Goal: Information Seeking & Learning: Learn about a topic

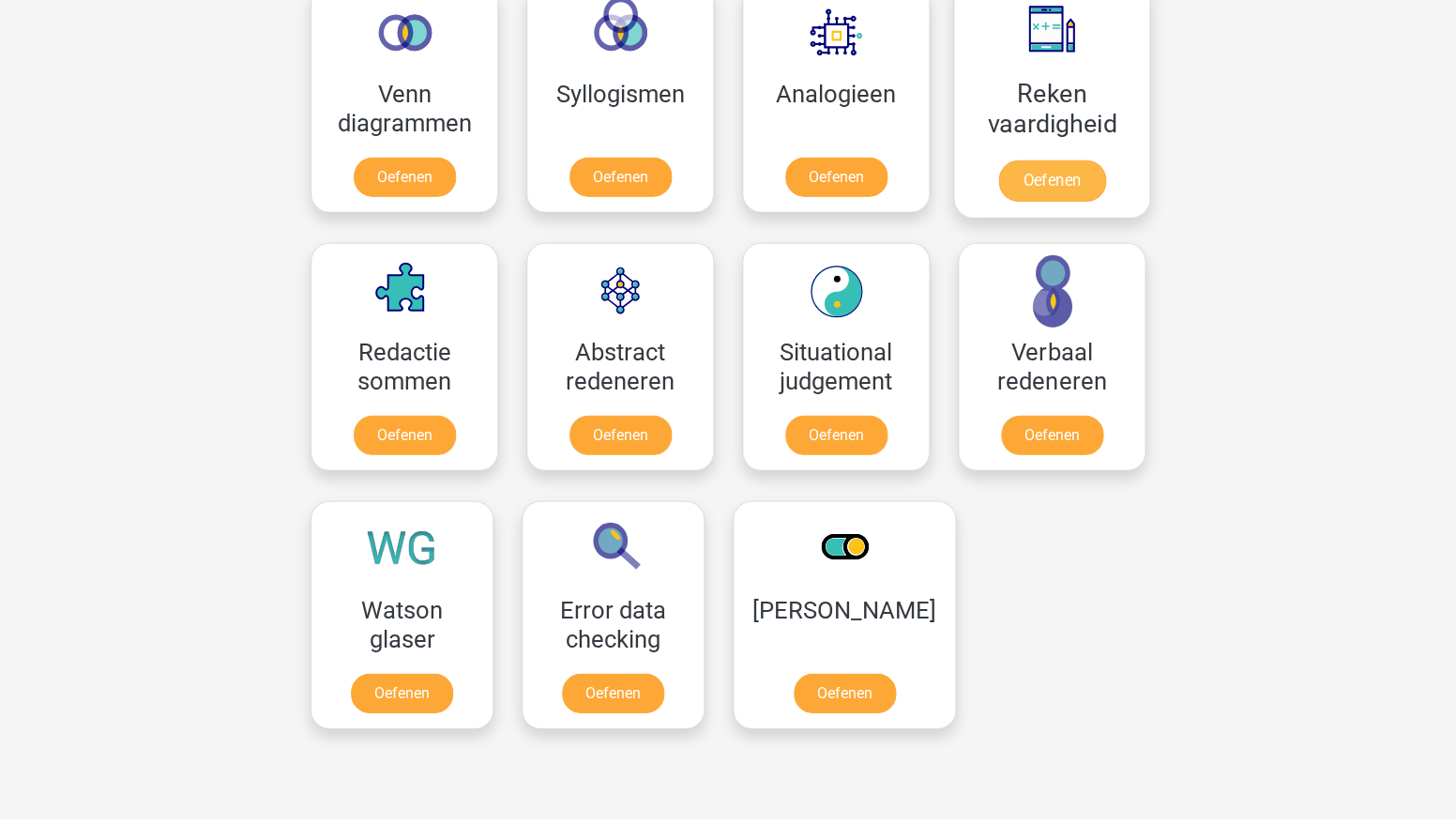
scroll to position [1155, 0]
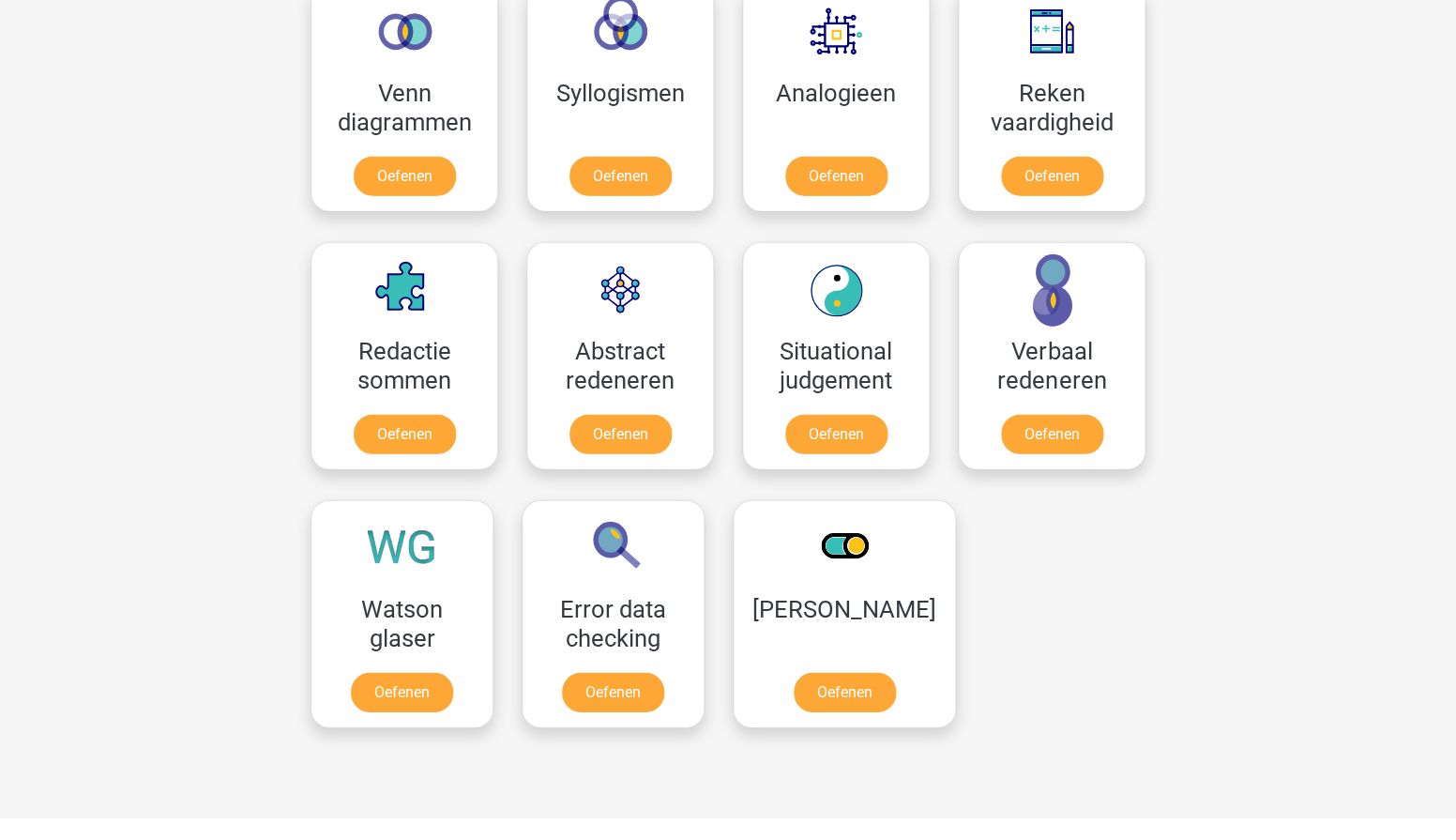
click at [1182, 0] on div "roan roan-hassan@live.nl Nederlands English" at bounding box center [728, 334] width 1456 height 2978
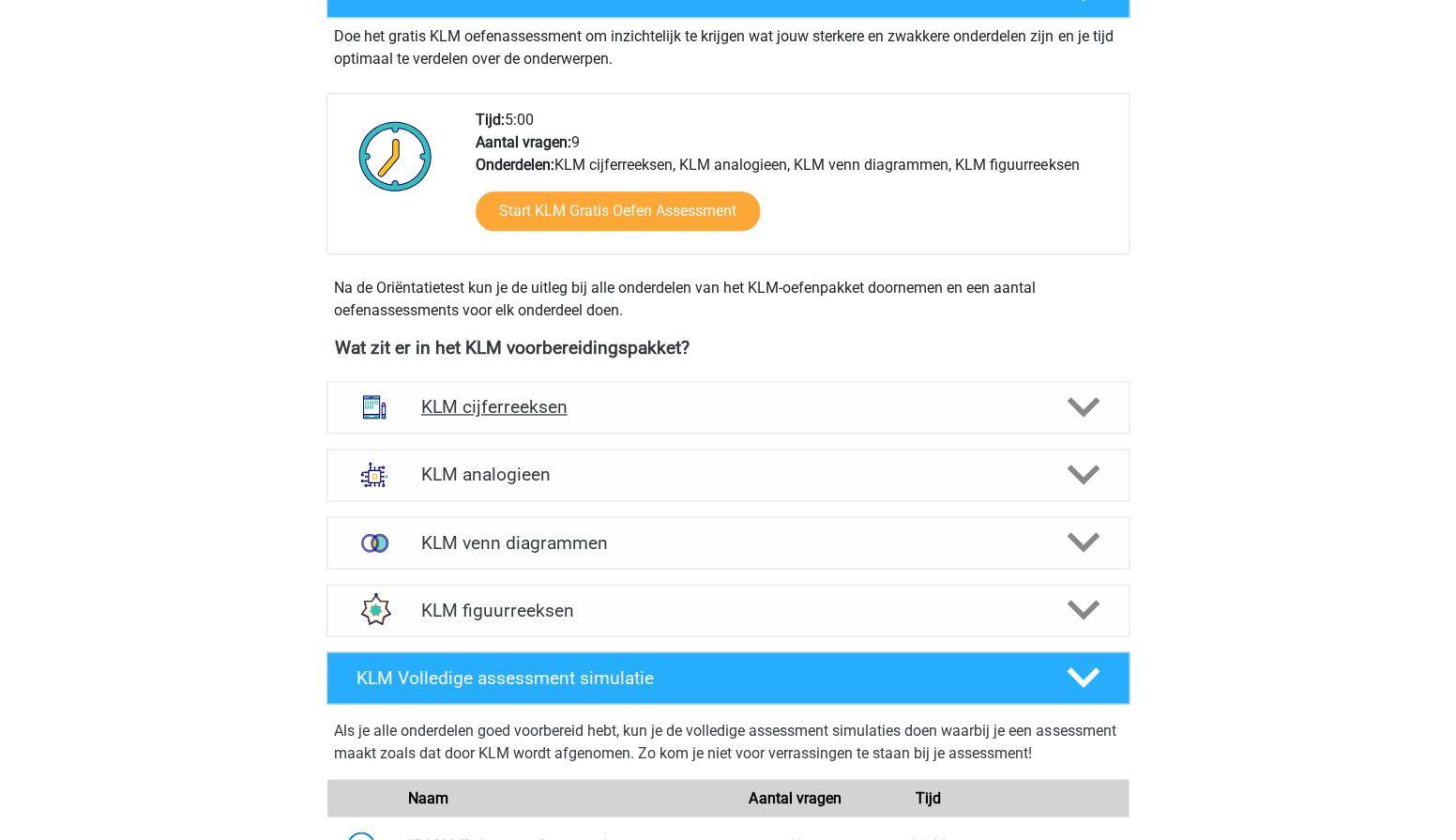
scroll to position [550, 0]
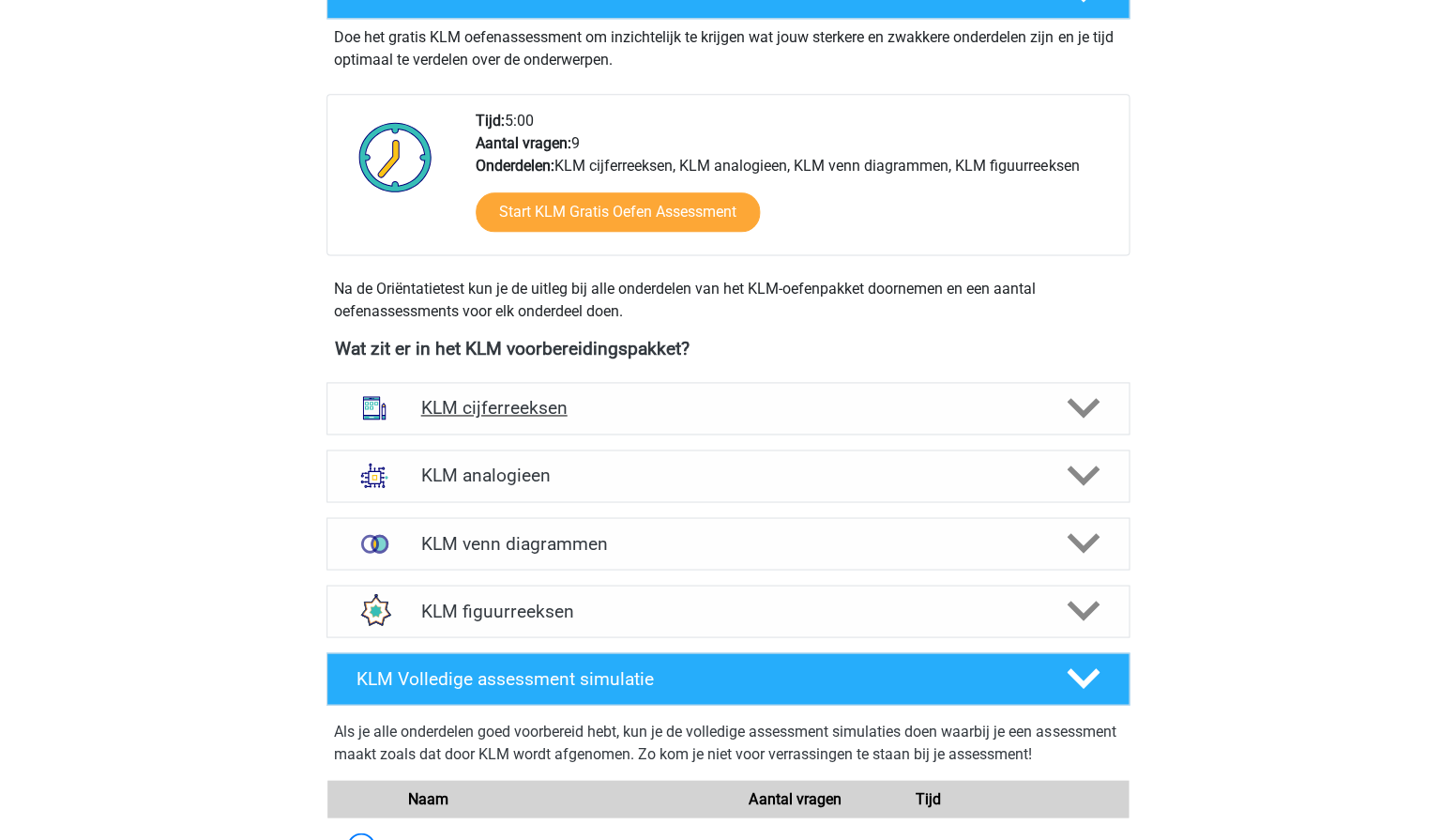
click at [719, 400] on h4 "KLM cijferreeksen" at bounding box center [728, 408] width 615 height 22
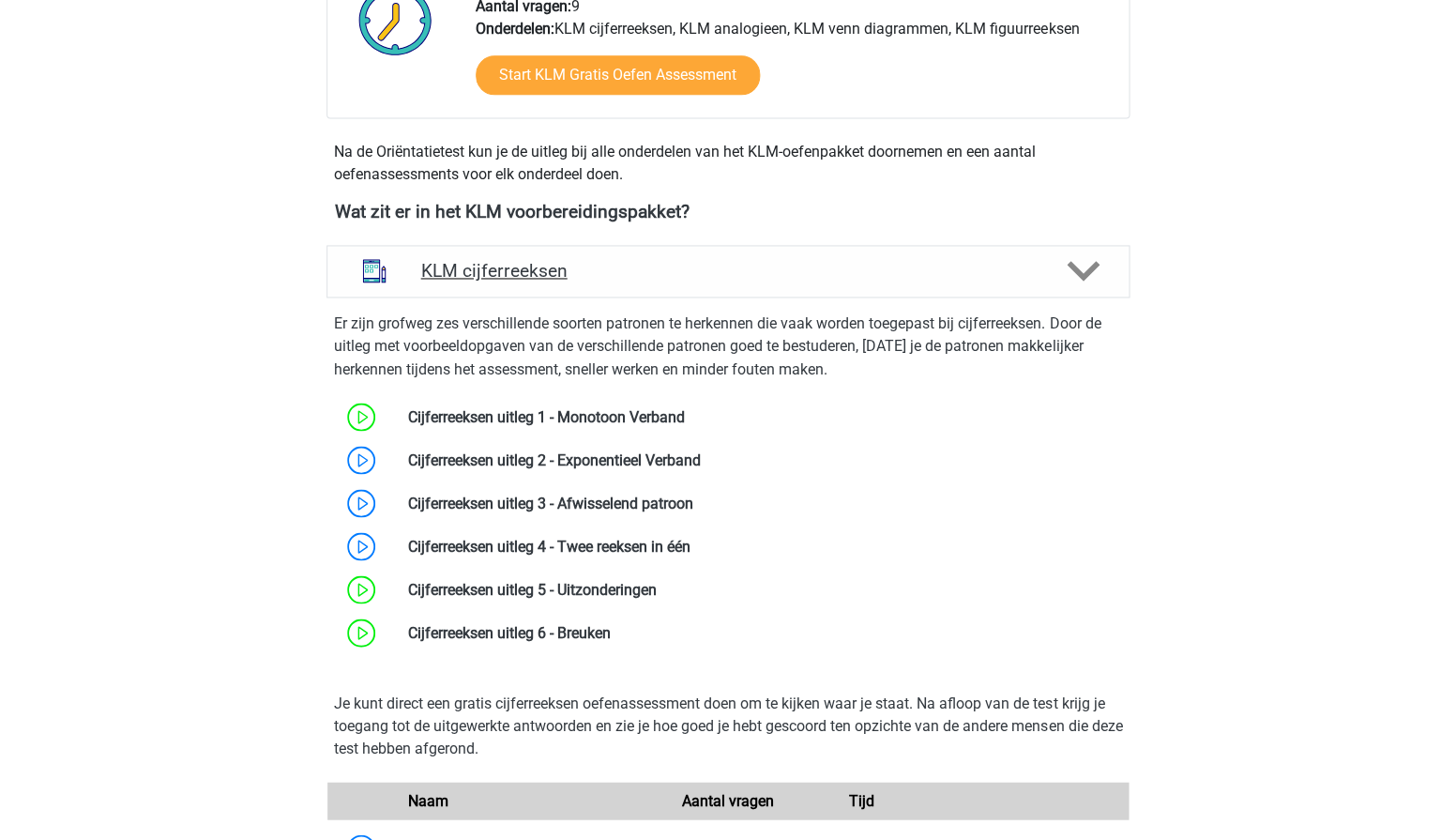
scroll to position [694, 0]
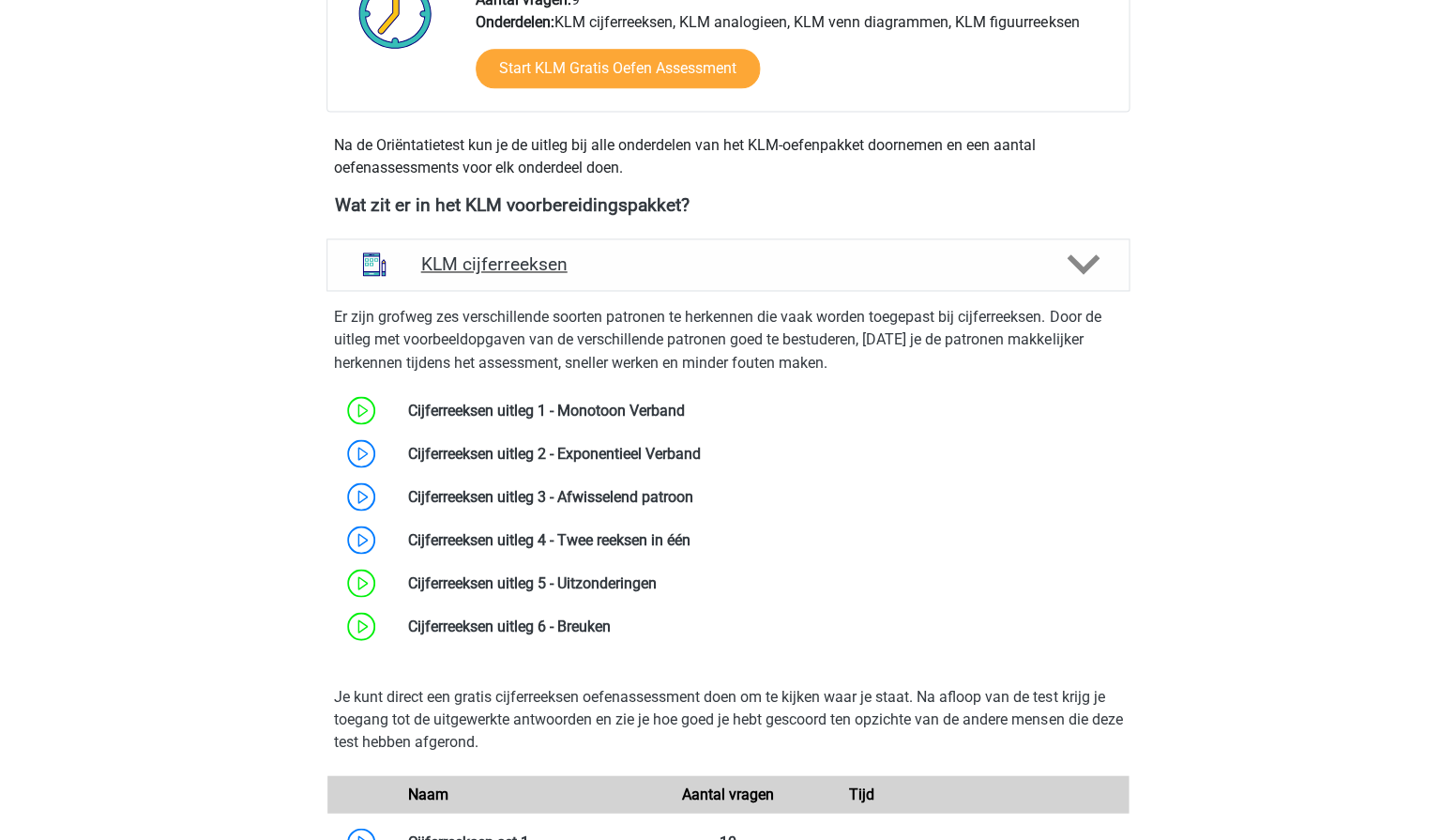
click at [828, 260] on h4 "KLM cijferreeksen" at bounding box center [728, 264] width 615 height 22
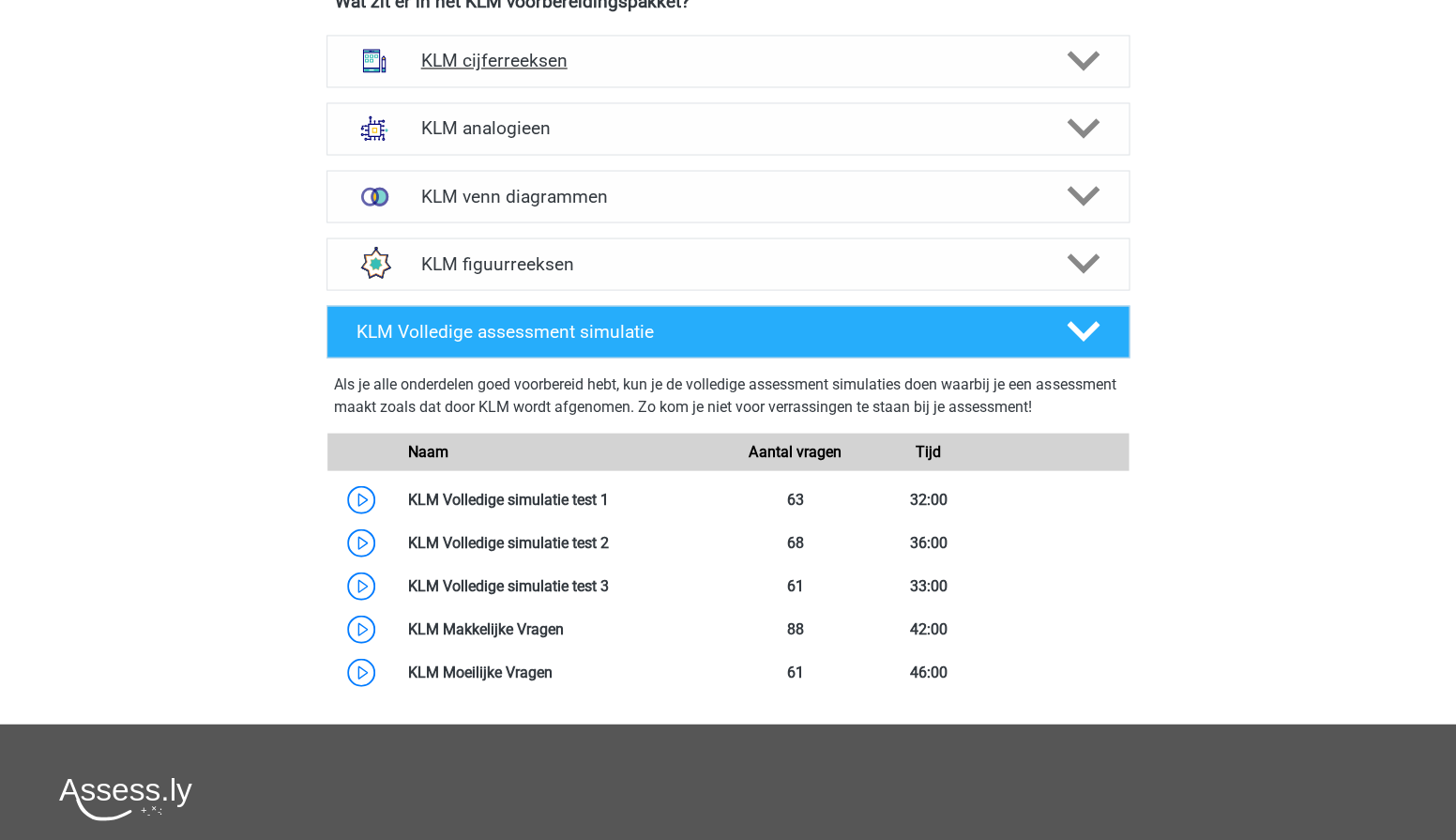
scroll to position [906, 0]
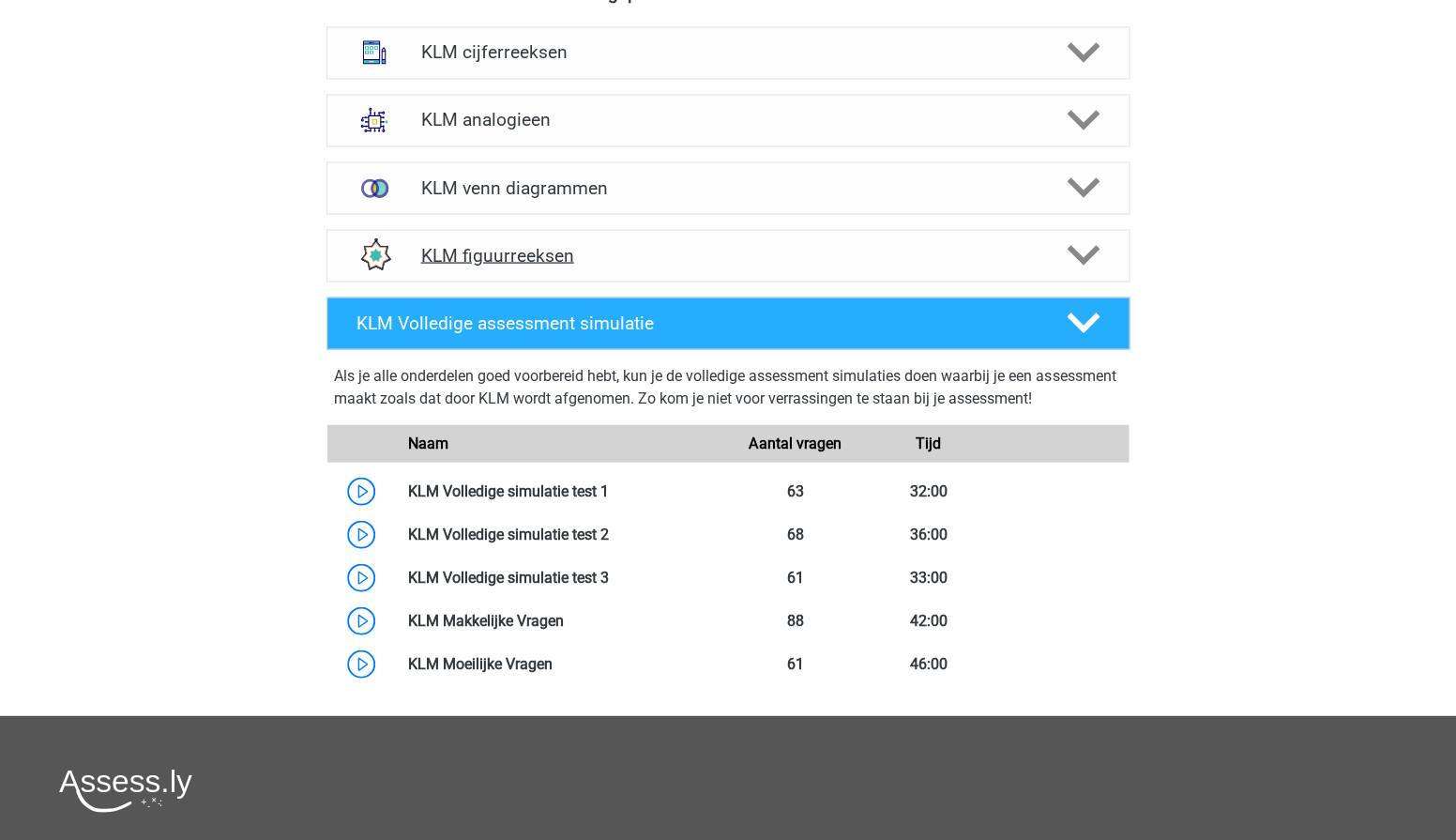
click at [719, 244] on h4 "KLM figuurreeksen" at bounding box center [728, 254] width 615 height 22
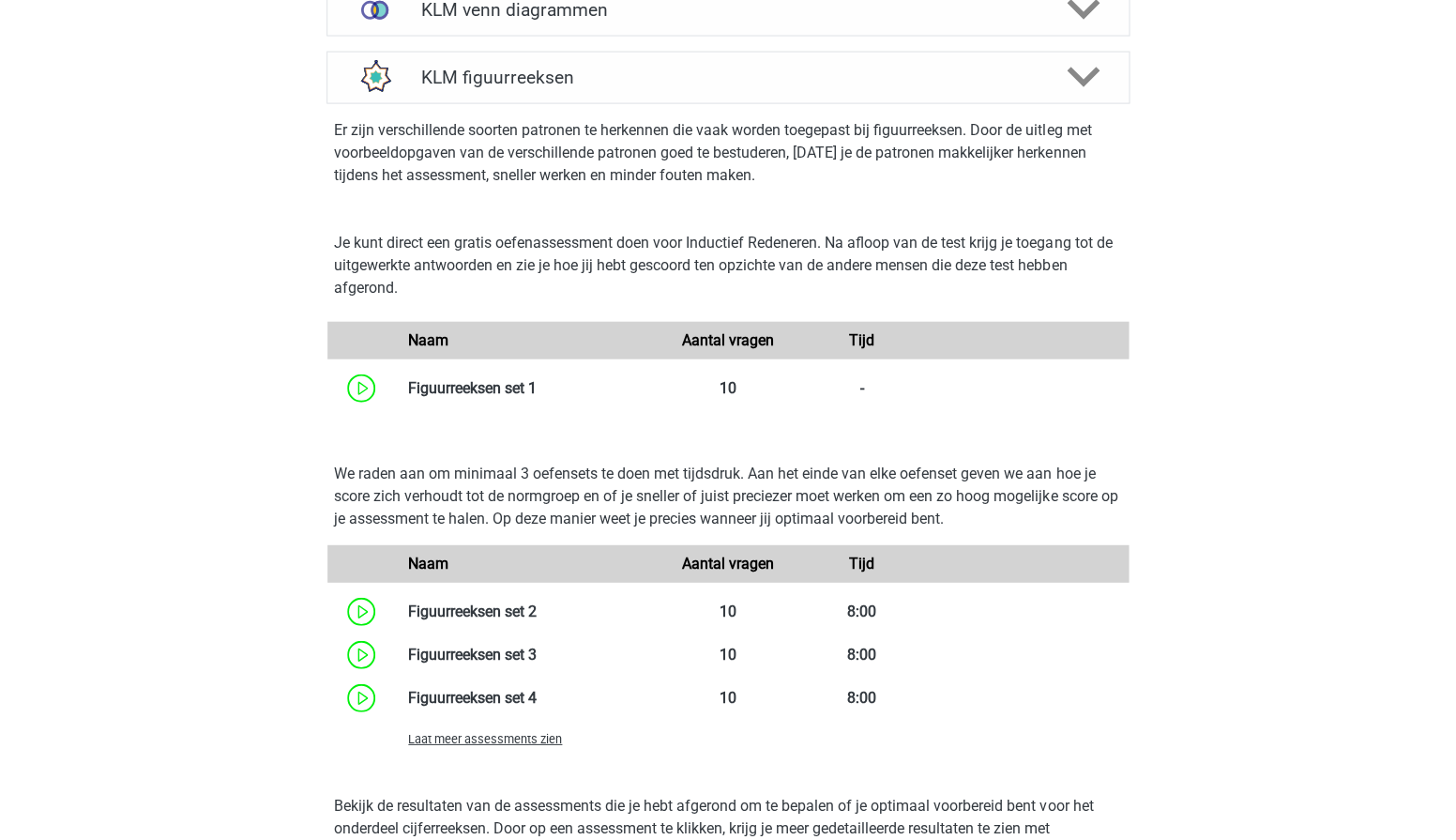
scroll to position [1085, 0]
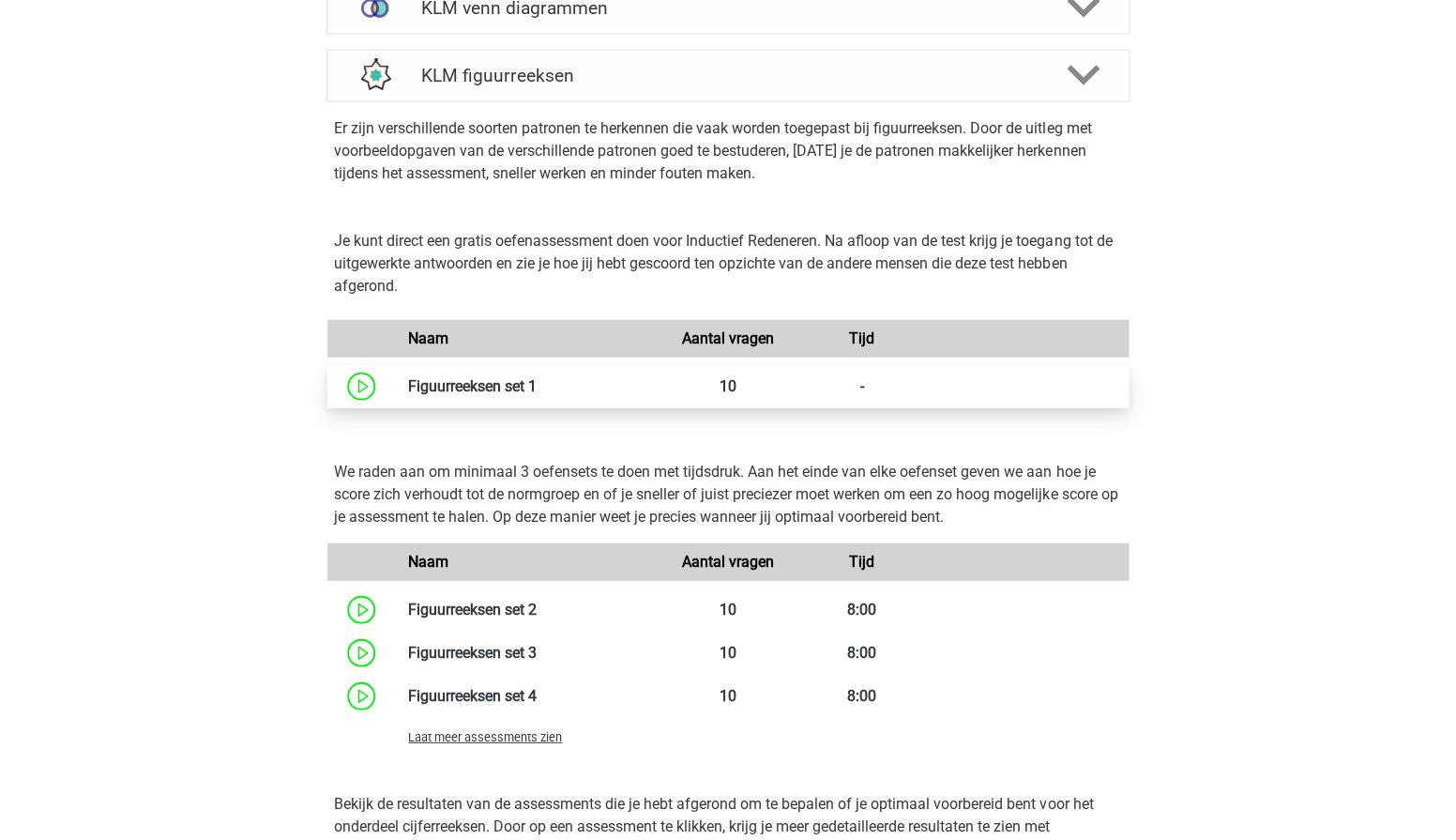
click at [536, 378] on link at bounding box center [536, 386] width 0 height 18
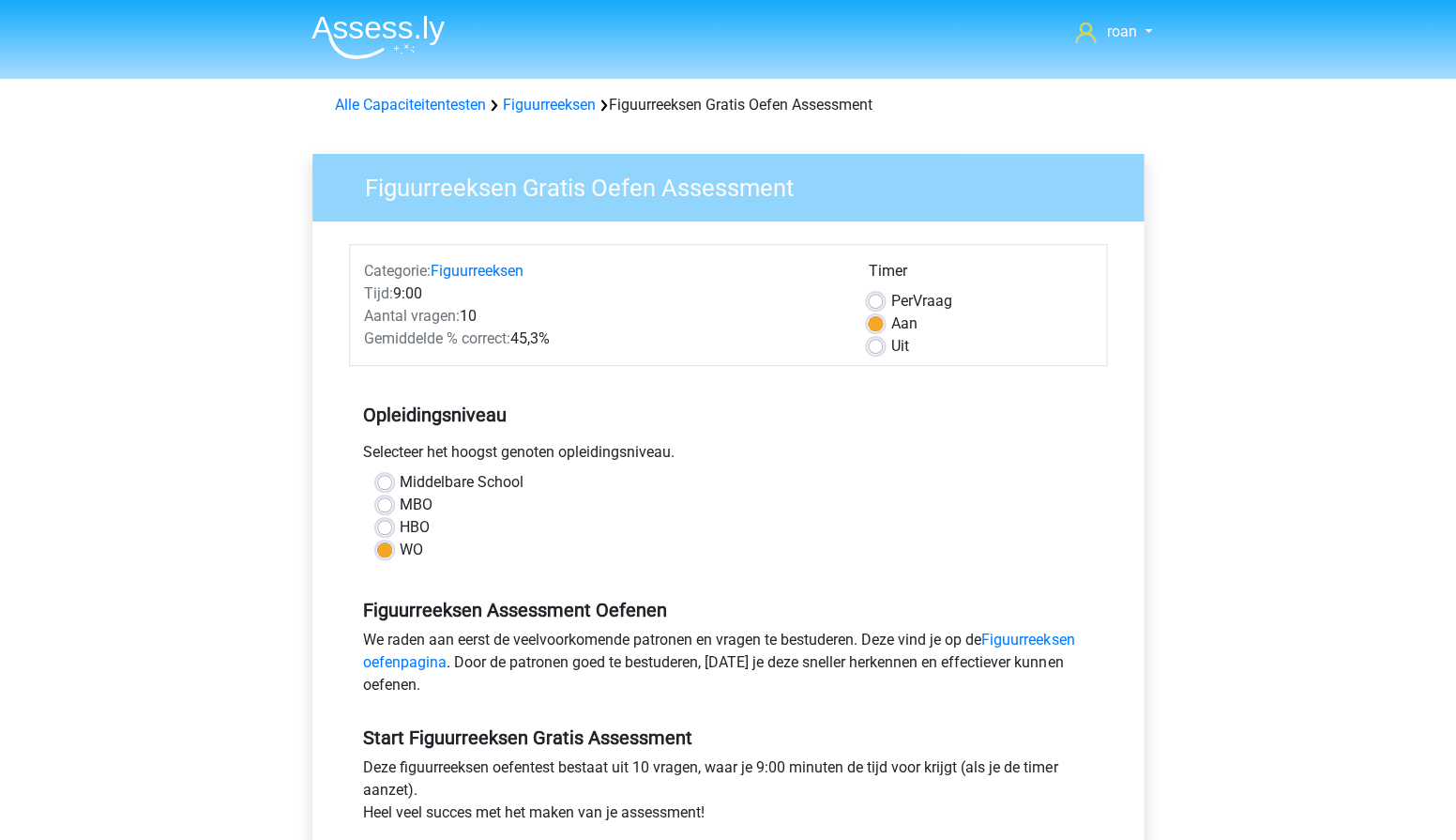
scroll to position [155, 0]
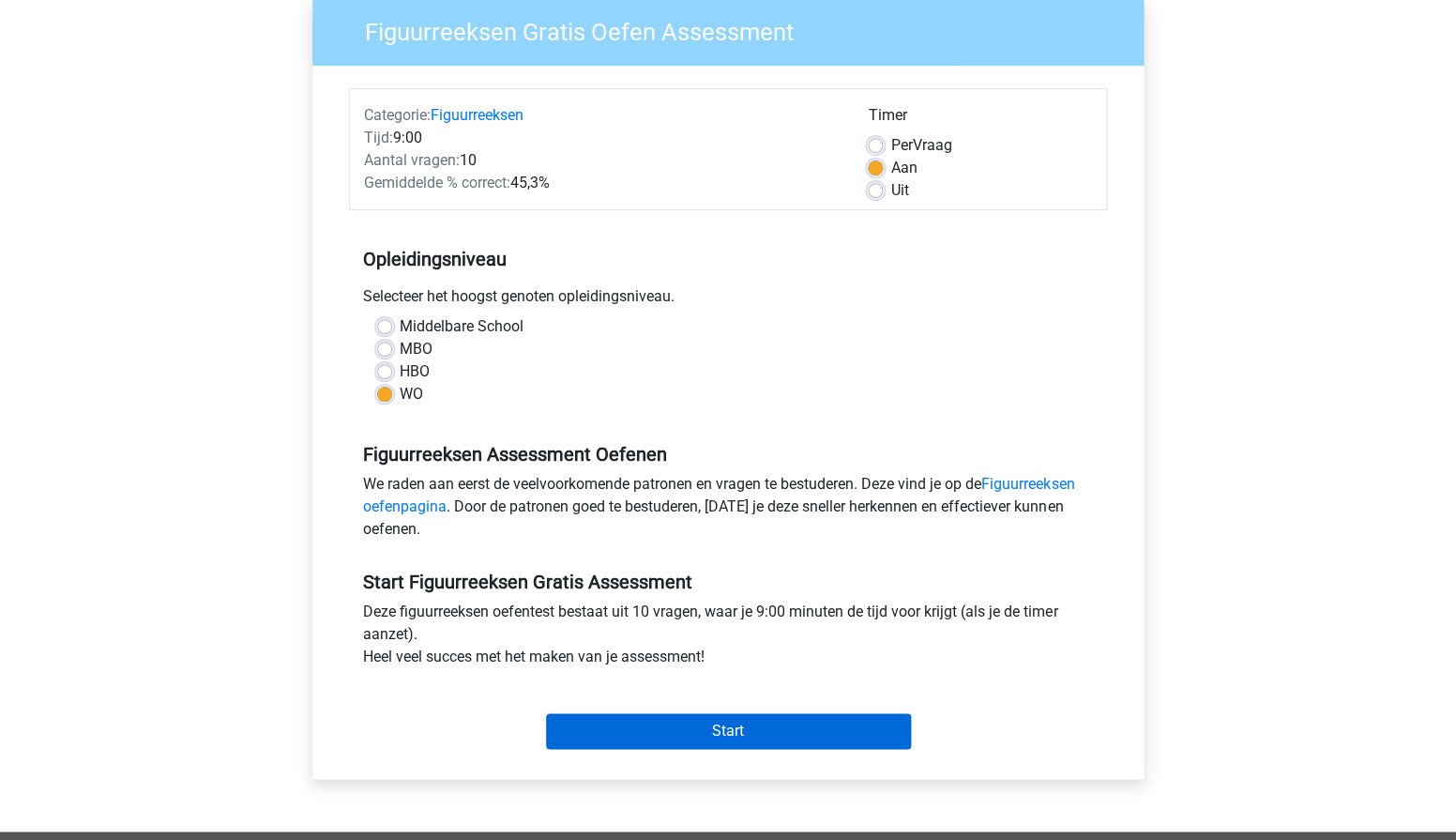
click at [742, 738] on input "Start" at bounding box center [728, 732] width 365 height 36
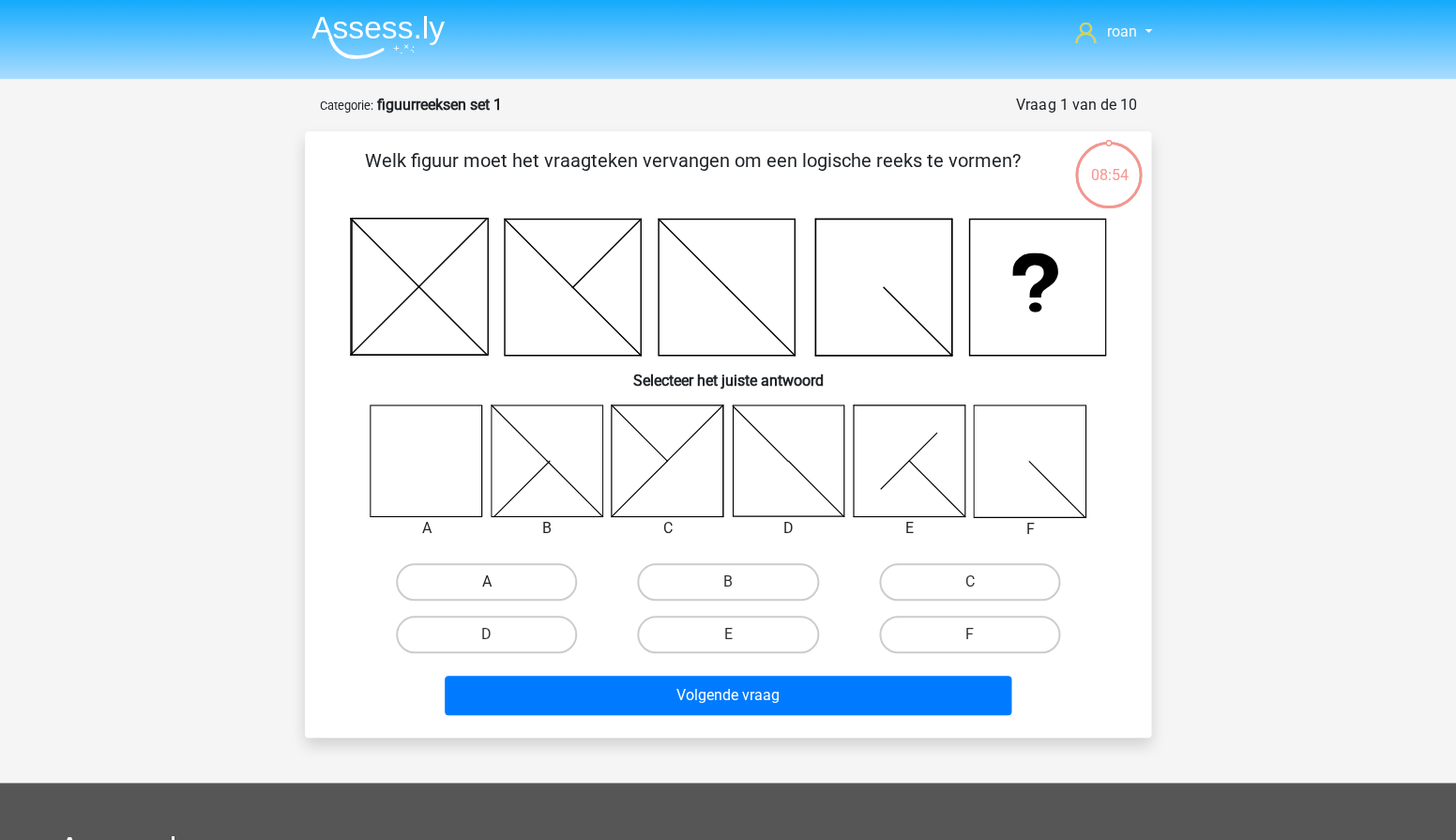
click at [539, 588] on label "A" at bounding box center [487, 582] width 181 height 38
click at [499, 588] on input "A" at bounding box center [492, 588] width 12 height 12
radio input "true"
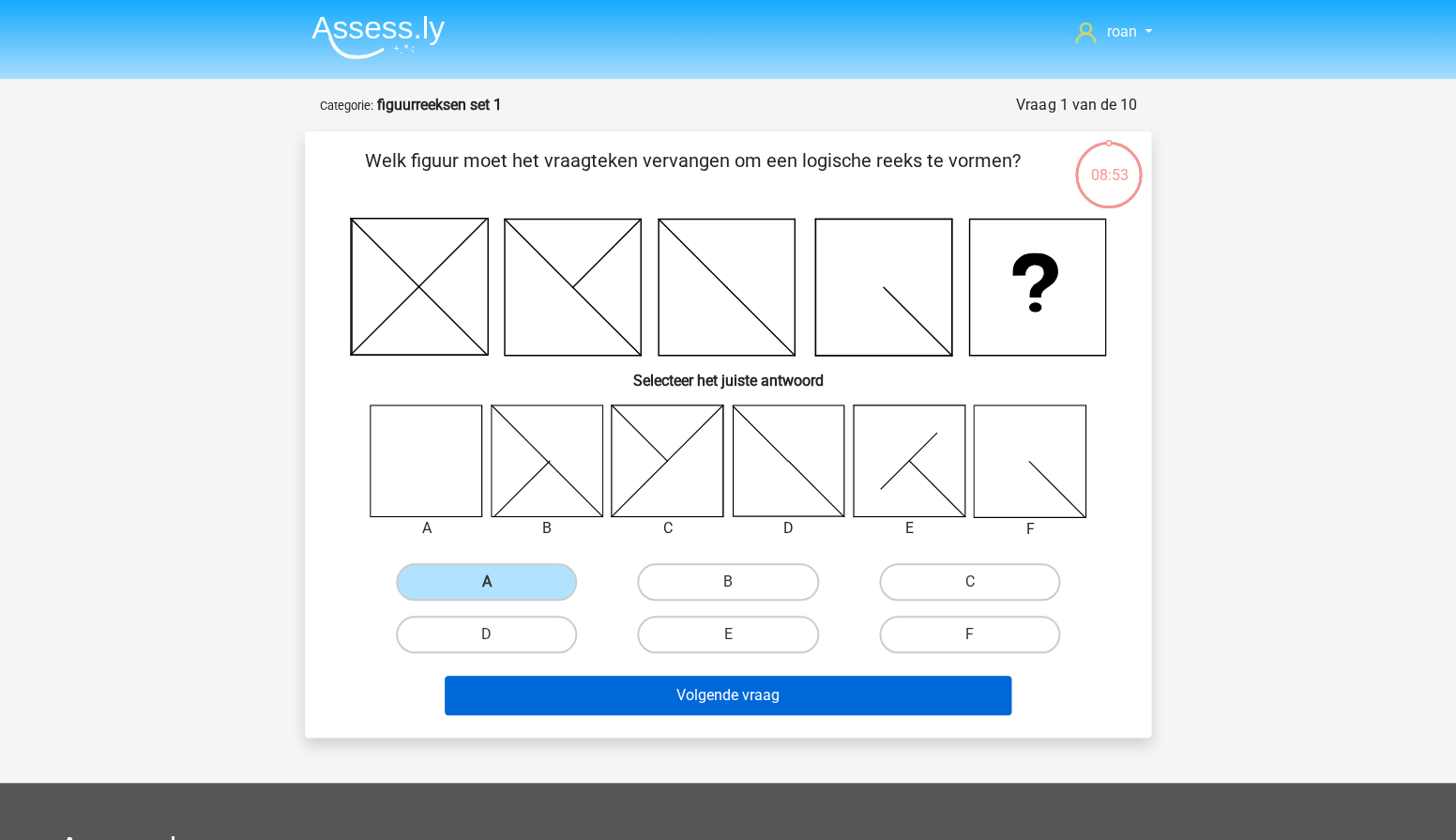
click at [650, 695] on button "Volgende vraag" at bounding box center [728, 696] width 568 height 40
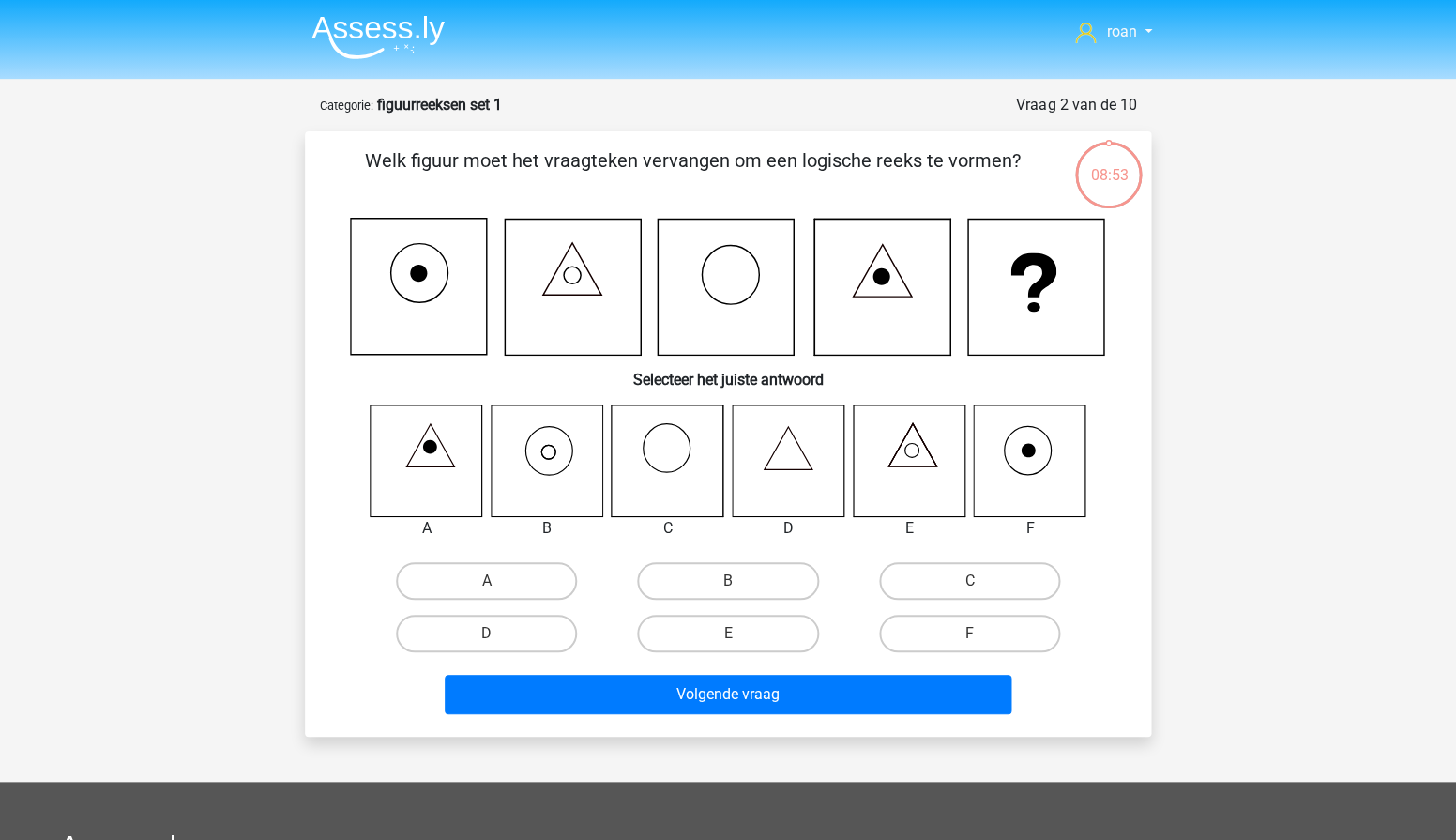
scroll to position [94, 0]
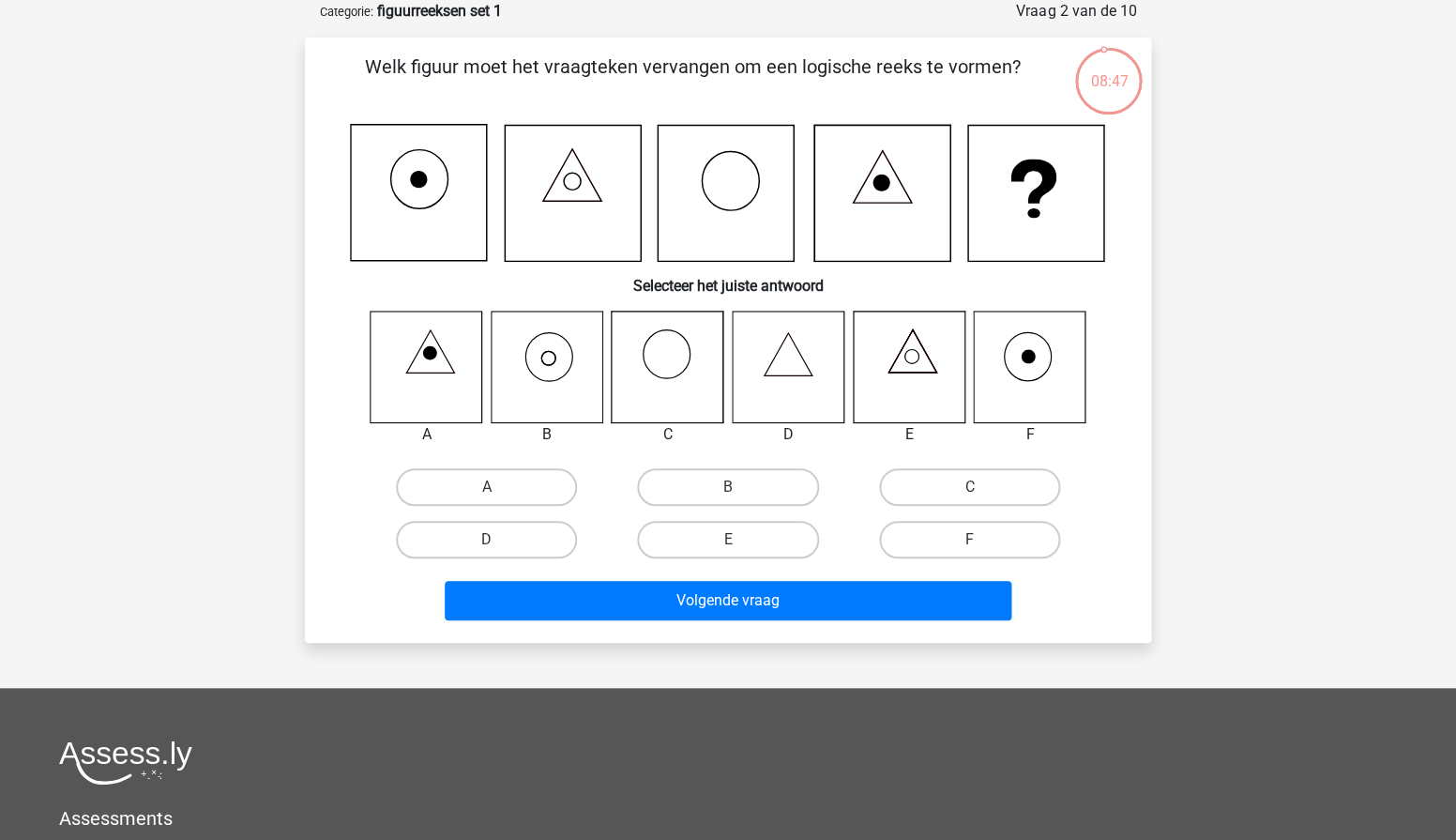
click at [565, 404] on icon at bounding box center [546, 366] width 112 height 112
click at [762, 493] on label "B" at bounding box center [728, 487] width 181 height 38
click at [741, 493] on input "B" at bounding box center [734, 493] width 12 height 12
radio input "true"
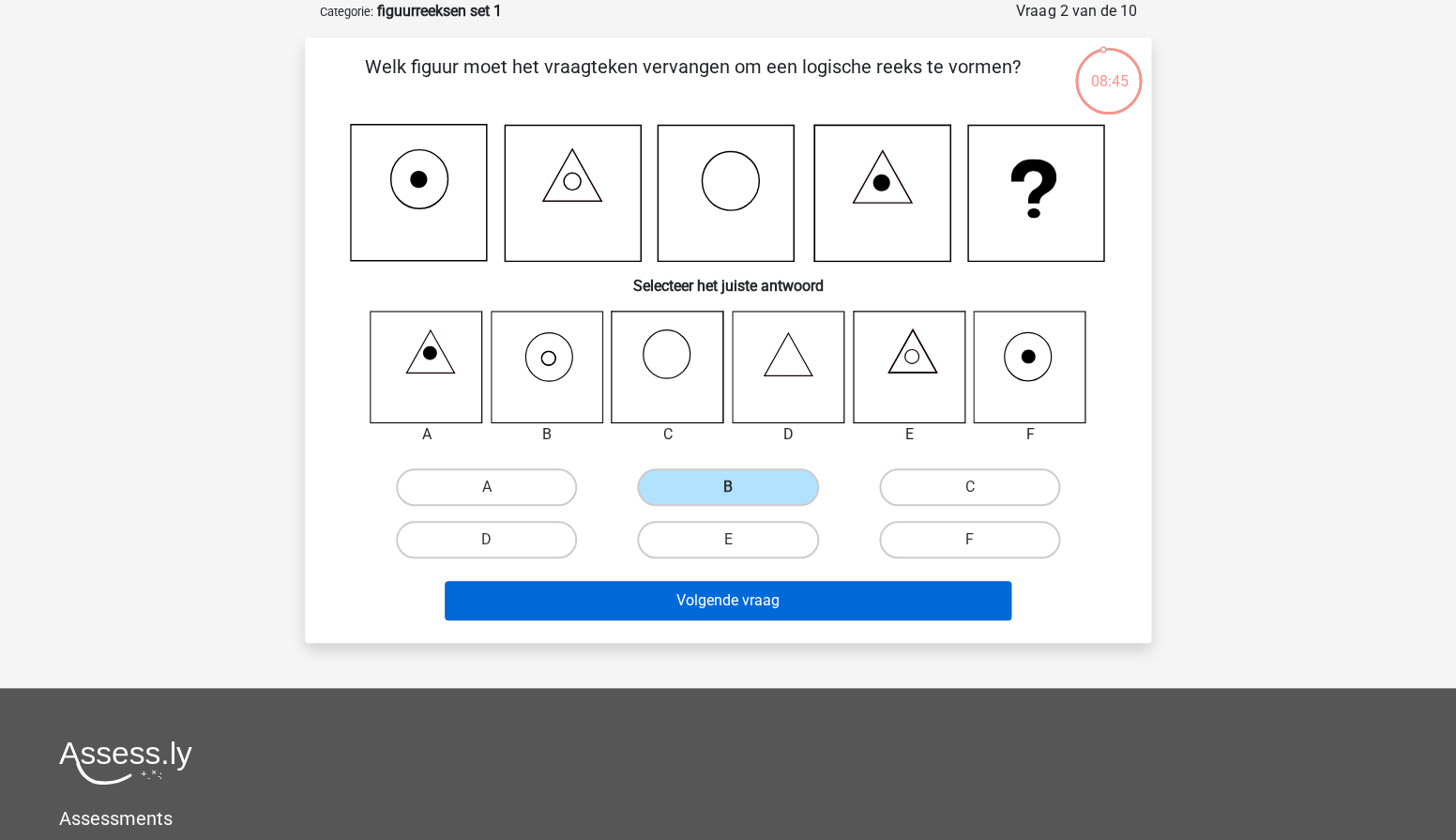
click at [799, 588] on button "Volgende vraag" at bounding box center [728, 601] width 568 height 40
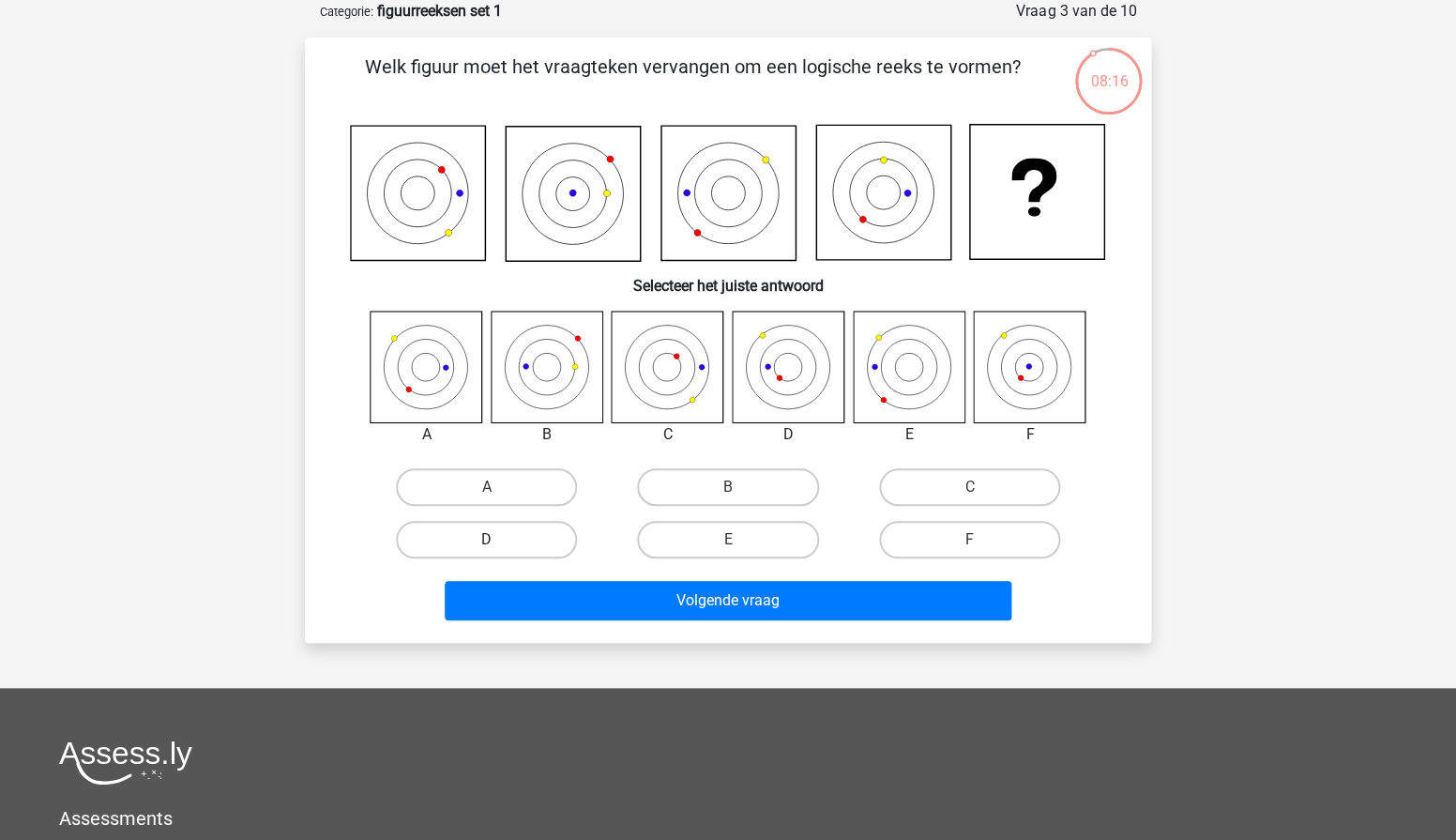
click at [510, 537] on label "D" at bounding box center [487, 540] width 181 height 38
click at [499, 540] on input "D" at bounding box center [492, 545] width 12 height 12
radio input "true"
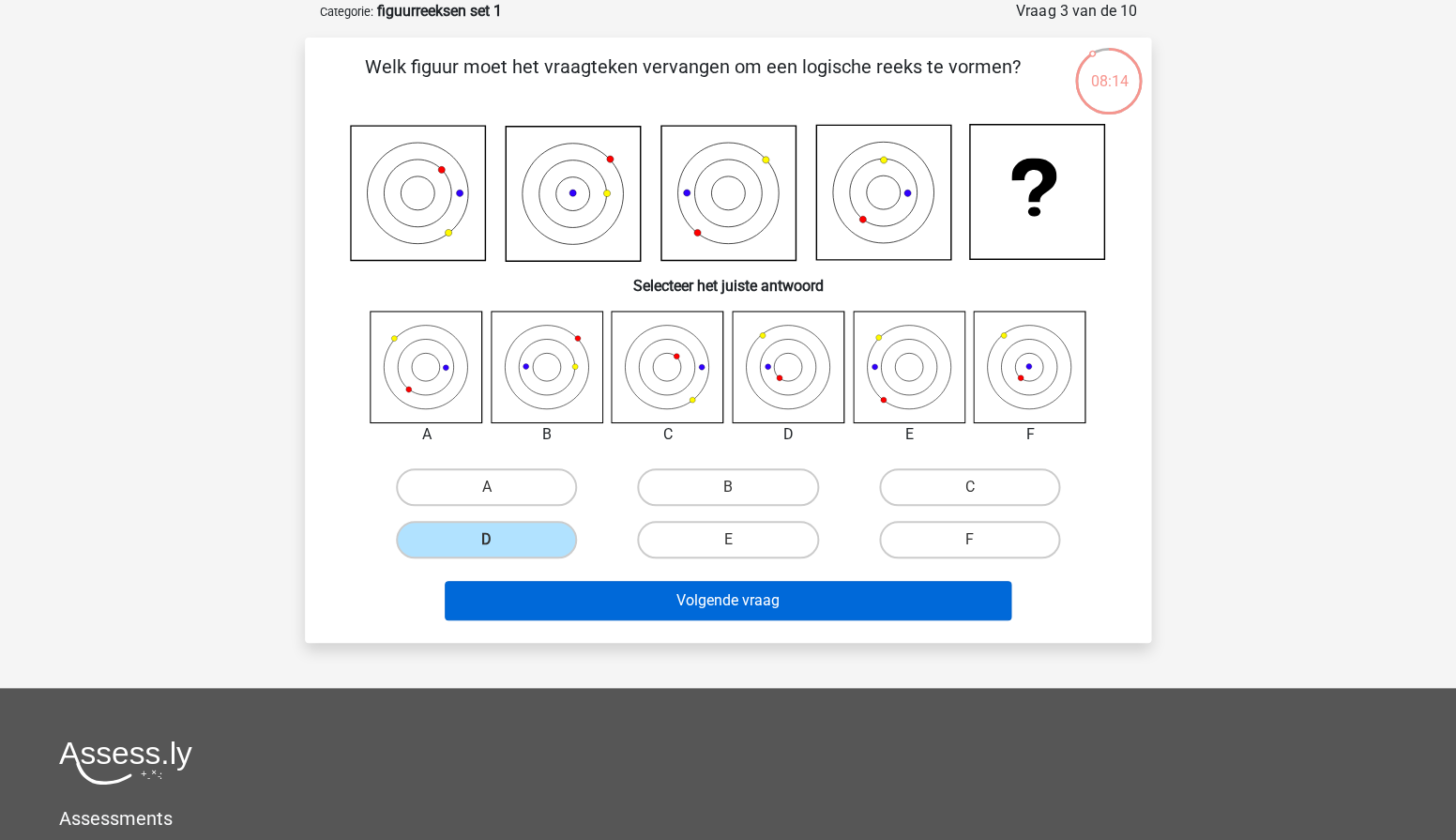
click at [609, 600] on button "Volgende vraag" at bounding box center [728, 601] width 568 height 40
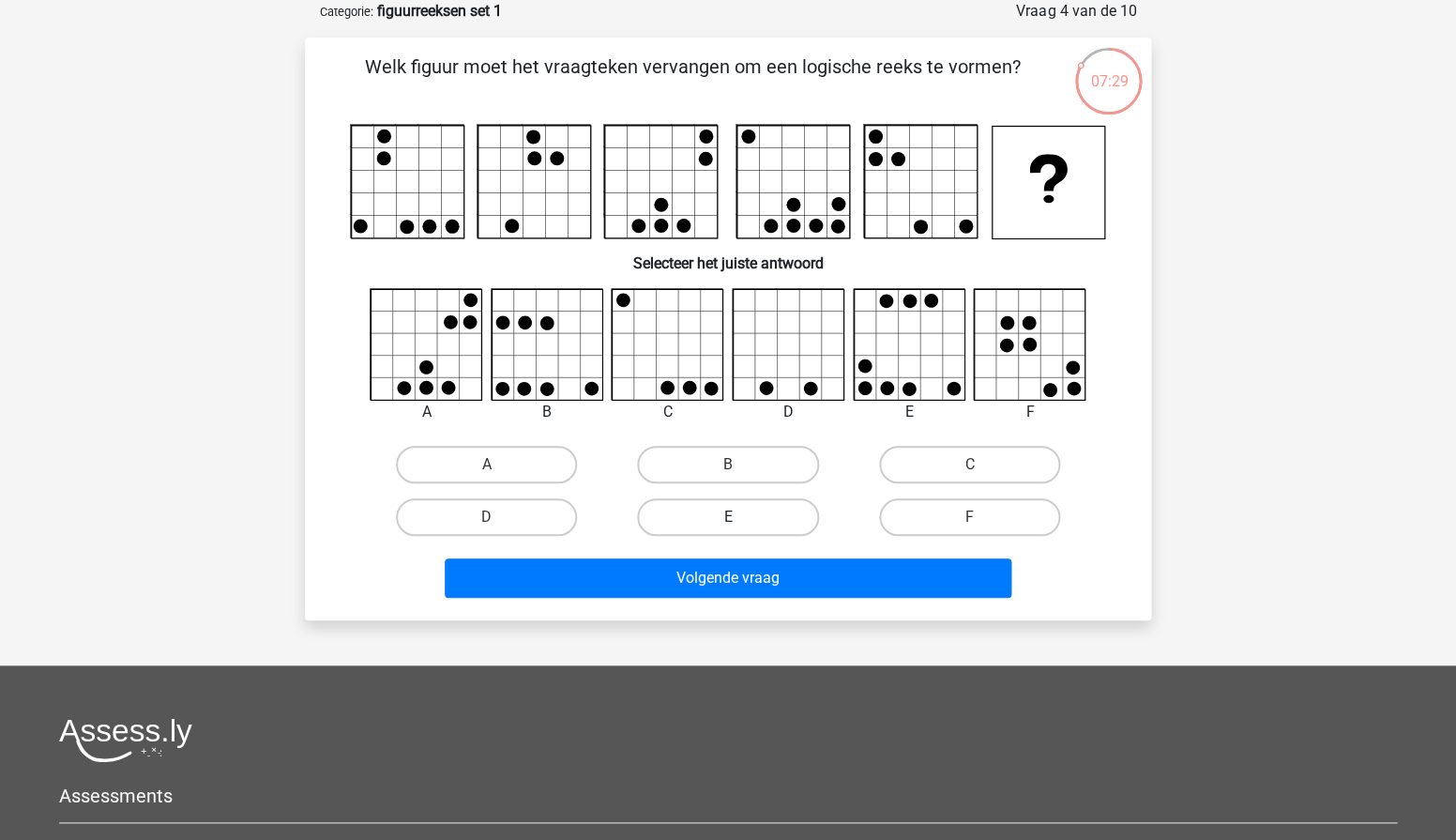
click at [776, 511] on label "E" at bounding box center [728, 517] width 181 height 38
click at [741, 517] on input "E" at bounding box center [734, 523] width 12 height 12
radio input "true"
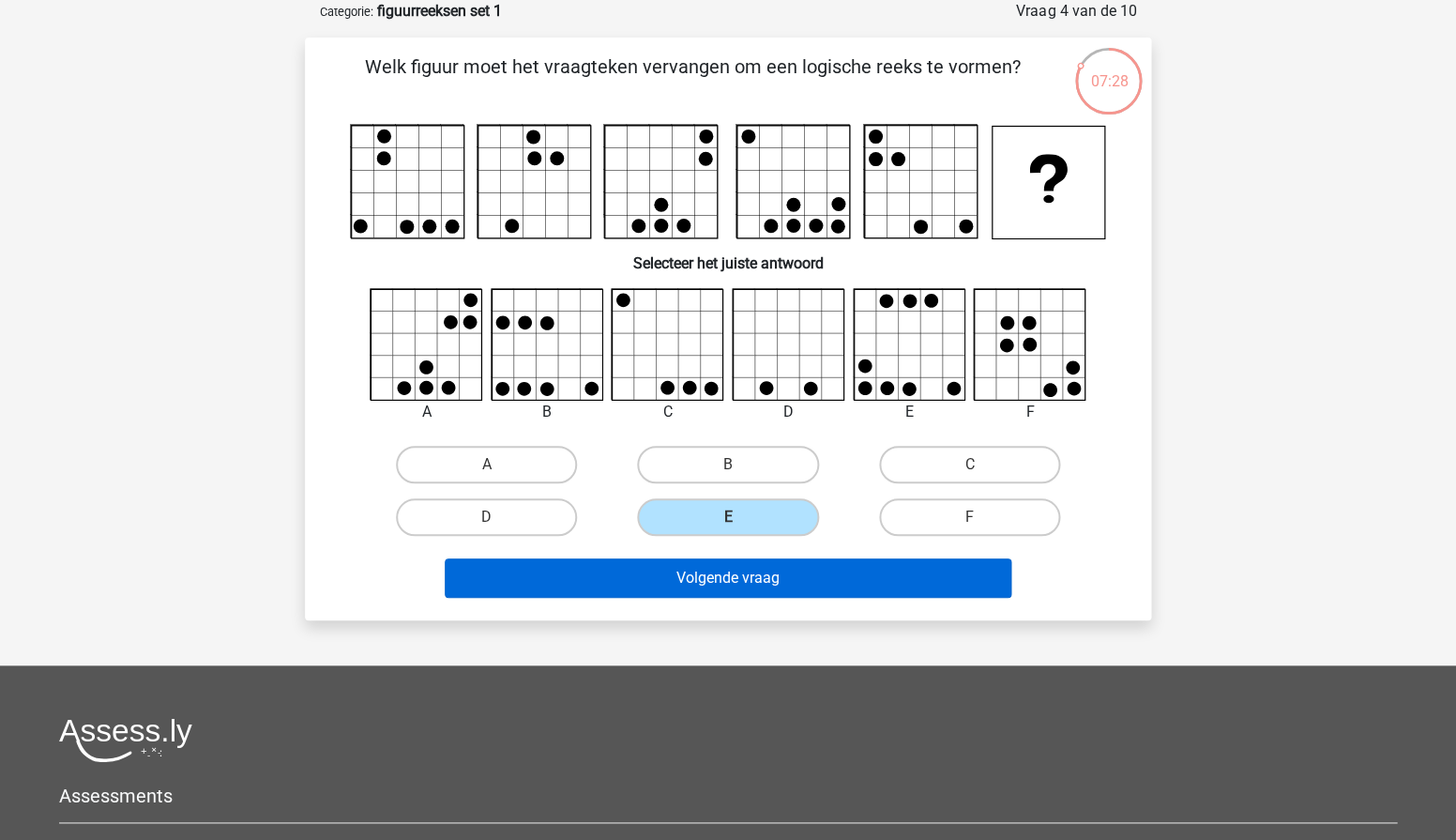
click at [733, 567] on button "Volgende vraag" at bounding box center [728, 578] width 568 height 40
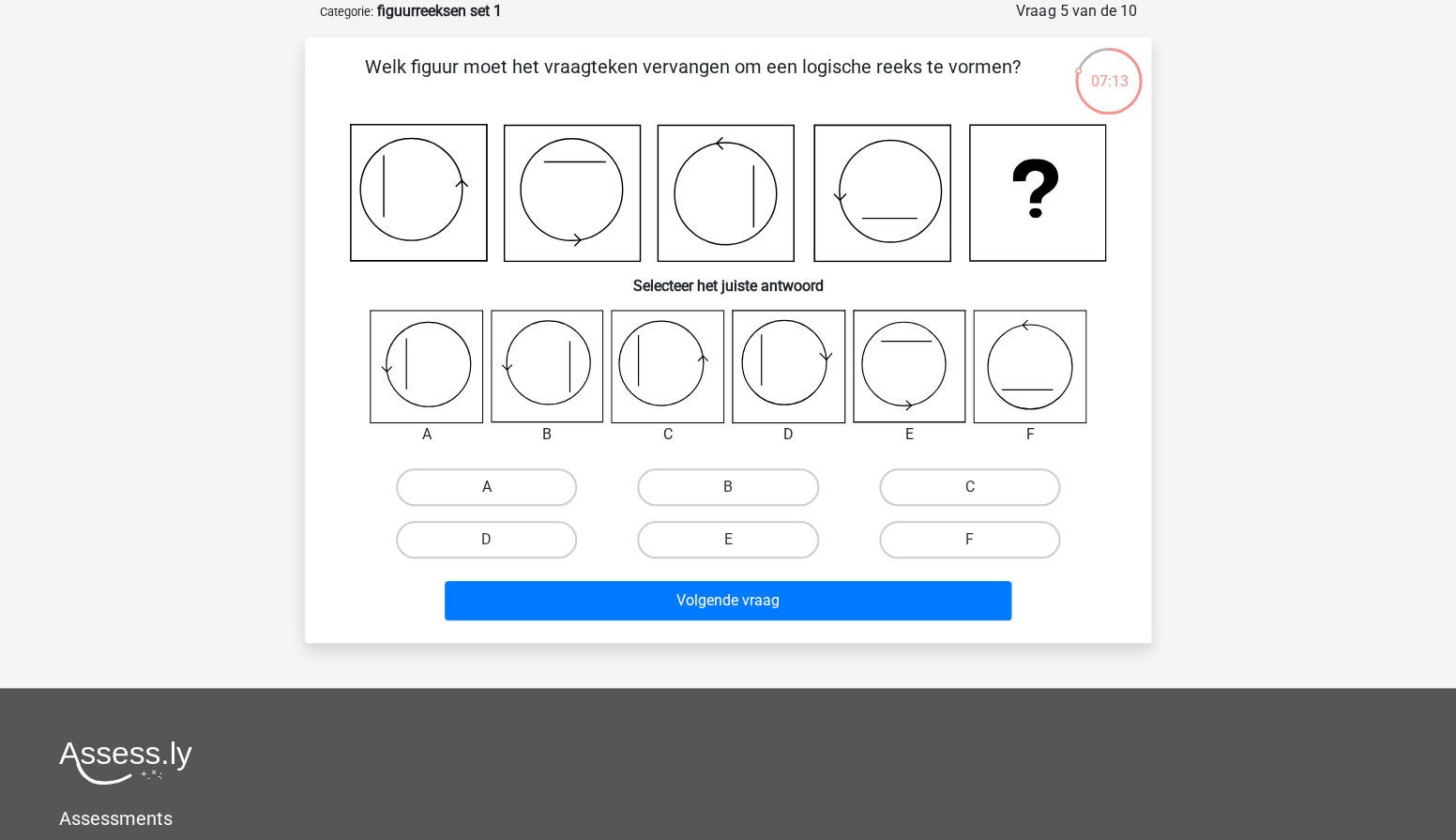
click at [521, 470] on label "A" at bounding box center [487, 487] width 181 height 38
click at [499, 487] on input "A" at bounding box center [492, 493] width 12 height 12
radio input "true"
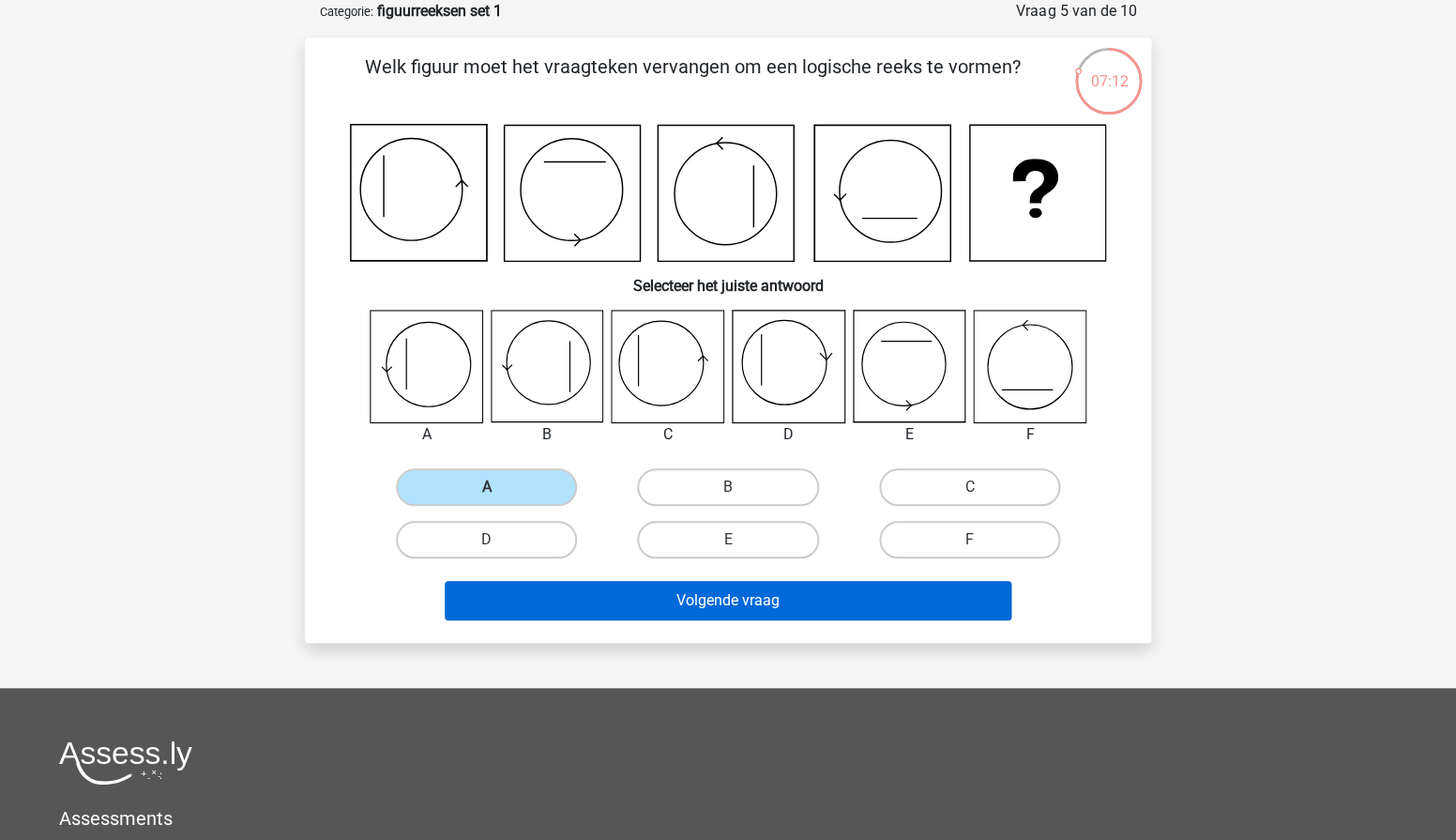
click at [650, 604] on button "Volgende vraag" at bounding box center [728, 601] width 568 height 40
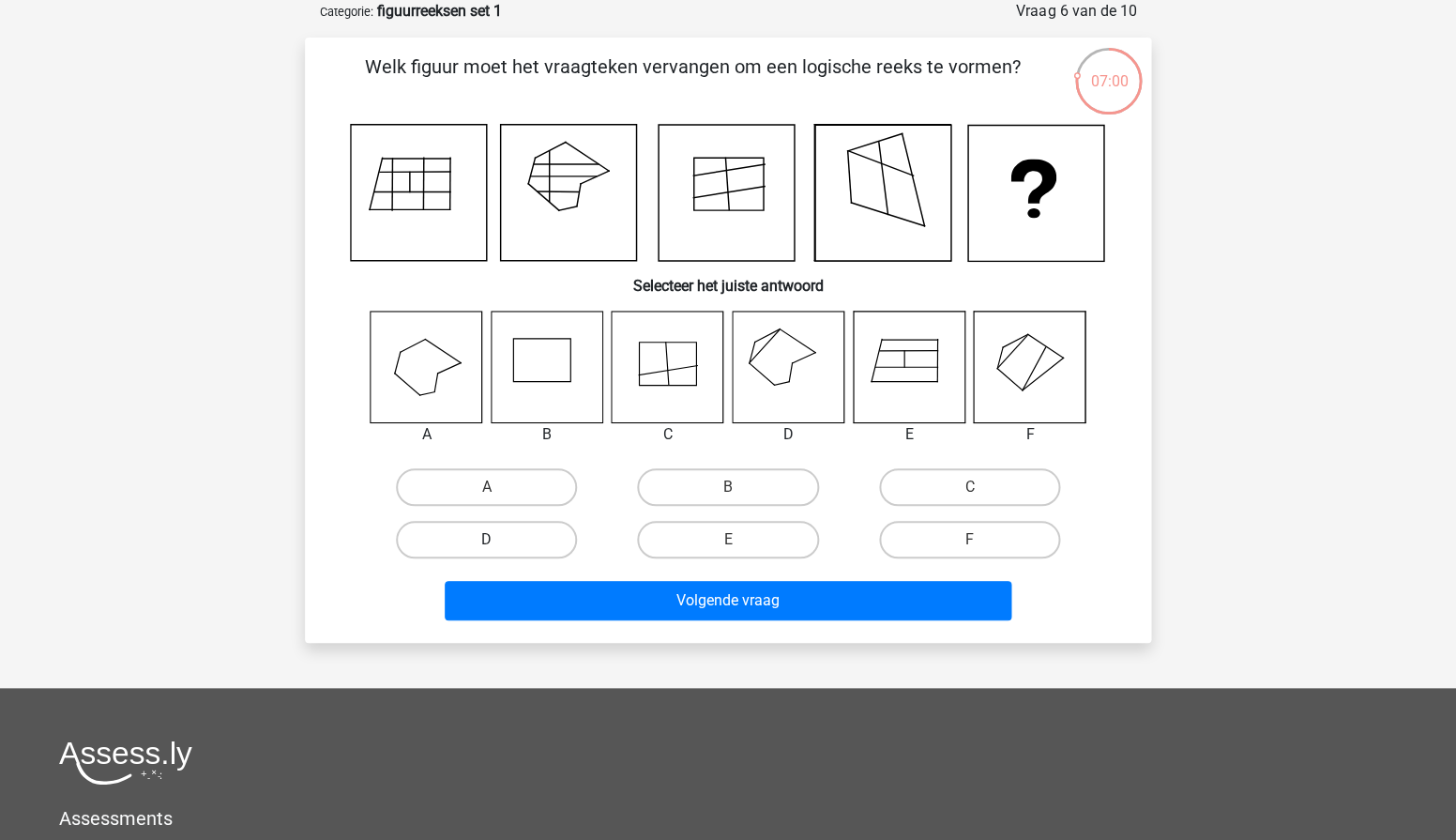
click at [551, 538] on label "D" at bounding box center [487, 540] width 181 height 38
click at [499, 540] on input "D" at bounding box center [492, 545] width 12 height 12
radio input "true"
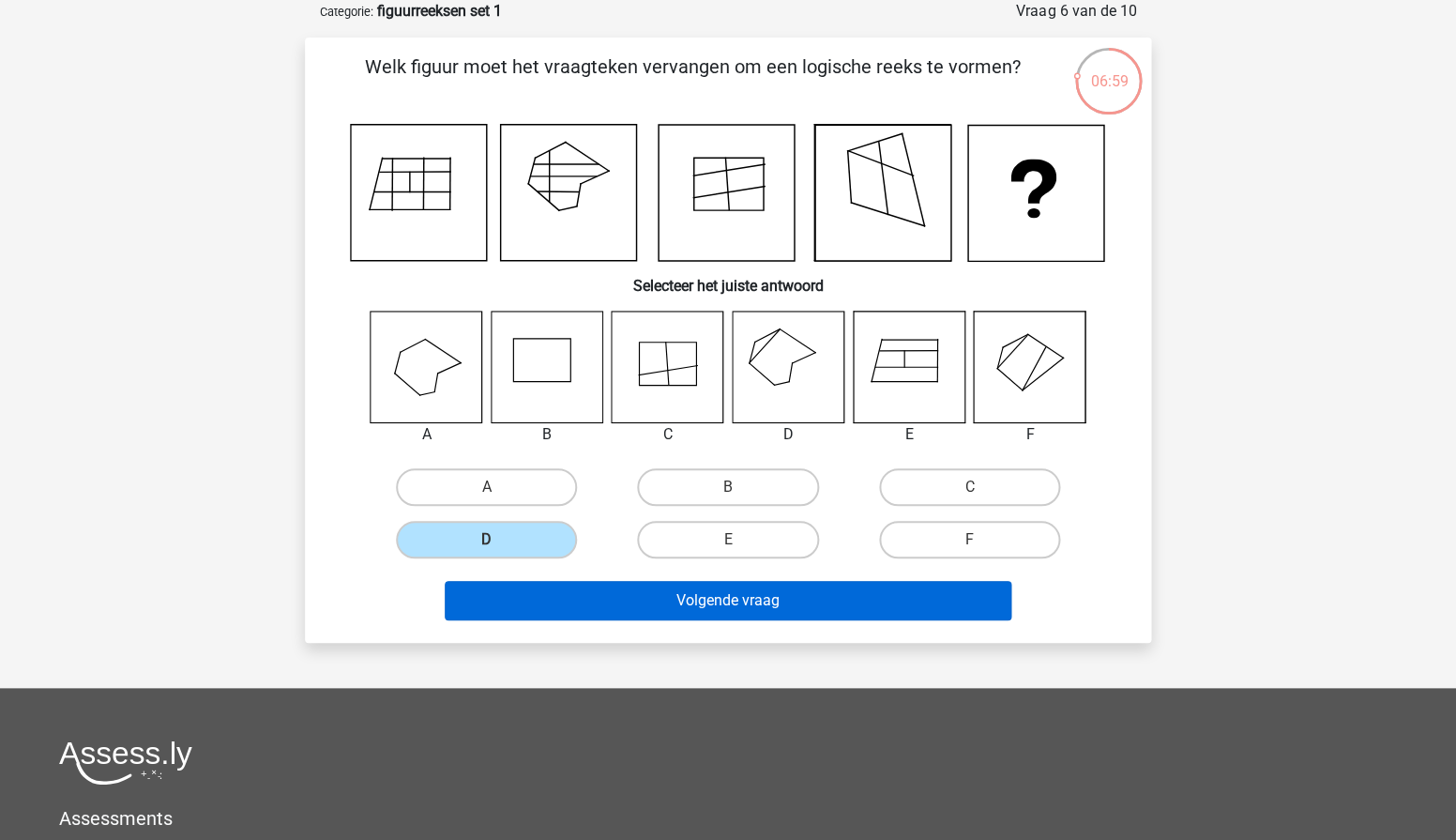
click at [645, 596] on button "Volgende vraag" at bounding box center [728, 601] width 568 height 40
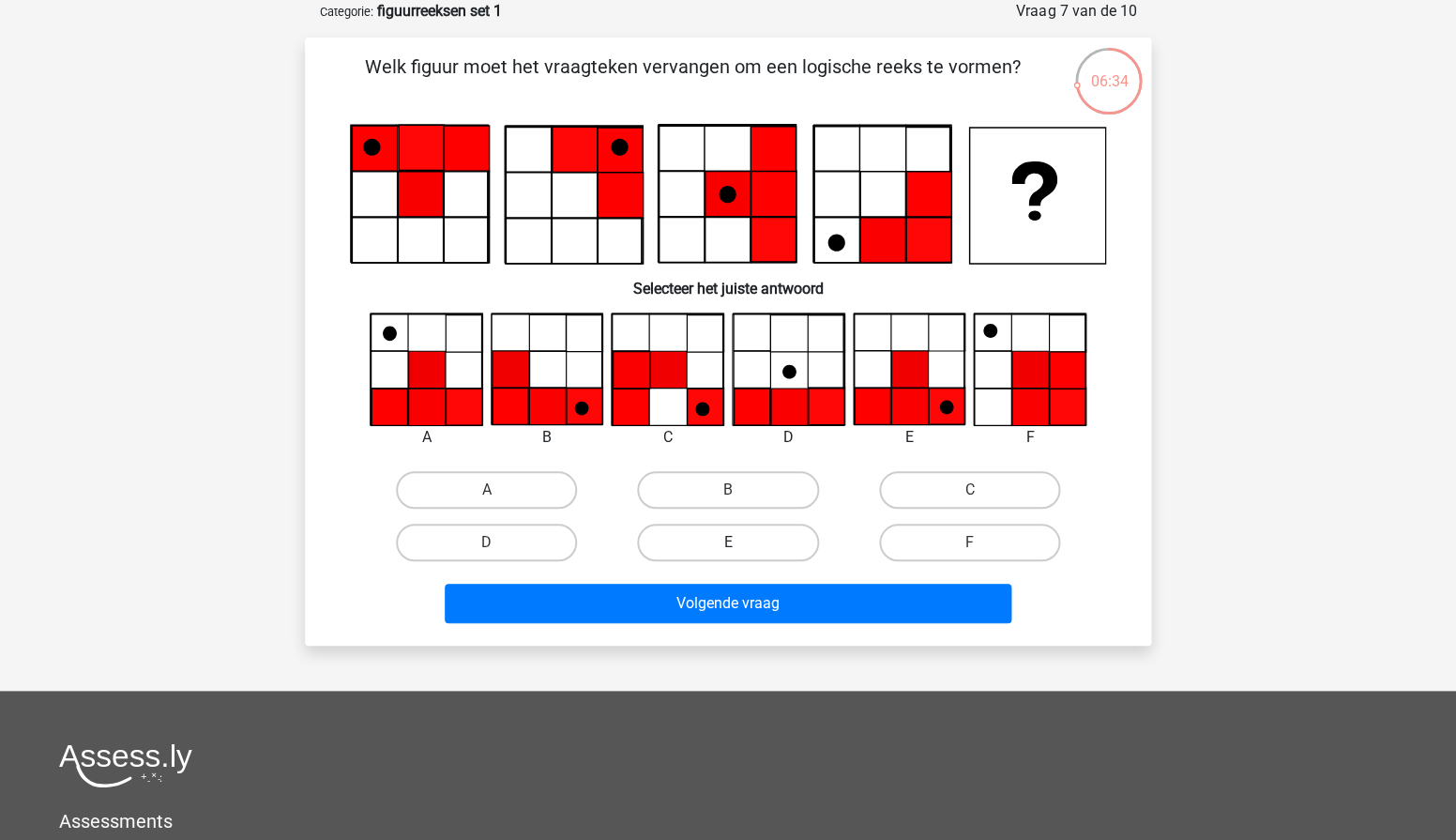
click at [713, 552] on label "E" at bounding box center [728, 542] width 181 height 38
click at [728, 552] on input "E" at bounding box center [734, 548] width 12 height 12
radio input "true"
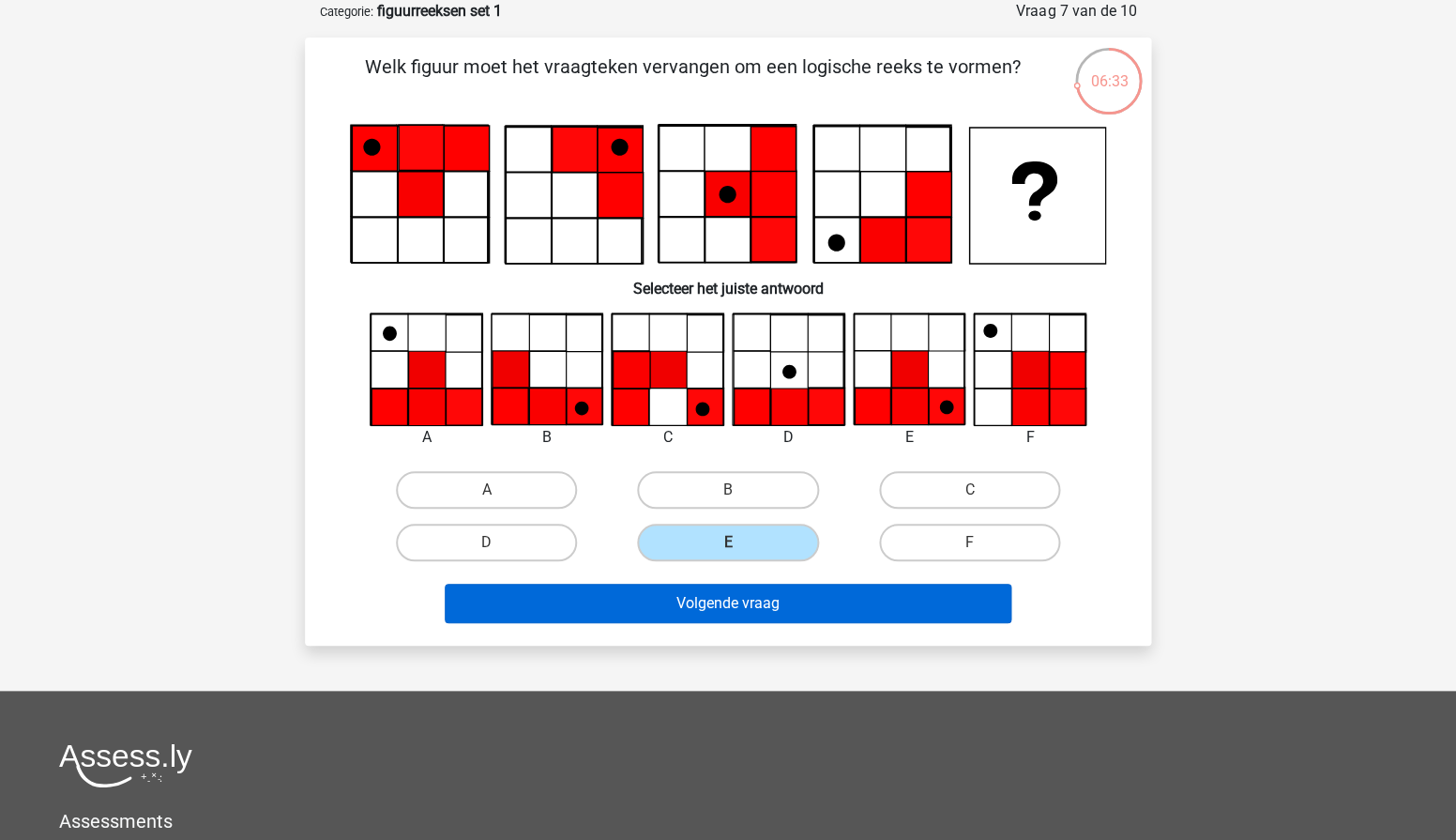
click at [646, 604] on button "Volgende vraag" at bounding box center [728, 604] width 568 height 40
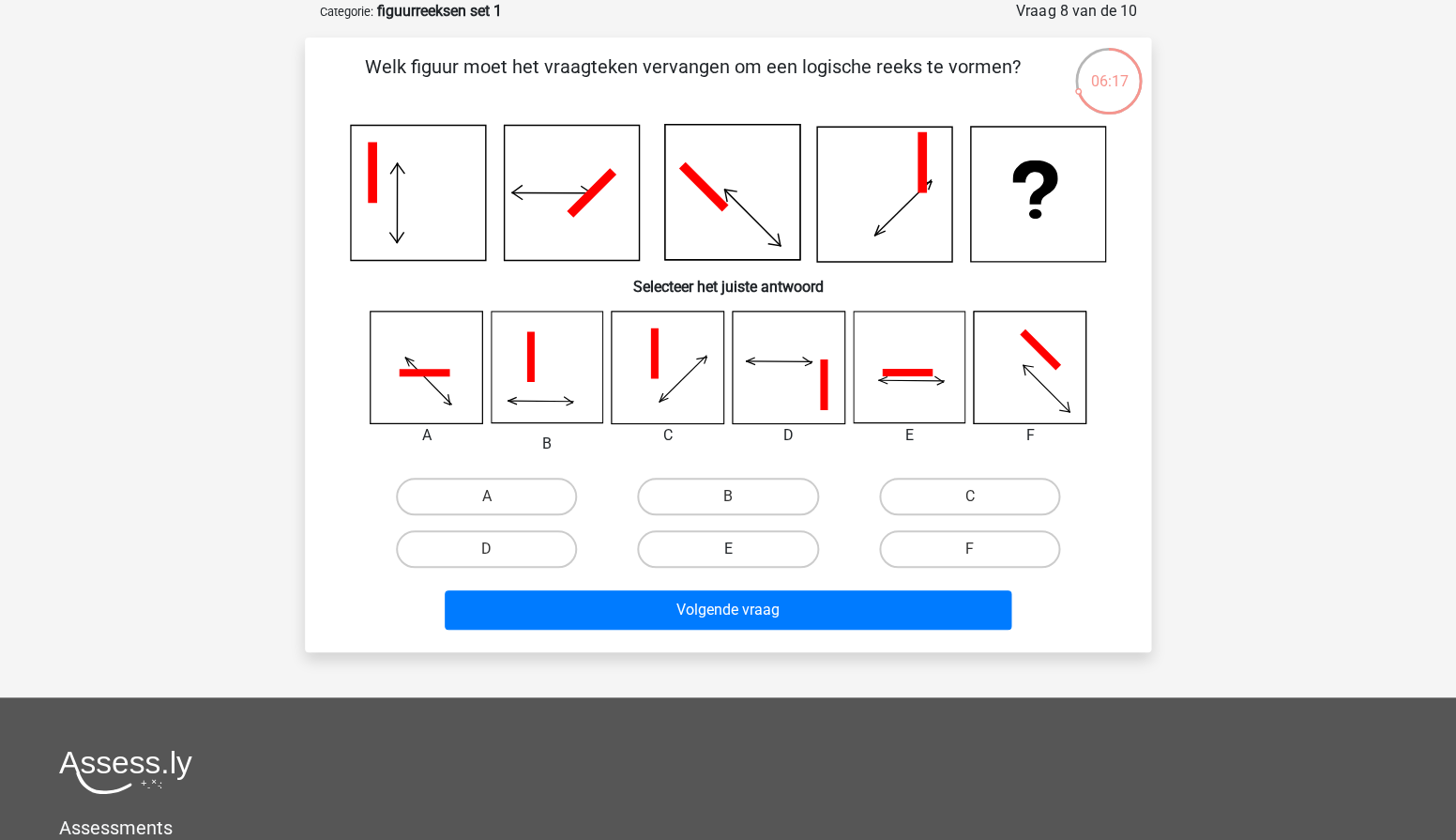
click at [679, 541] on label "E" at bounding box center [728, 549] width 181 height 38
click at [728, 549] on input "E" at bounding box center [734, 555] width 12 height 12
radio input "true"
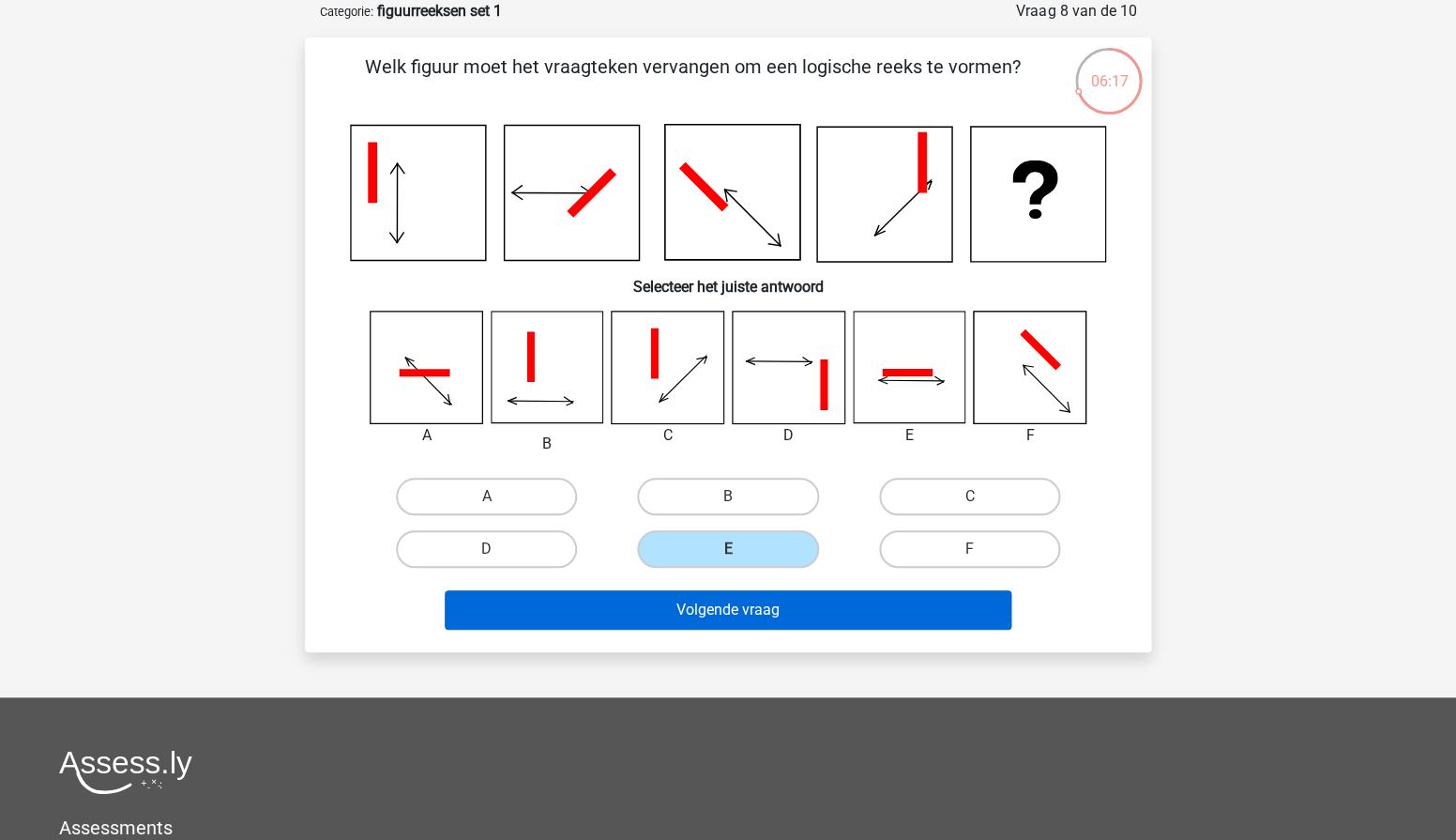
click at [702, 594] on button "Volgende vraag" at bounding box center [728, 610] width 568 height 40
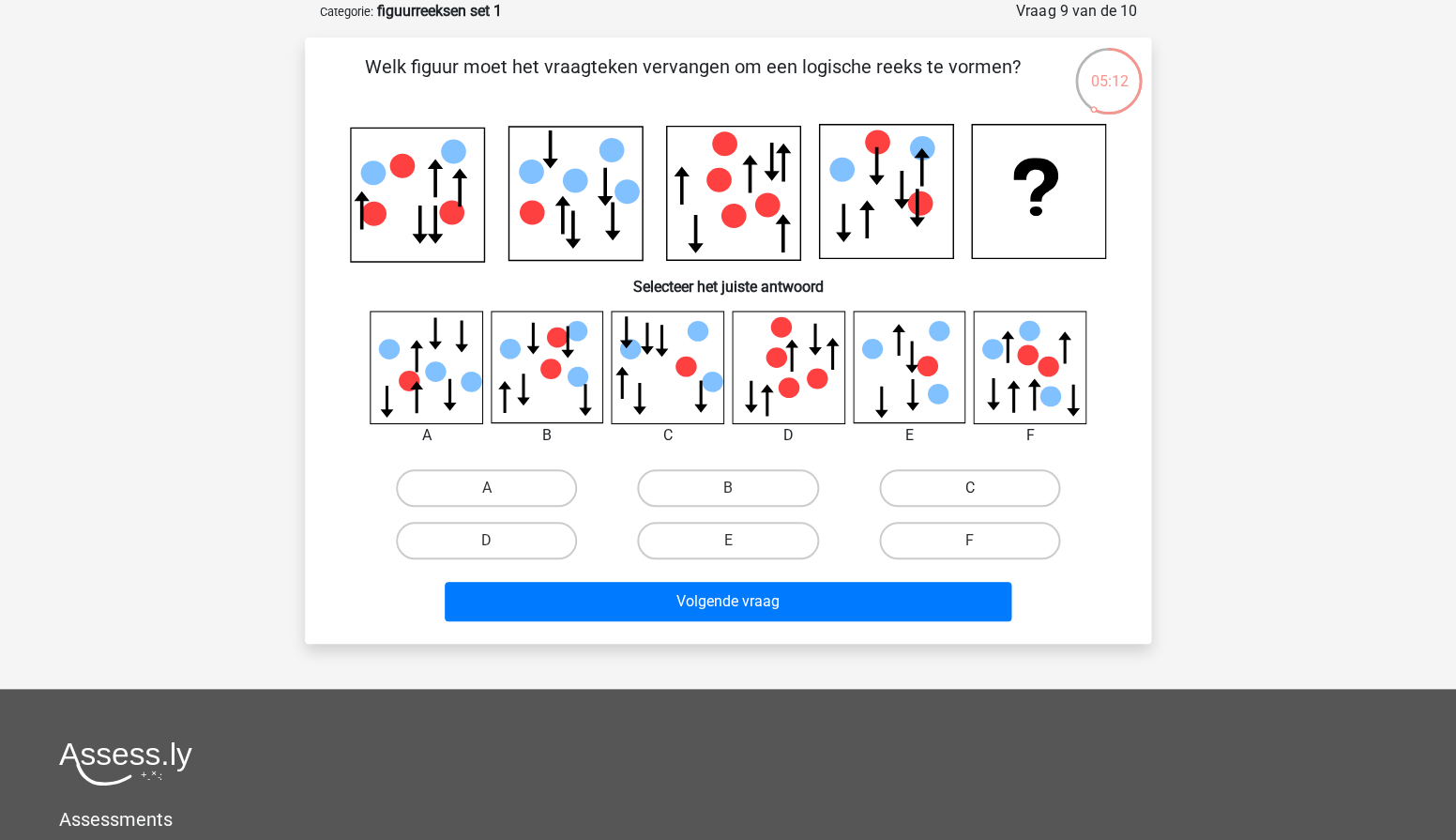
click at [982, 482] on label "C" at bounding box center [969, 488] width 181 height 38
click at [982, 488] on input "C" at bounding box center [975, 493] width 12 height 12
radio input "true"
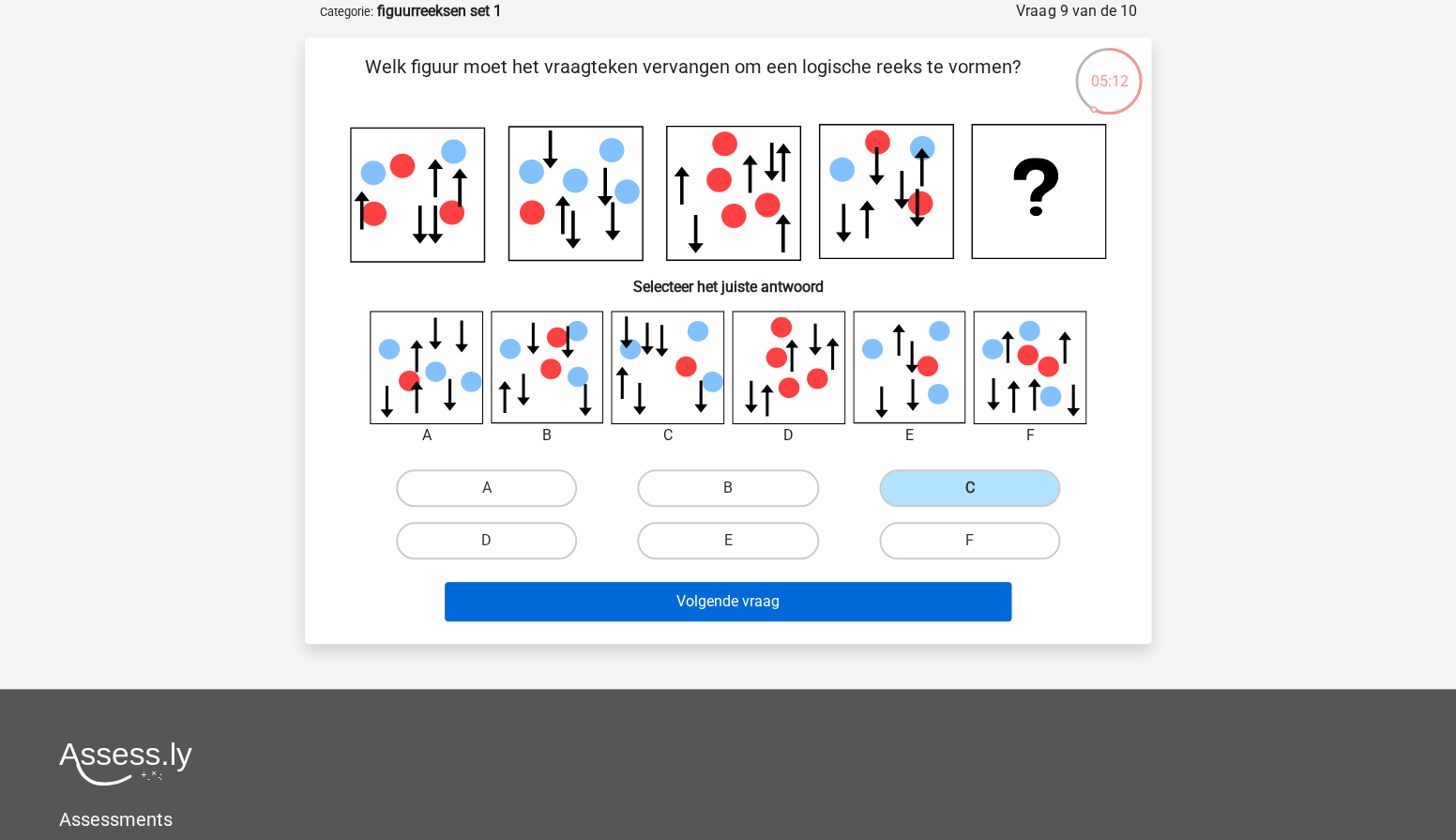
click at [831, 590] on button "Volgende vraag" at bounding box center [728, 602] width 568 height 40
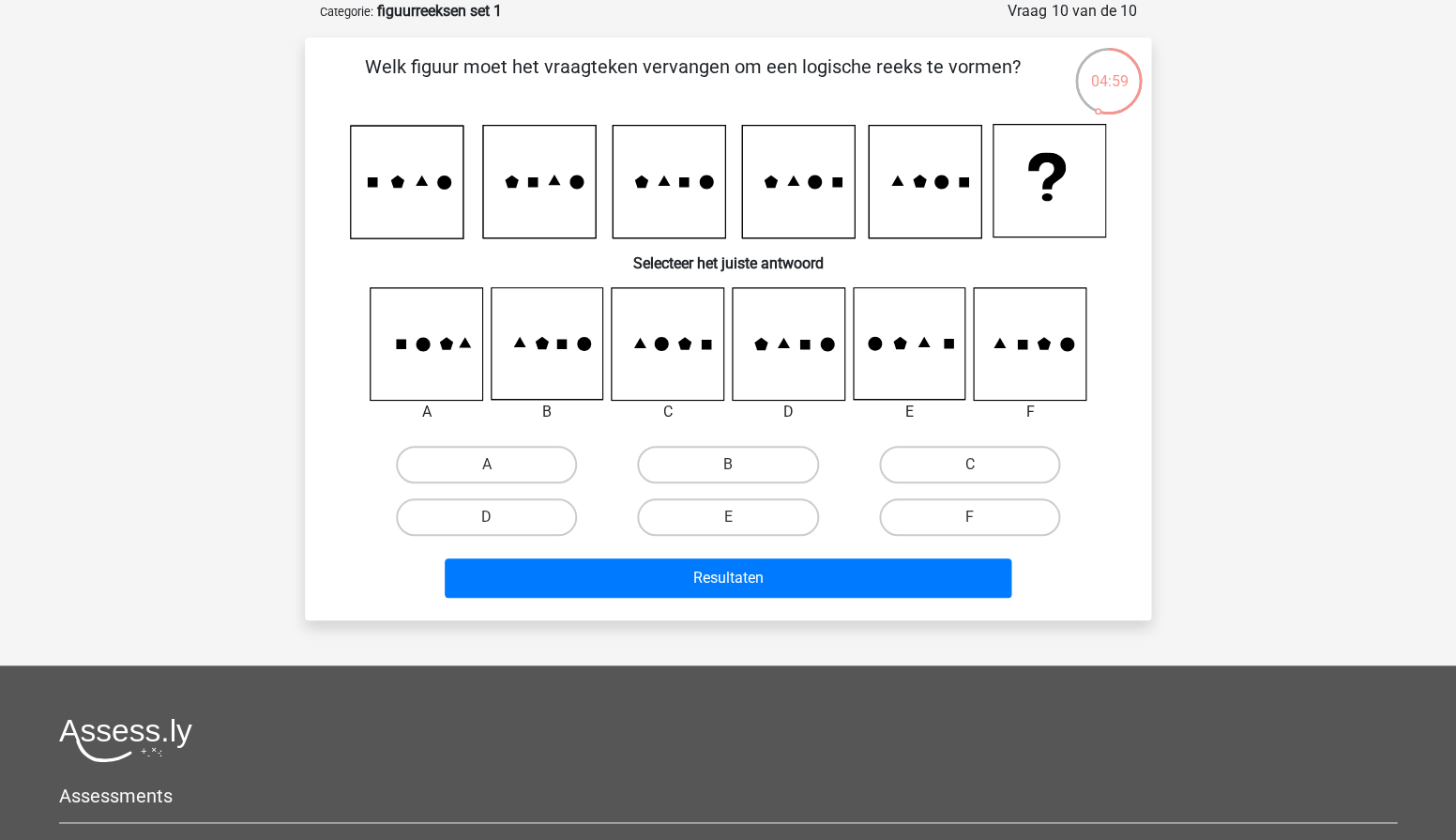
click at [651, 374] on icon at bounding box center [667, 344] width 112 height 112
click at [884, 448] on label "C" at bounding box center [969, 465] width 181 height 38
click at [969, 464] on input "C" at bounding box center [975, 470] width 12 height 12
radio input "true"
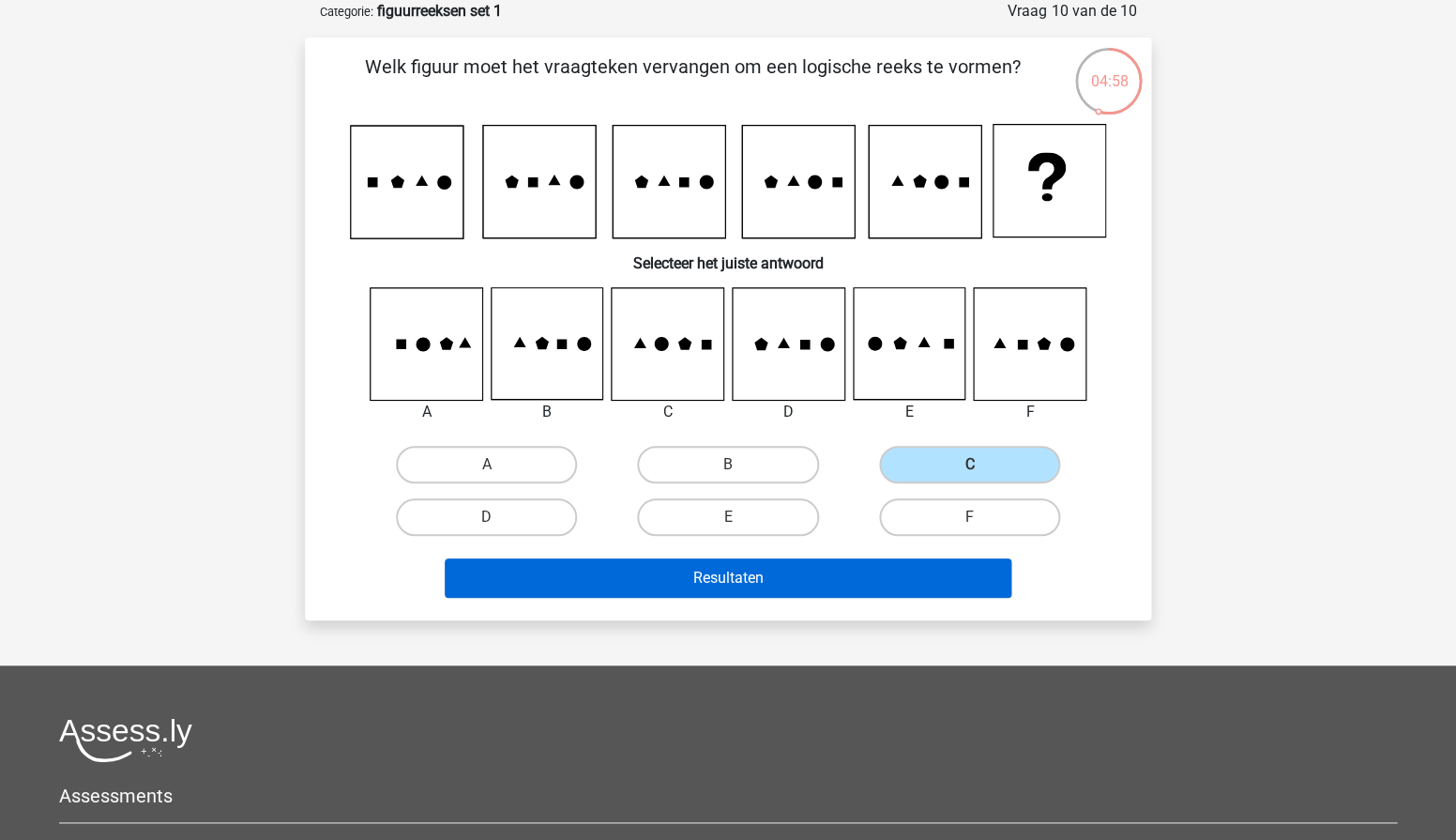
click at [816, 575] on button "Resultaten" at bounding box center [728, 578] width 568 height 40
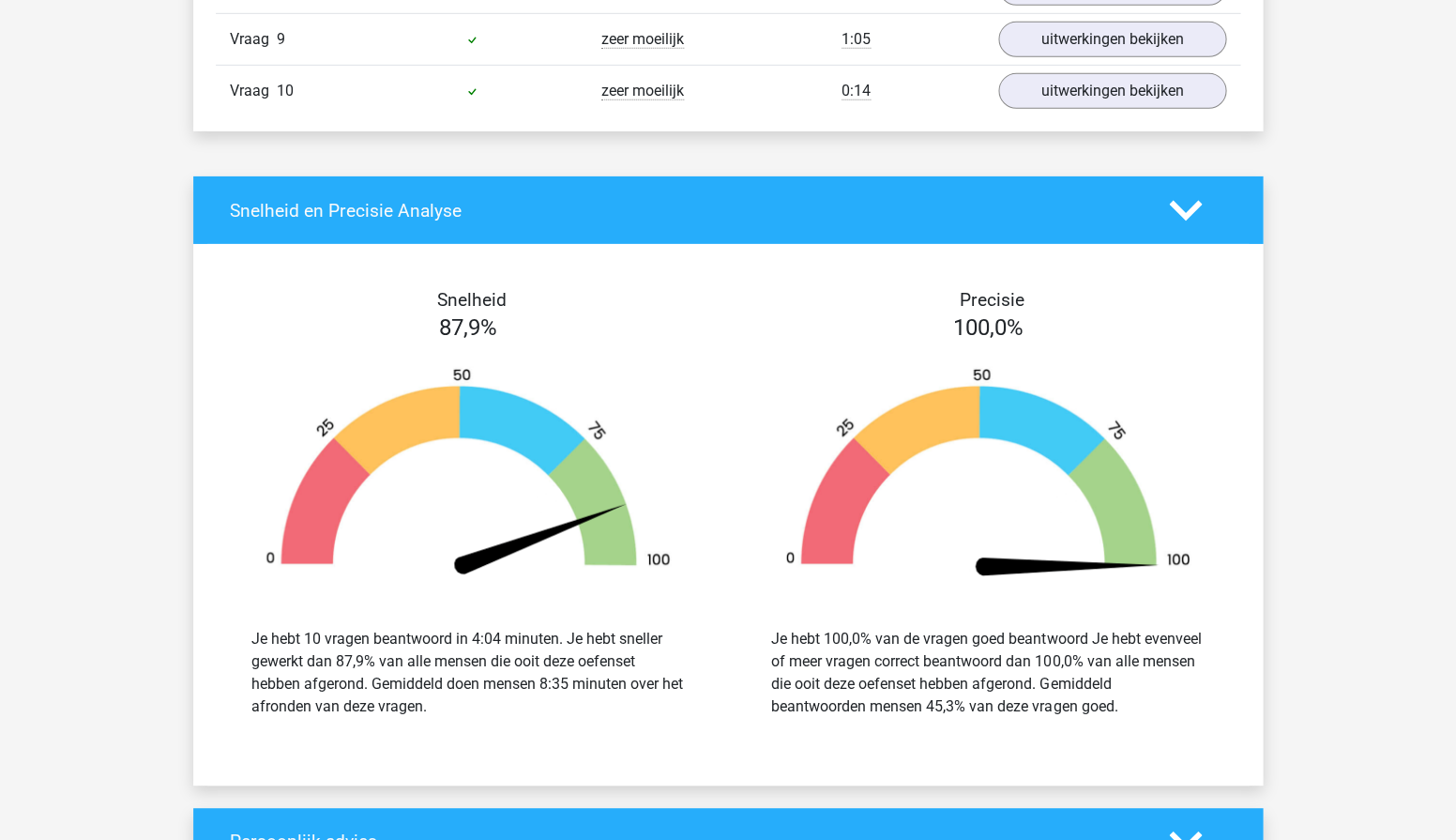
scroll to position [2273, 0]
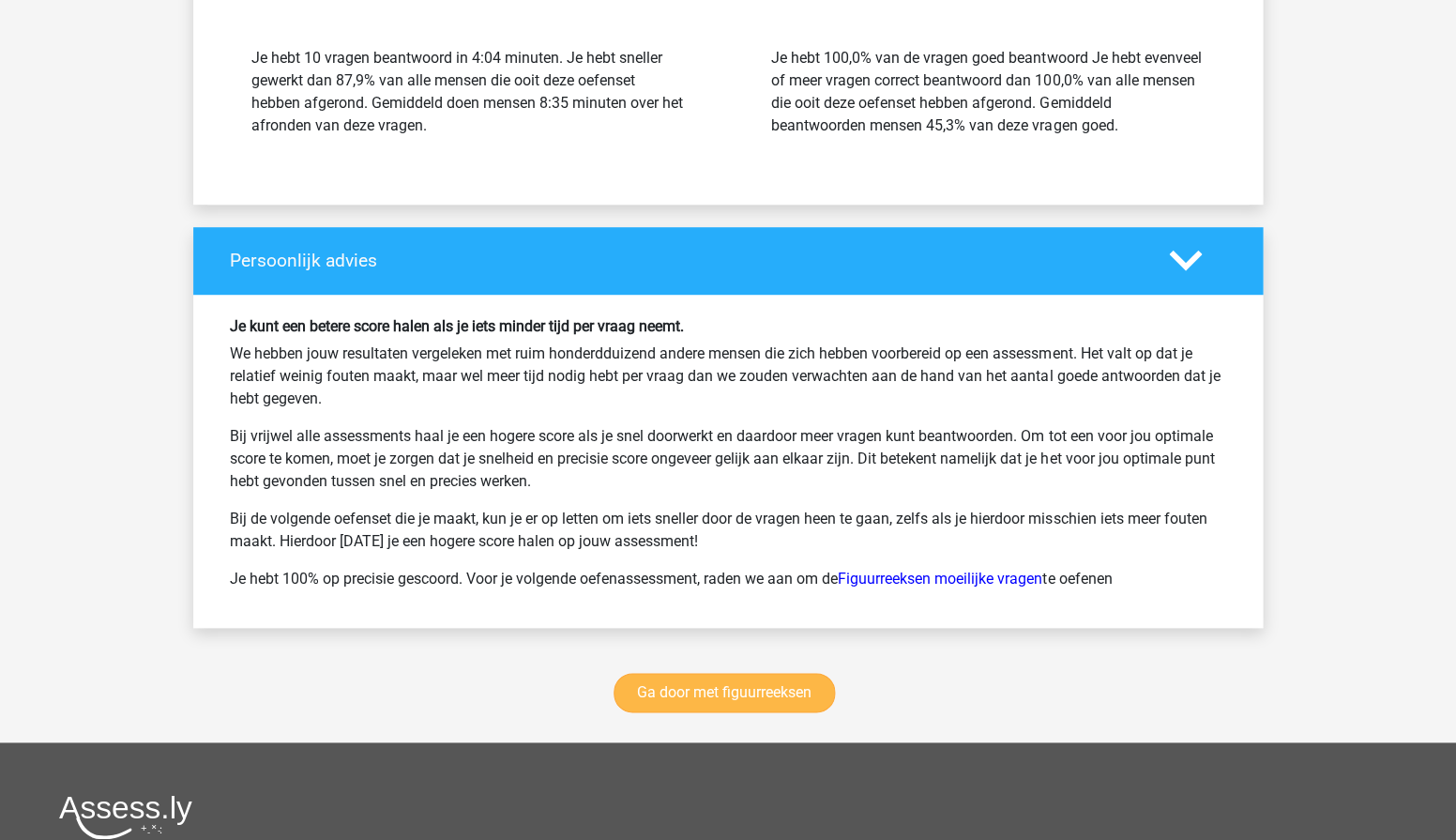
click at [749, 673] on link "Ga door met figuurreeksen" at bounding box center [724, 693] width 221 height 40
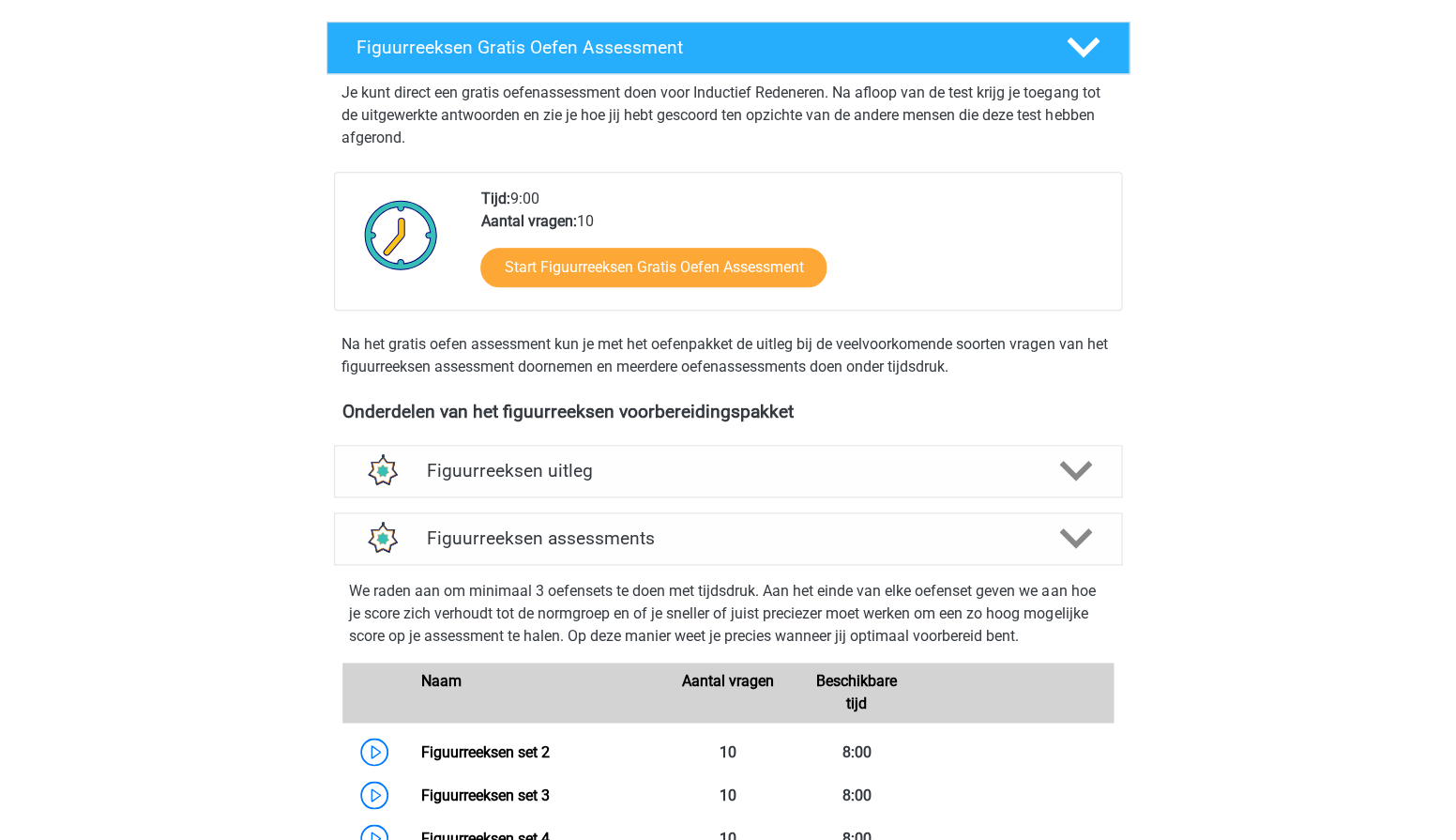
scroll to position [293, 0]
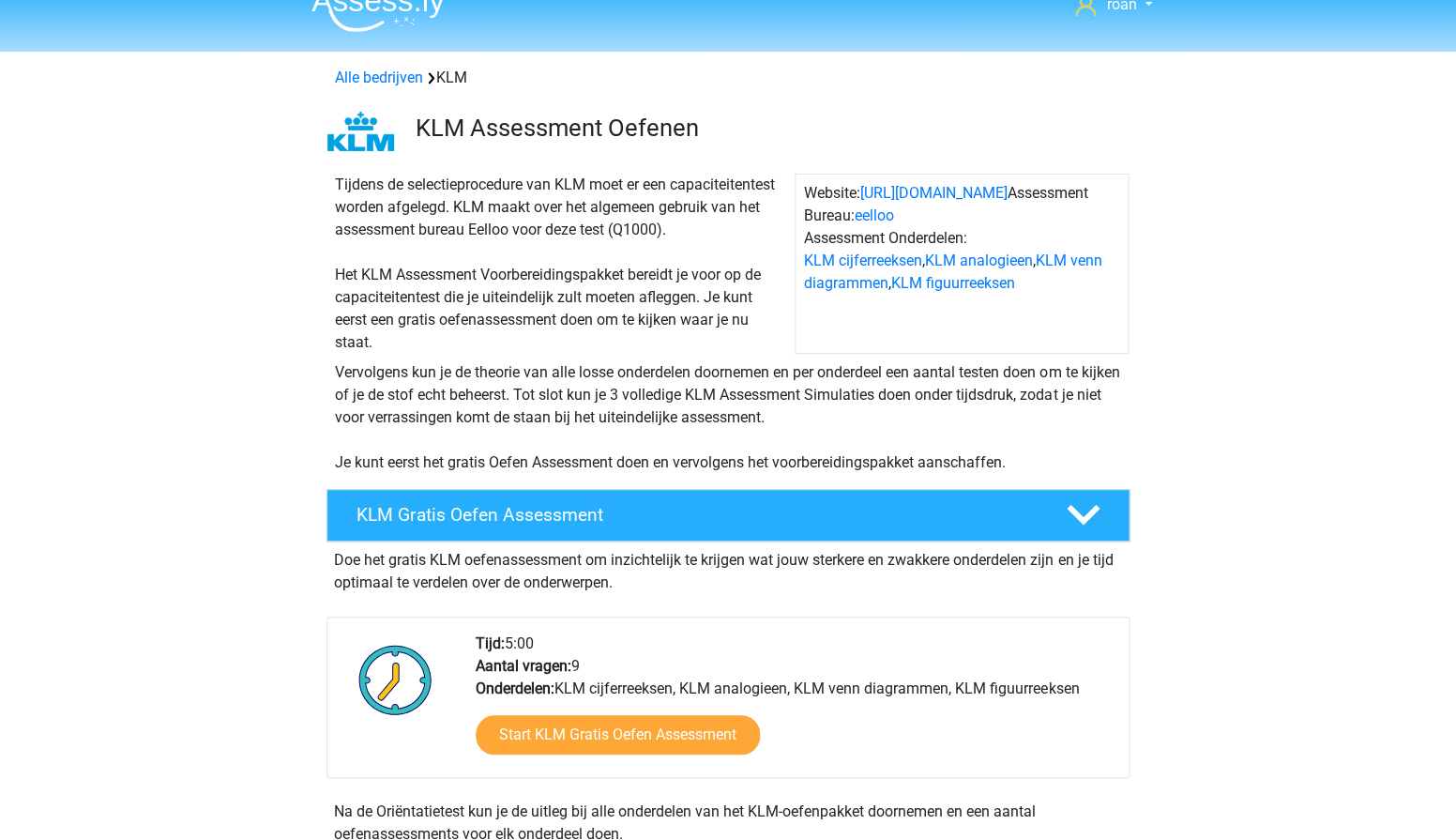
scroll to position [100, 0]
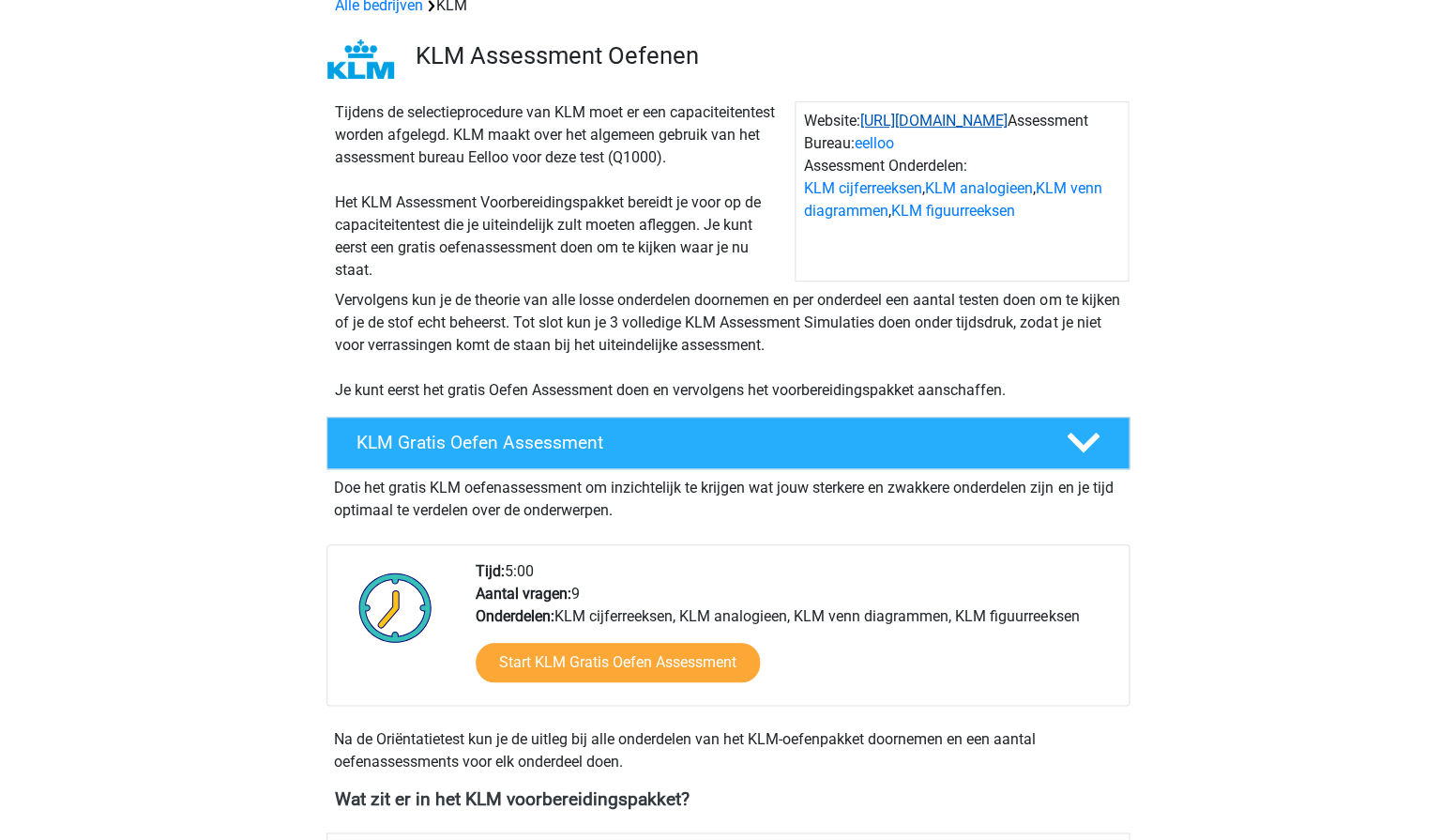
click at [934, 121] on link "[URL][DOMAIN_NAME]" at bounding box center [933, 121] width 148 height 18
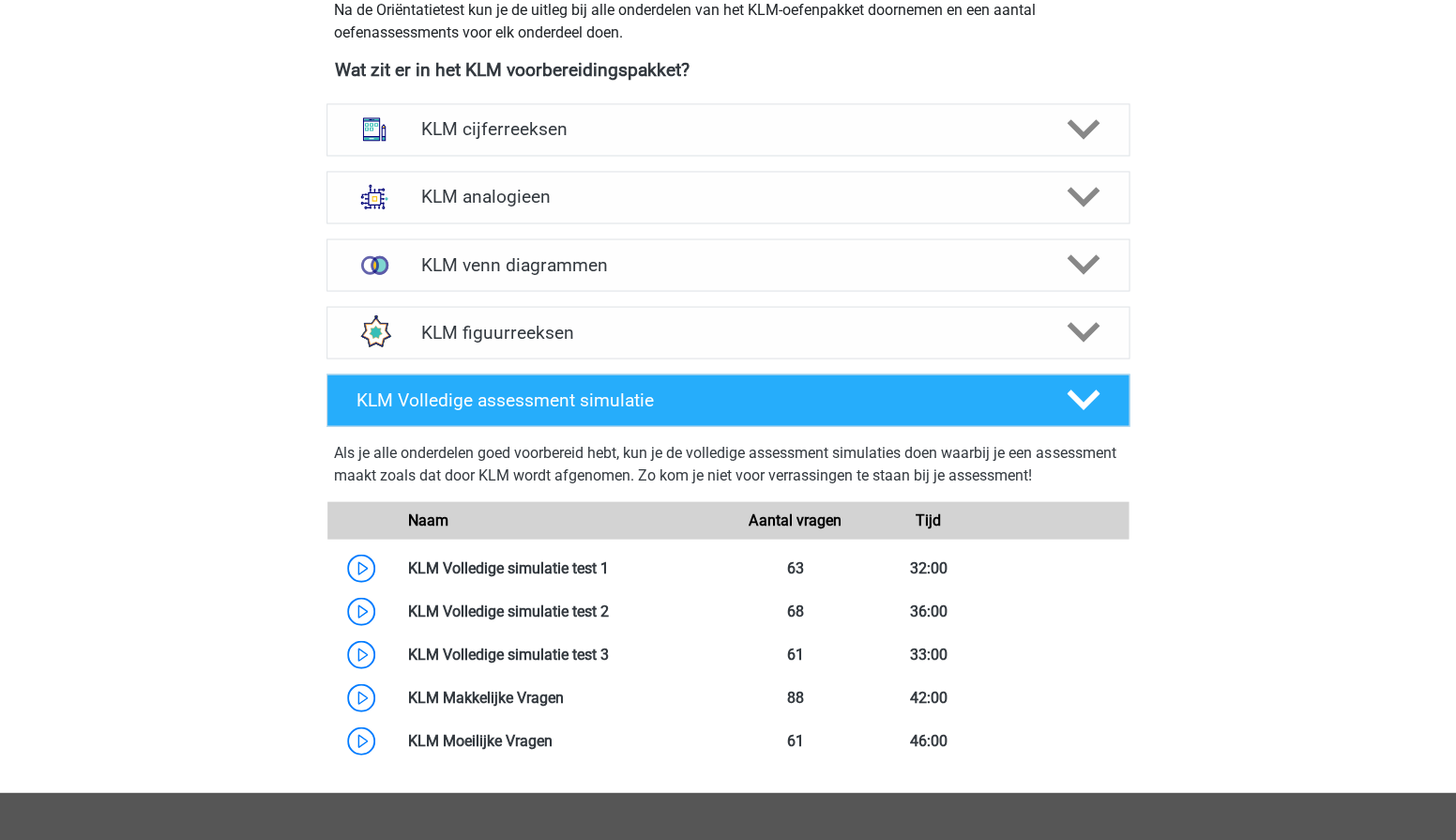
scroll to position [827, 0]
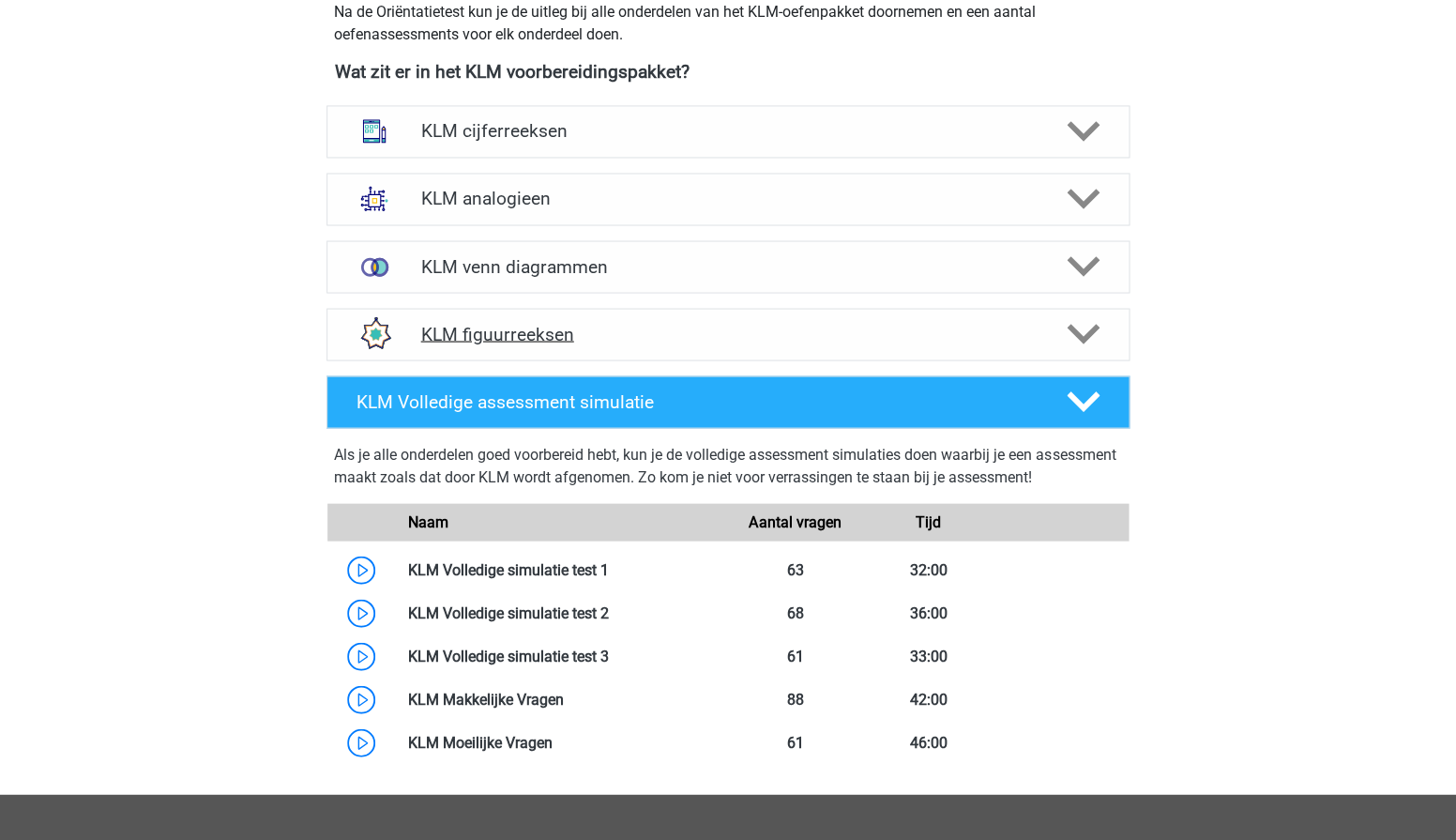
click at [1069, 324] on polygon at bounding box center [1082, 334] width 33 height 21
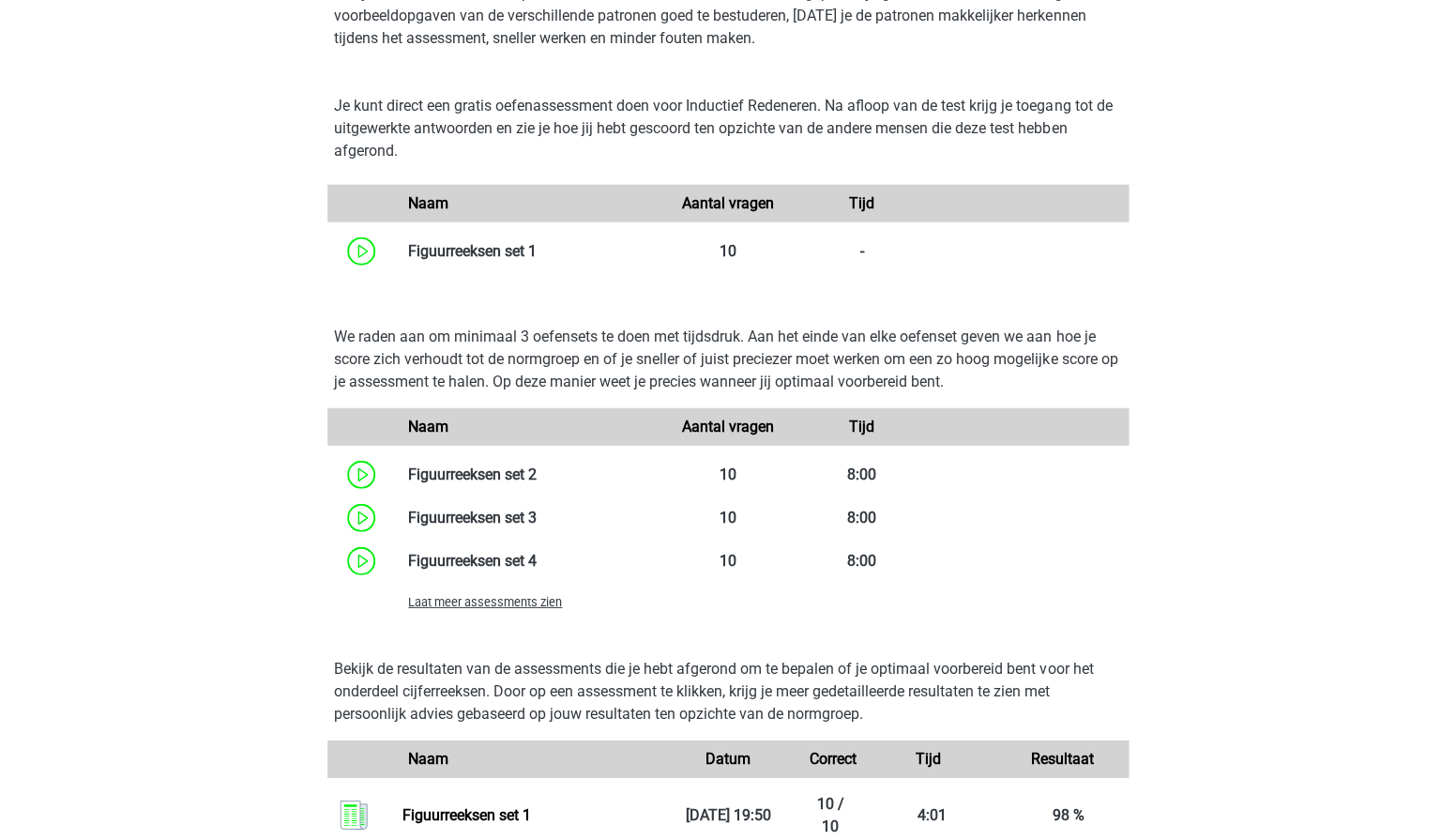
scroll to position [1224, 0]
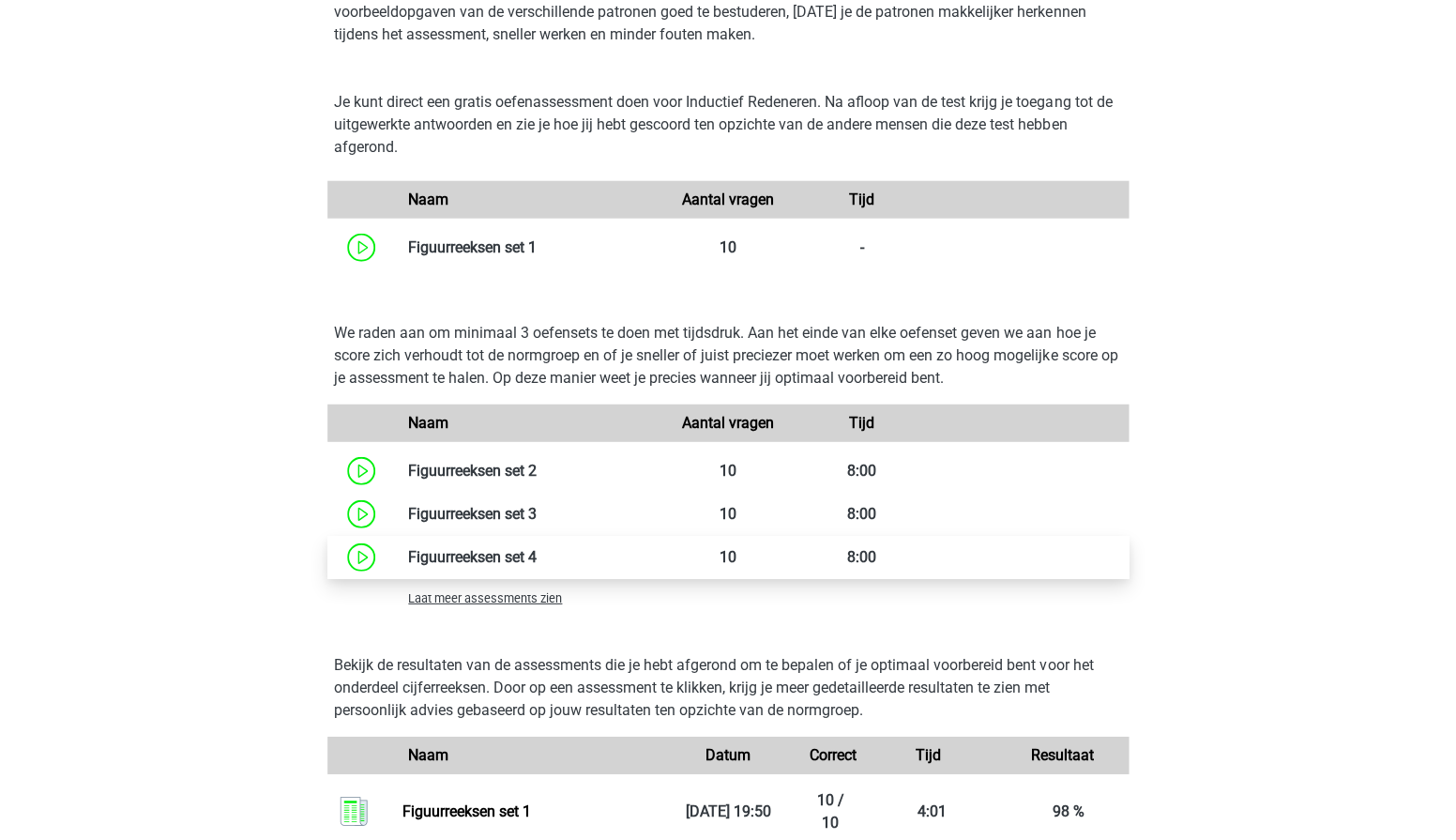
click at [536, 548] on link at bounding box center [536, 557] width 0 height 18
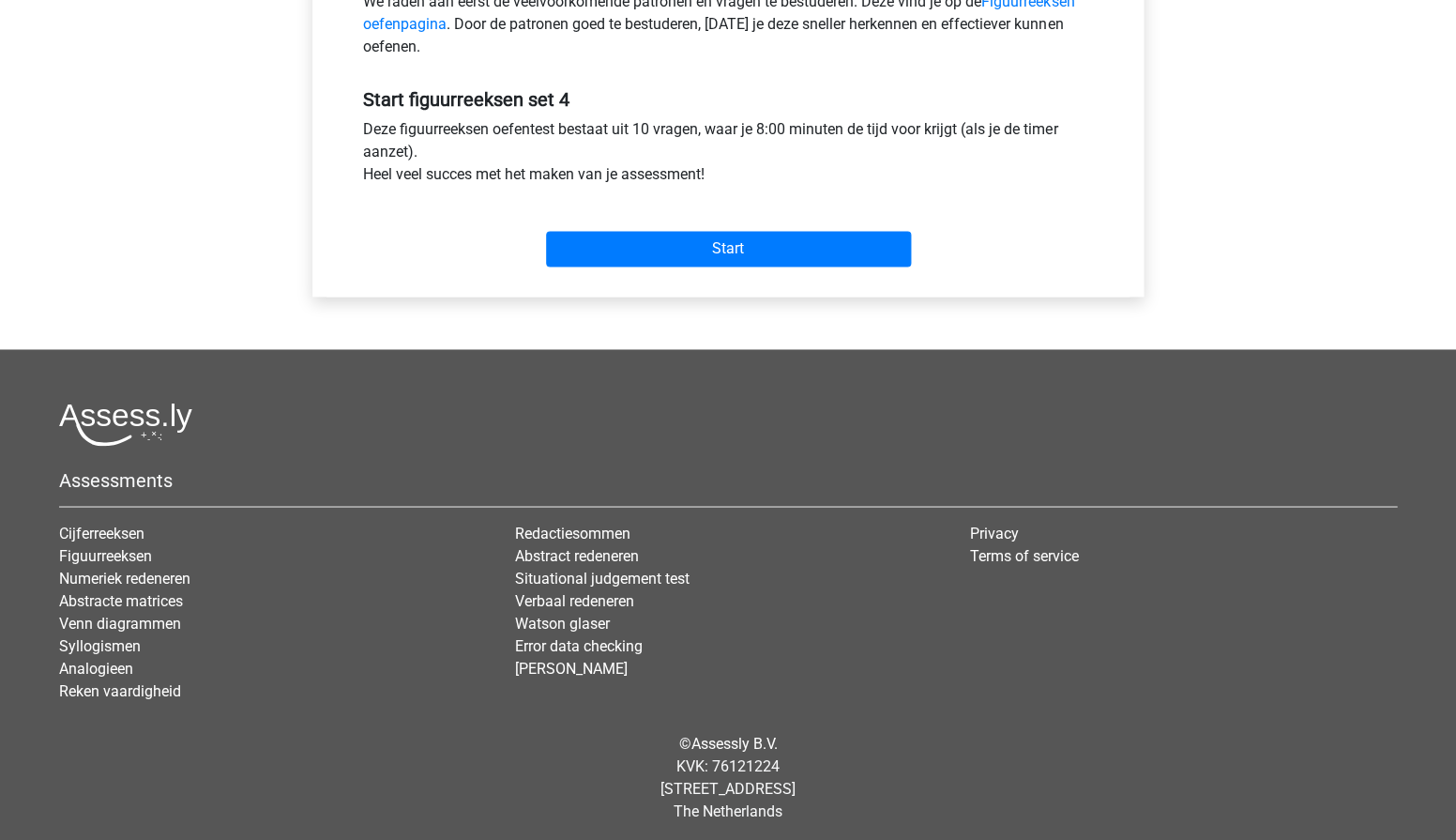
scroll to position [637, 0]
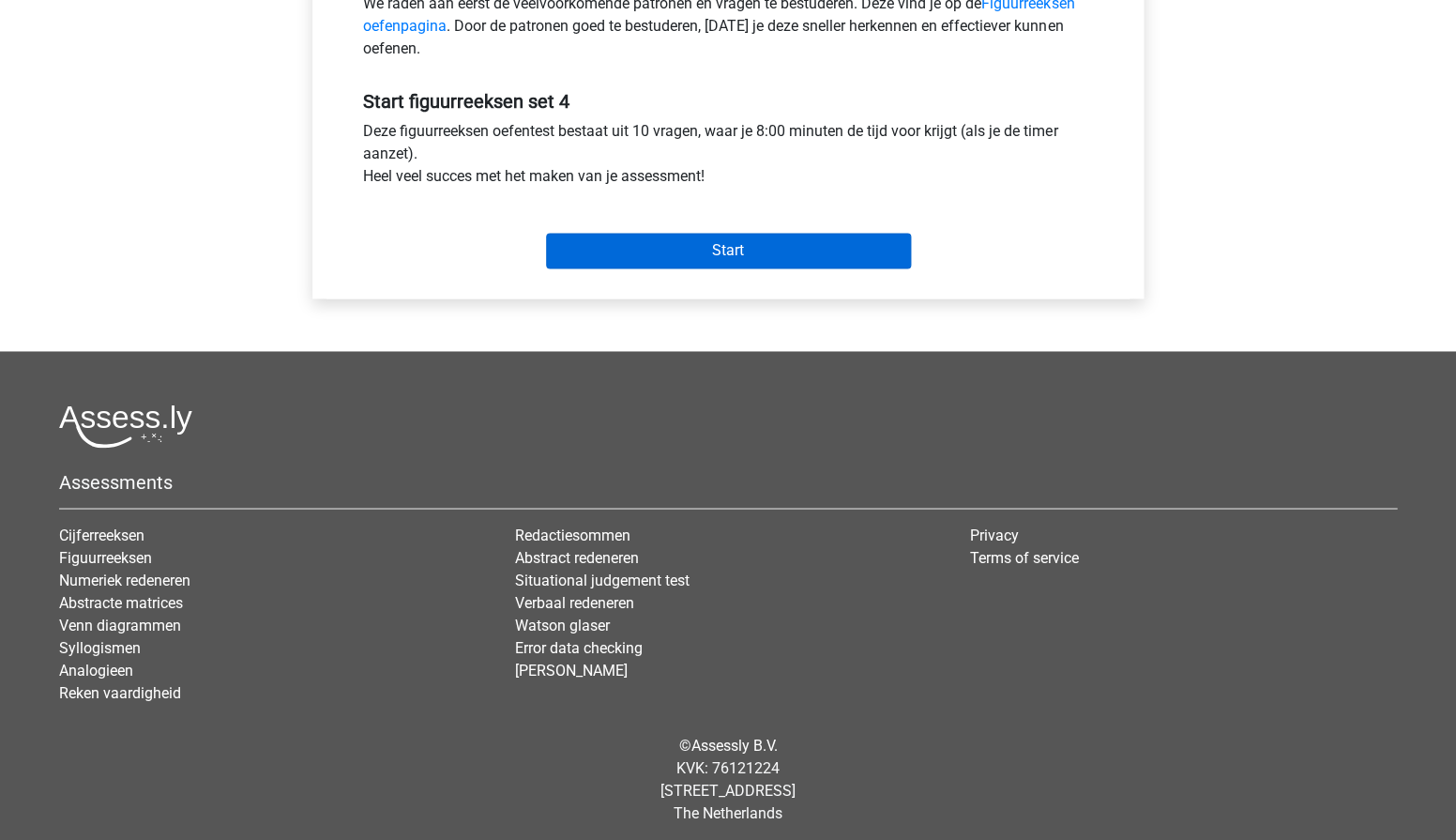
click at [716, 254] on input "Start" at bounding box center [728, 250] width 365 height 36
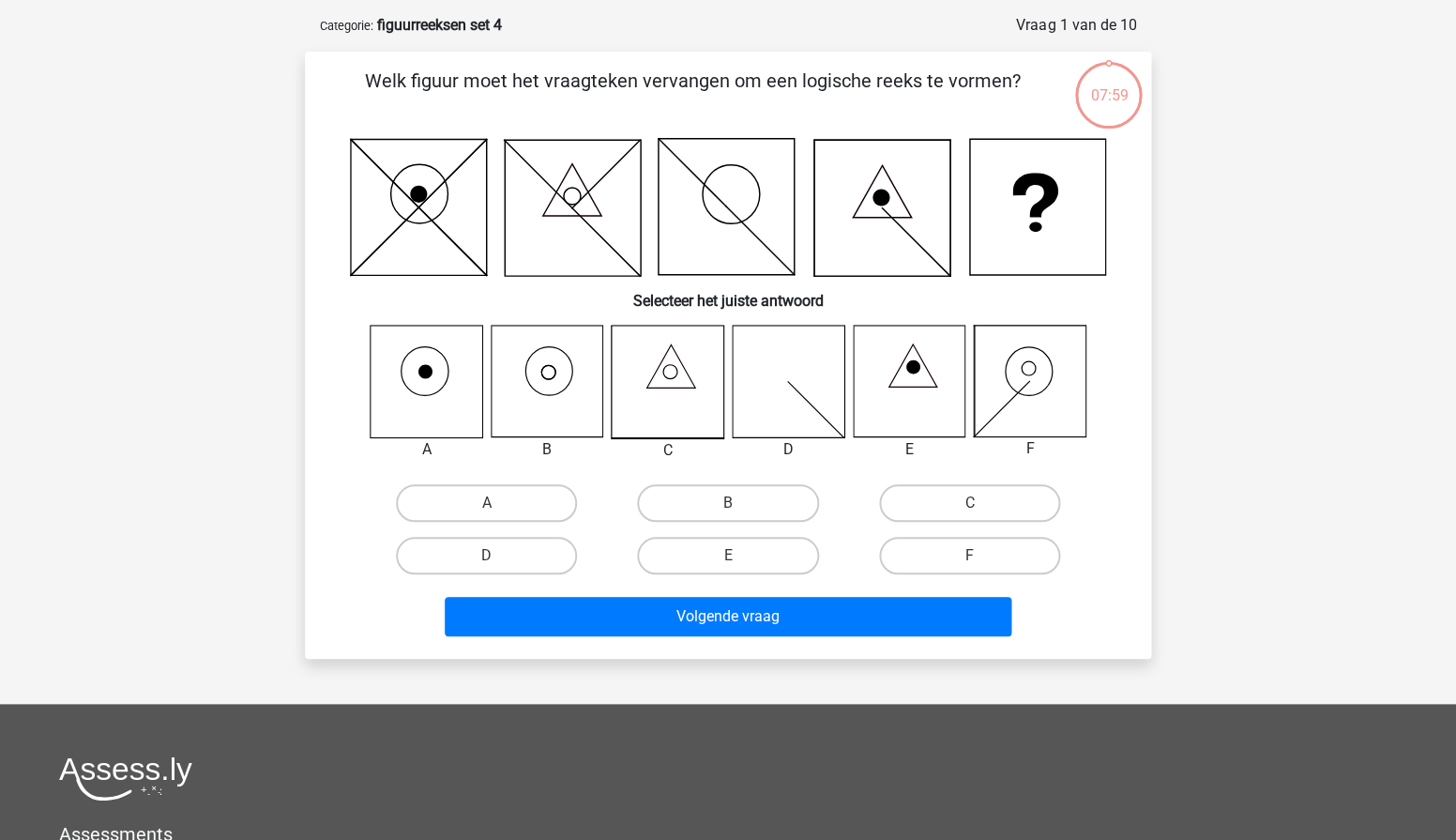
scroll to position [78, 0]
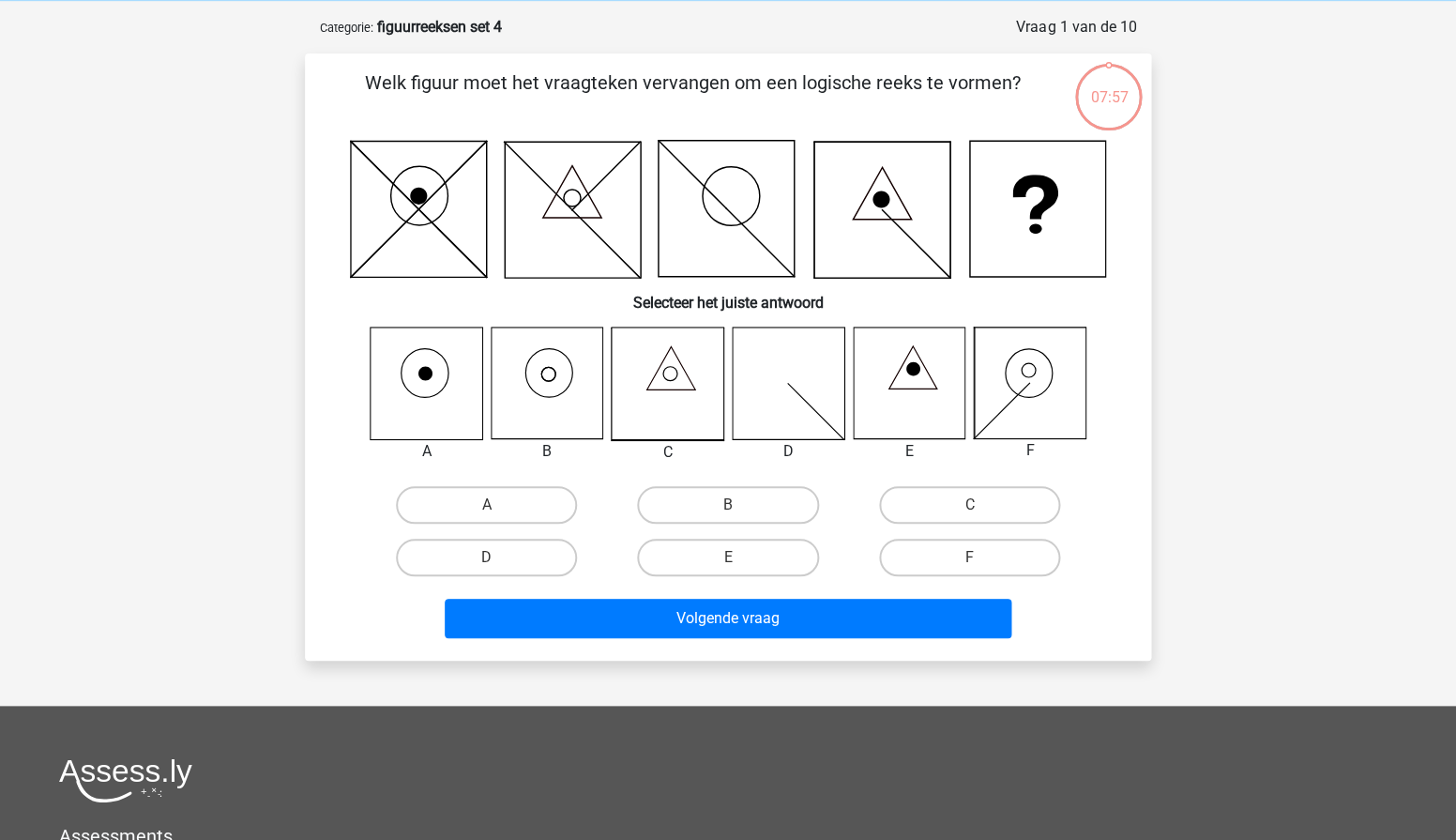
click at [536, 413] on icon at bounding box center [546, 383] width 112 height 112
click at [700, 493] on label "B" at bounding box center [728, 505] width 181 height 38
click at [728, 505] on input "B" at bounding box center [734, 510] width 12 height 12
radio input "true"
click at [577, 640] on div "Volgende vraag" at bounding box center [728, 622] width 725 height 47
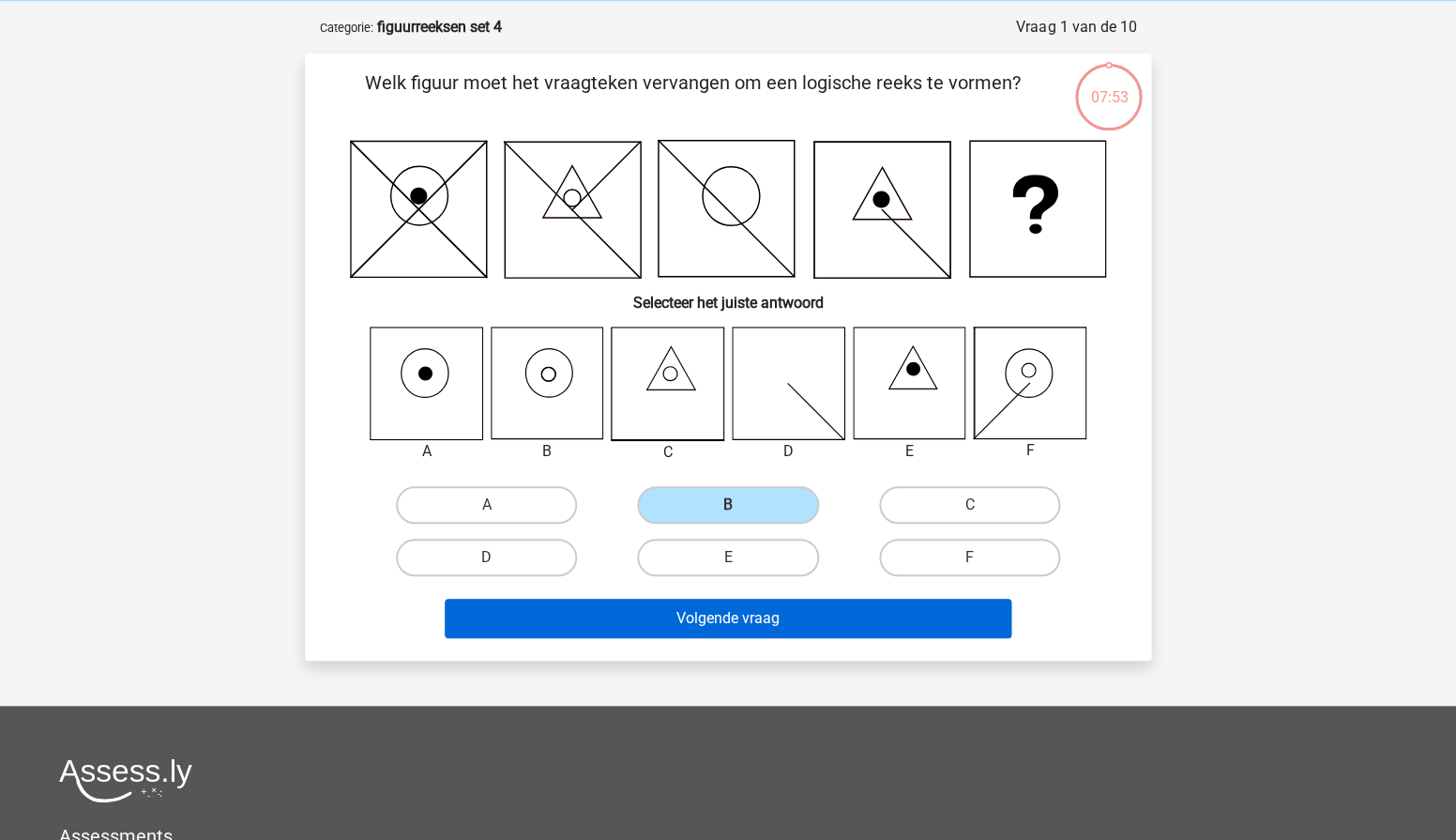
click at [612, 617] on button "Volgende vraag" at bounding box center [728, 619] width 568 height 40
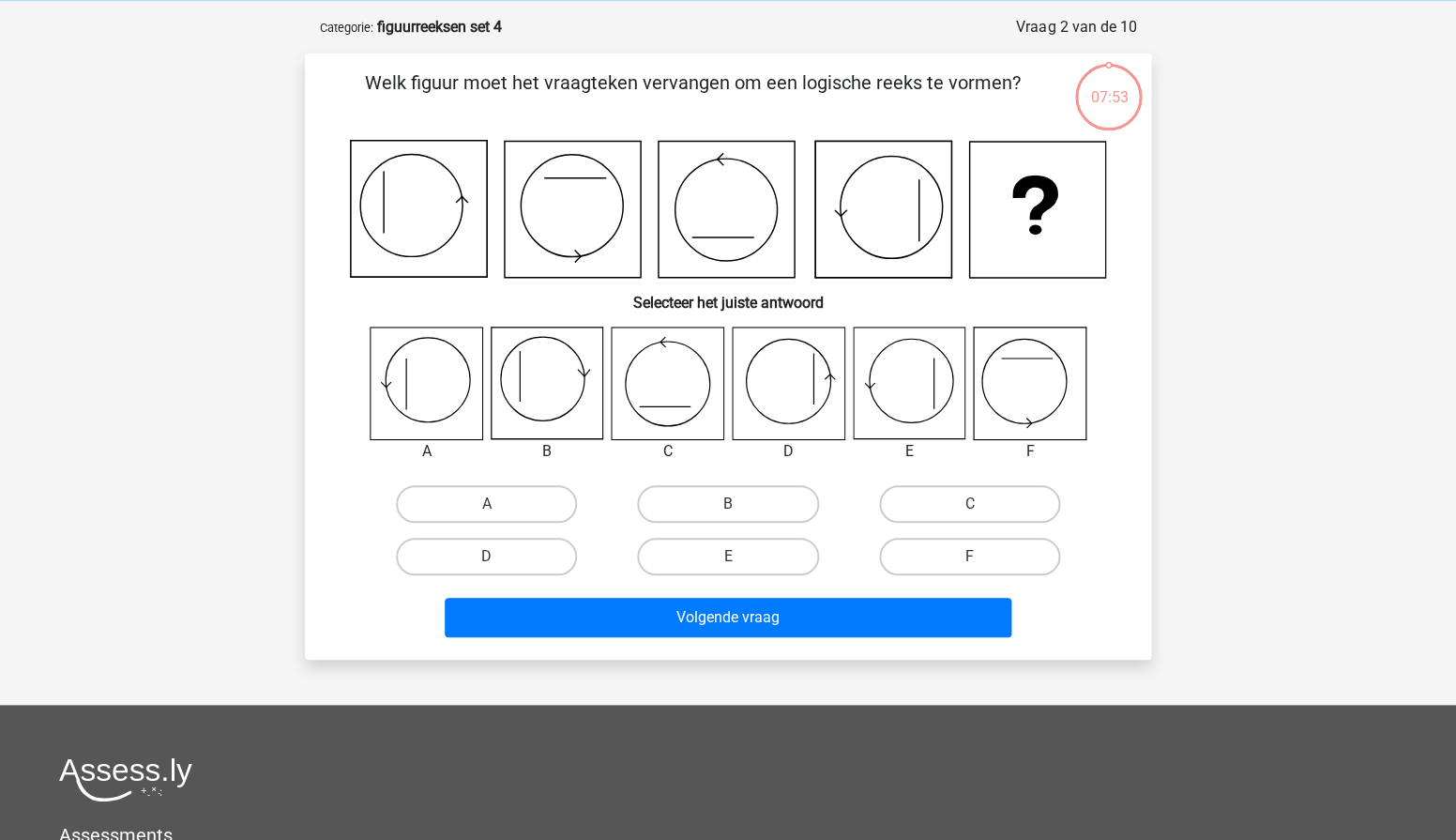
scroll to position [94, 0]
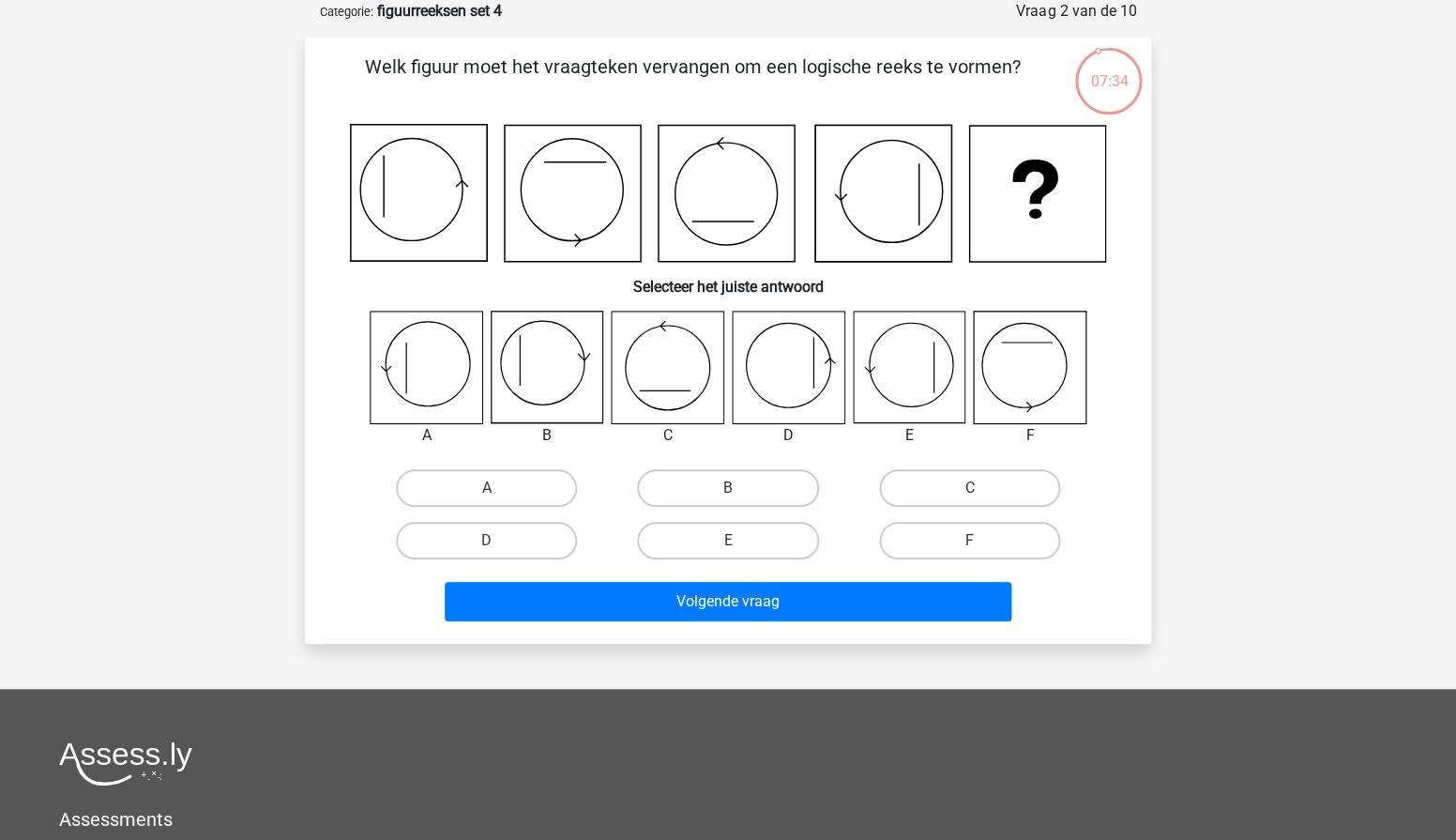
click at [913, 407] on icon at bounding box center [908, 367] width 112 height 112
click at [744, 544] on label "E" at bounding box center [728, 541] width 181 height 38
click at [741, 544] on input "E" at bounding box center [734, 546] width 12 height 12
radio input "true"
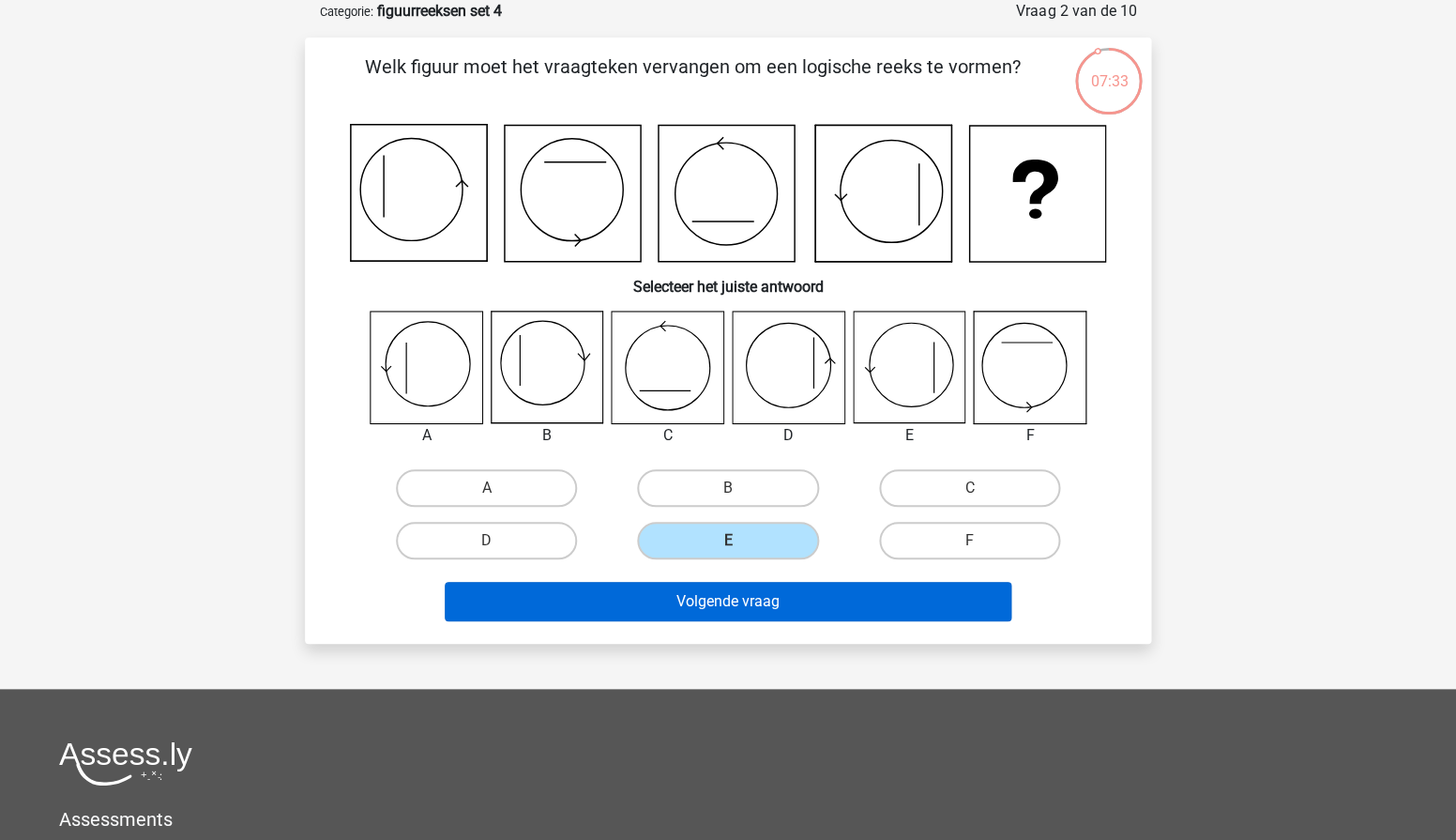
click at [763, 616] on button "Volgende vraag" at bounding box center [728, 602] width 568 height 40
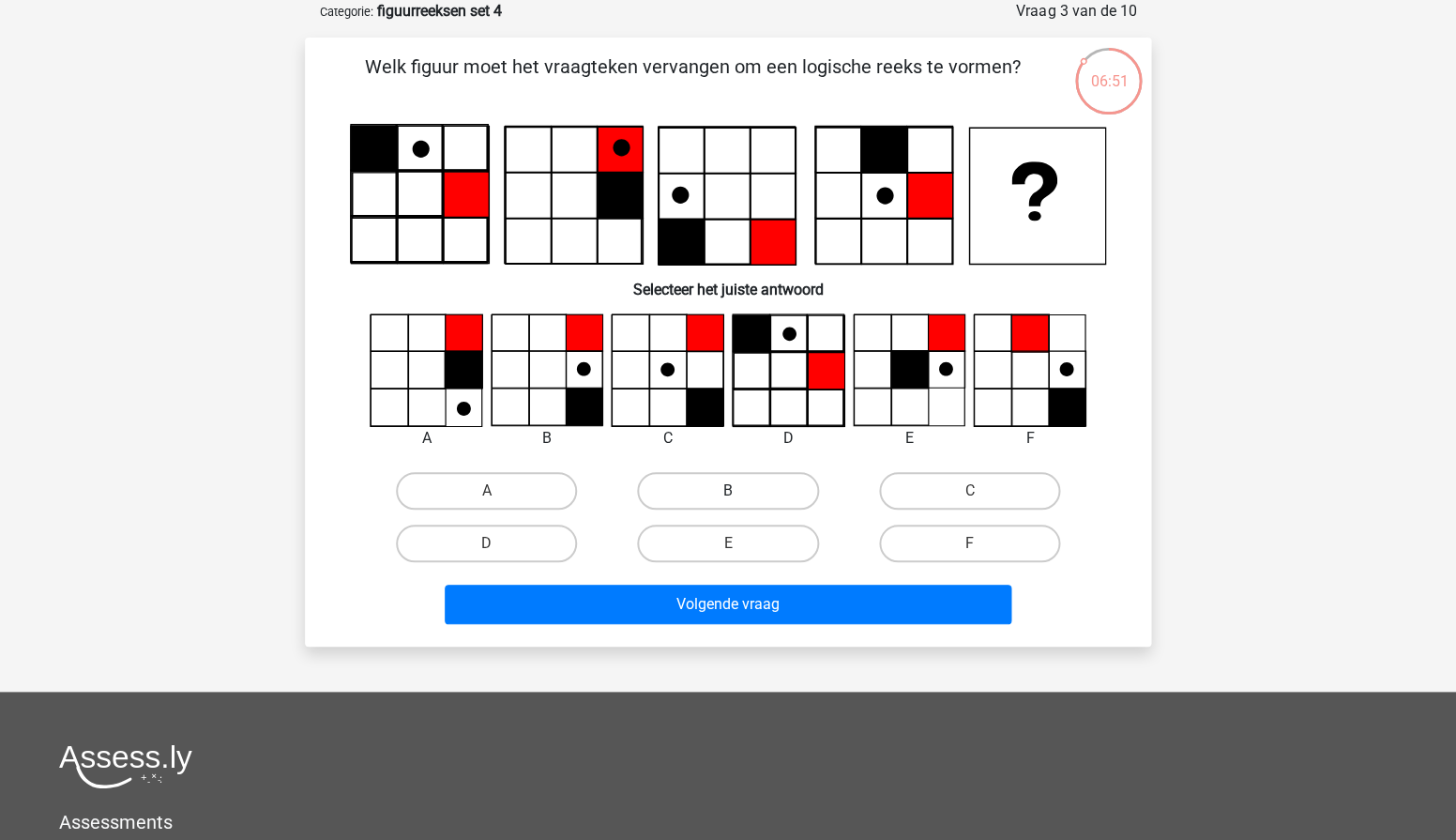
click at [700, 486] on label "B" at bounding box center [728, 491] width 181 height 38
click at [728, 491] on input "B" at bounding box center [734, 496] width 12 height 12
radio input "true"
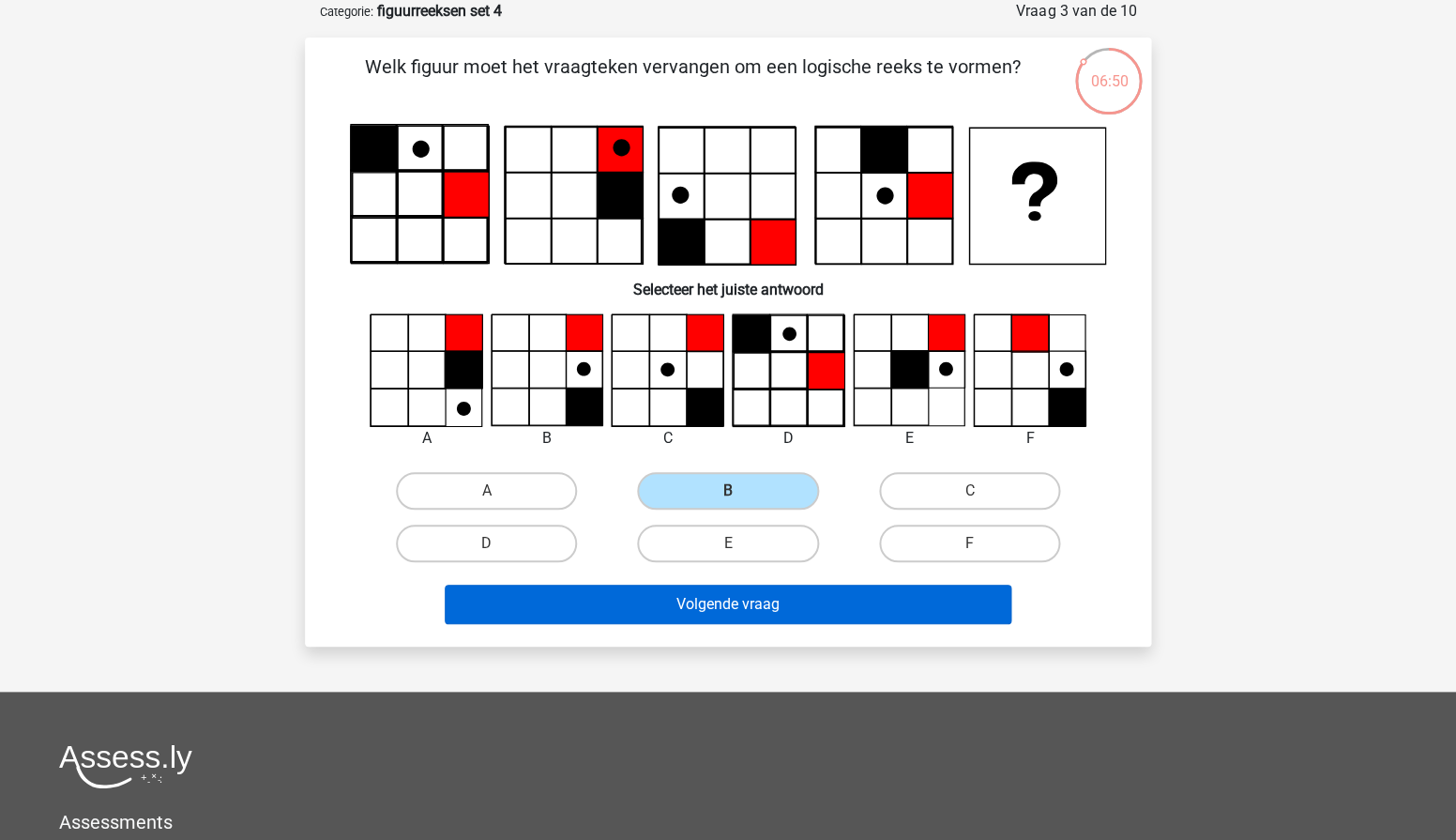
click at [593, 614] on button "Volgende vraag" at bounding box center [728, 605] width 568 height 40
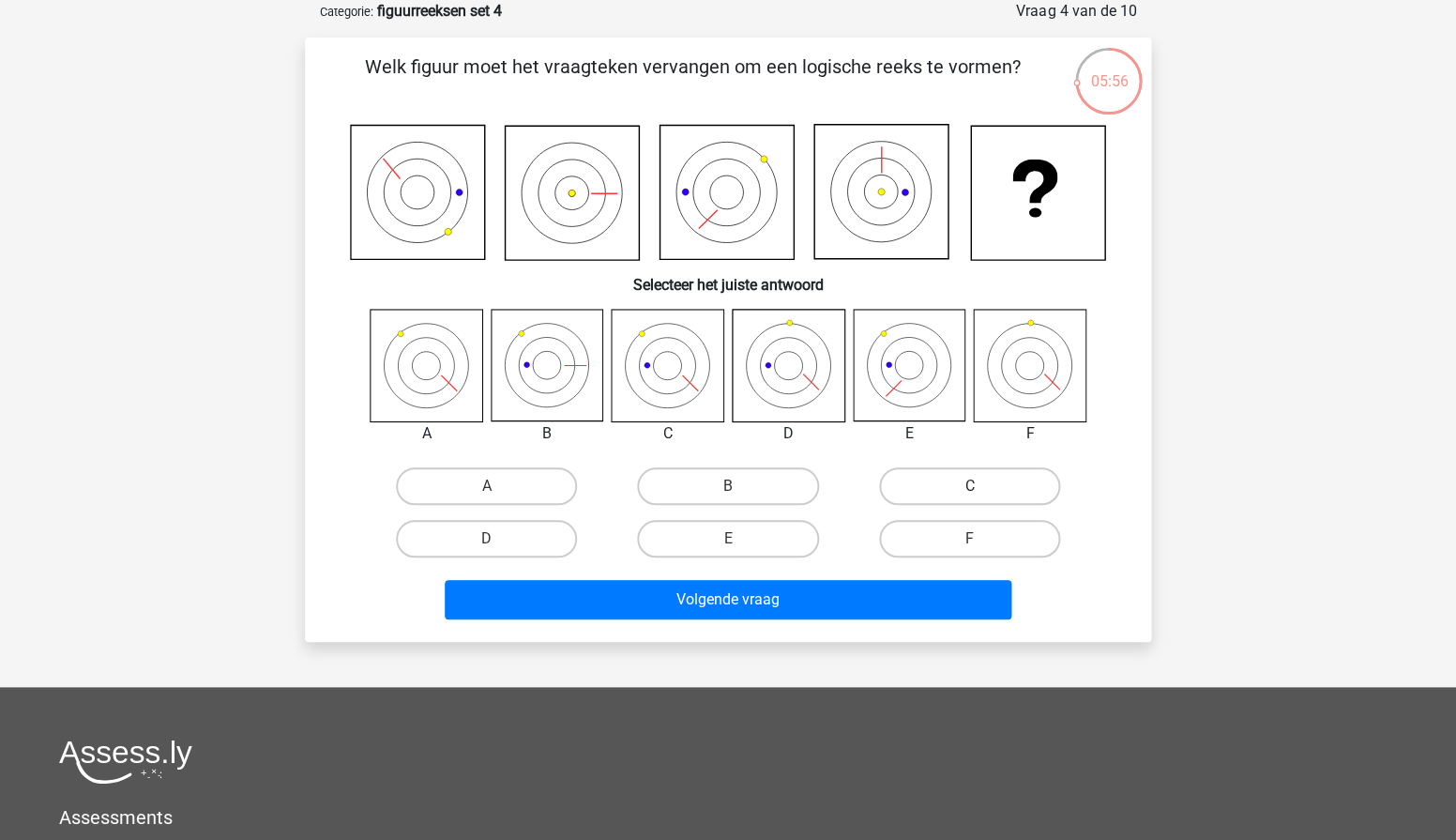
click at [920, 471] on label "C" at bounding box center [969, 486] width 181 height 38
click at [969, 486] on input "C" at bounding box center [975, 492] width 12 height 12
radio input "true"
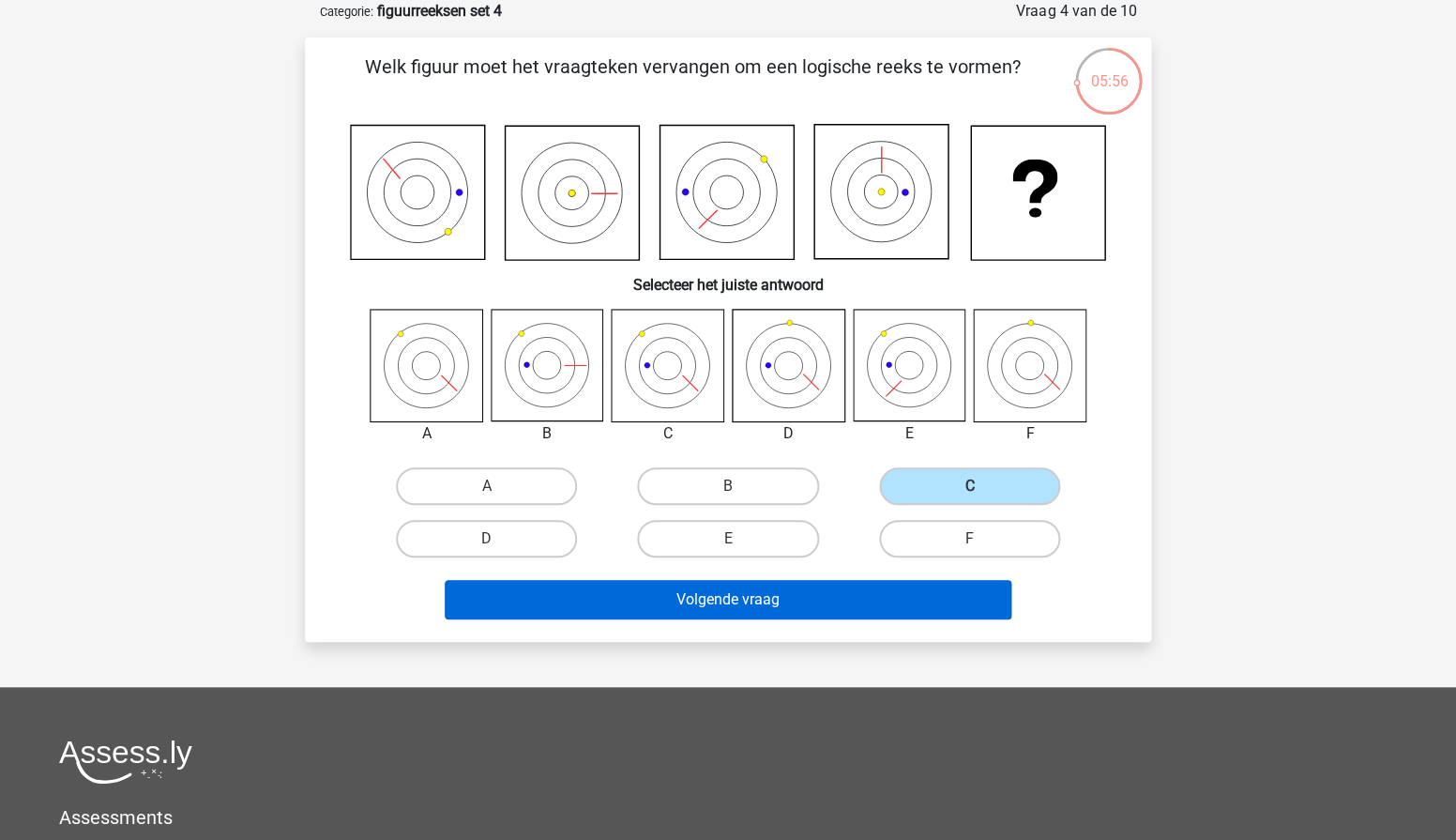
click at [815, 590] on button "Volgende vraag" at bounding box center [728, 600] width 568 height 40
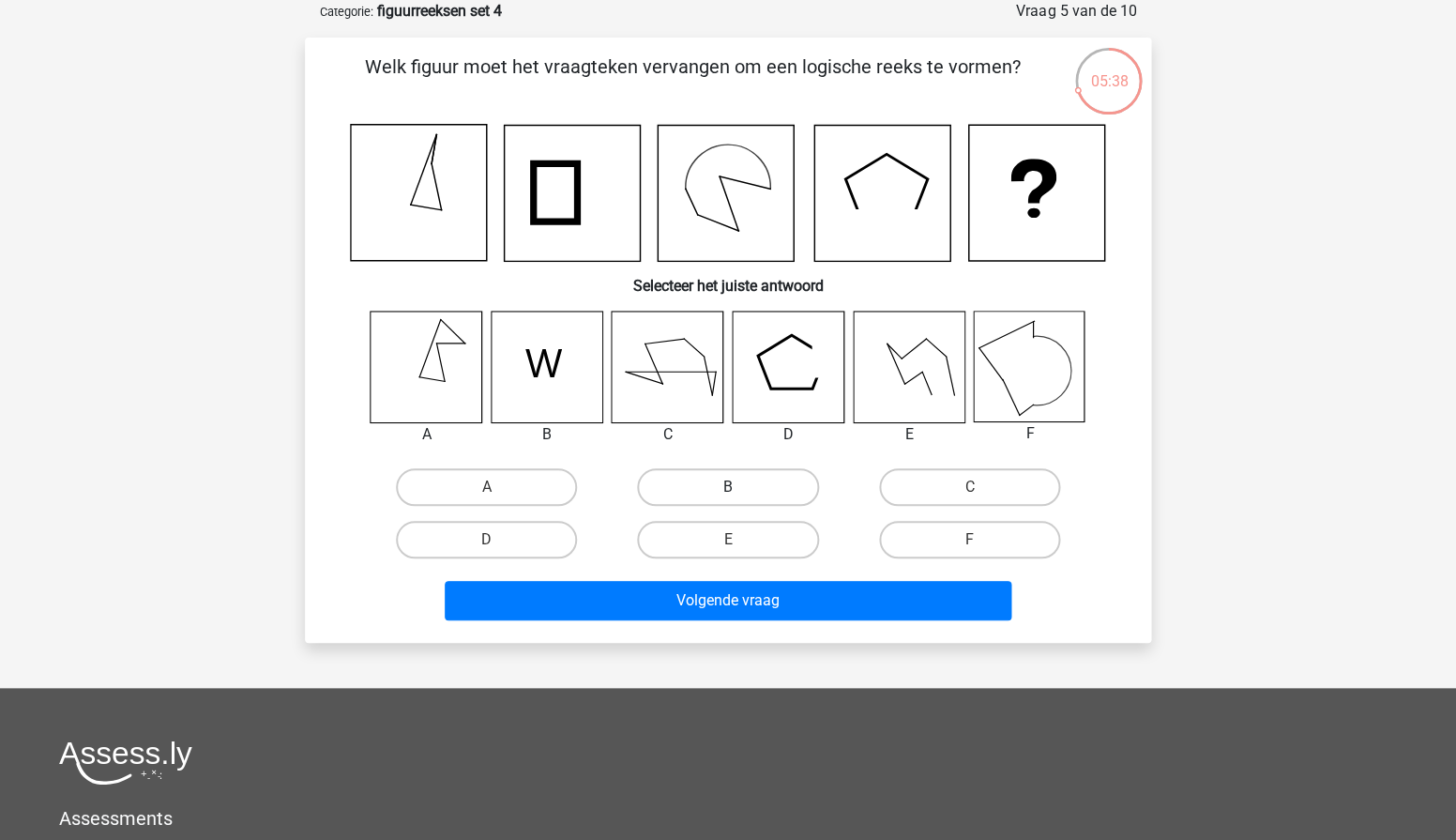
click at [757, 490] on label "B" at bounding box center [728, 487] width 181 height 38
click at [741, 490] on input "B" at bounding box center [734, 493] width 12 height 12
radio input "true"
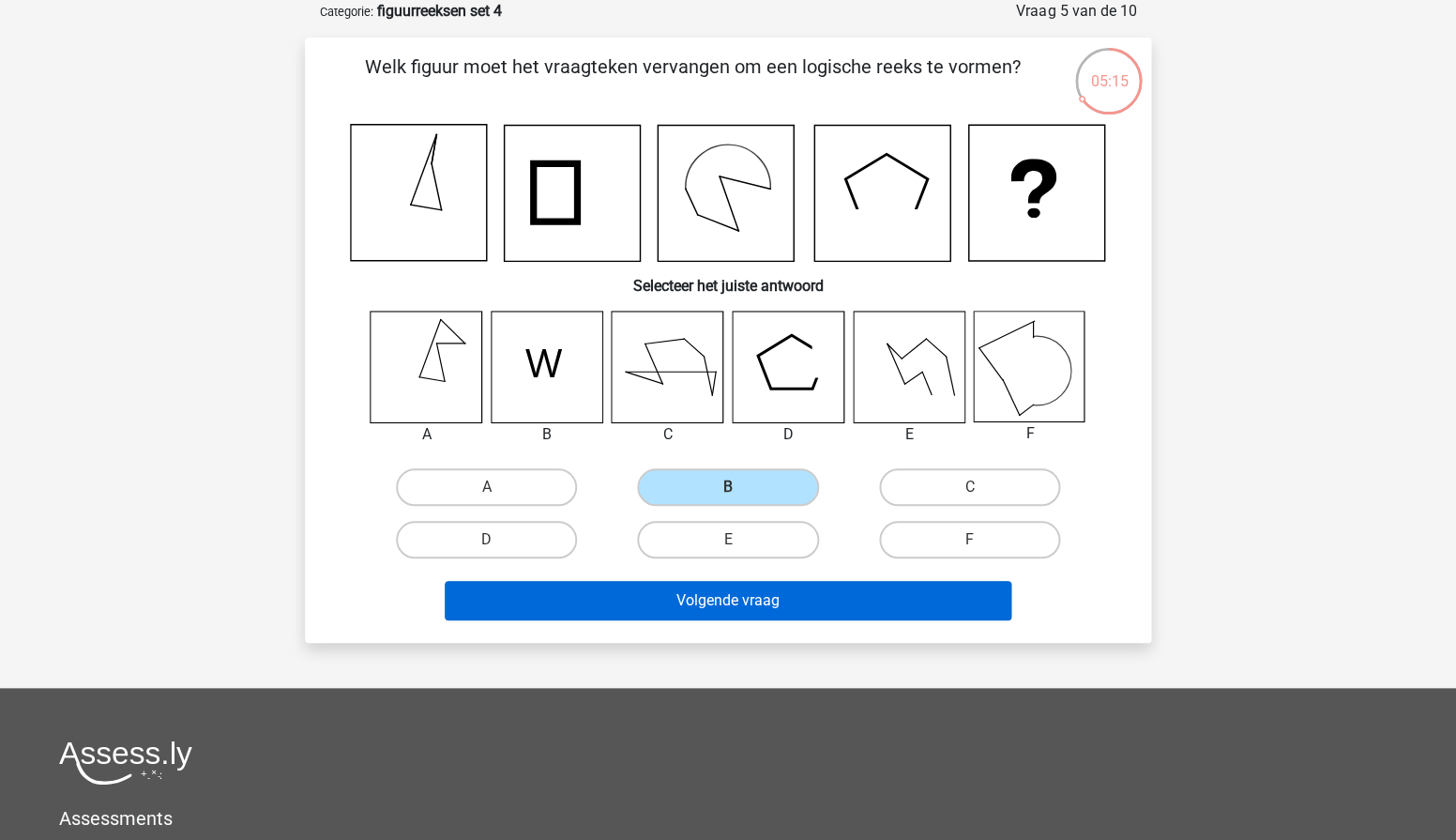
click at [807, 613] on button "Volgende vraag" at bounding box center [728, 601] width 568 height 40
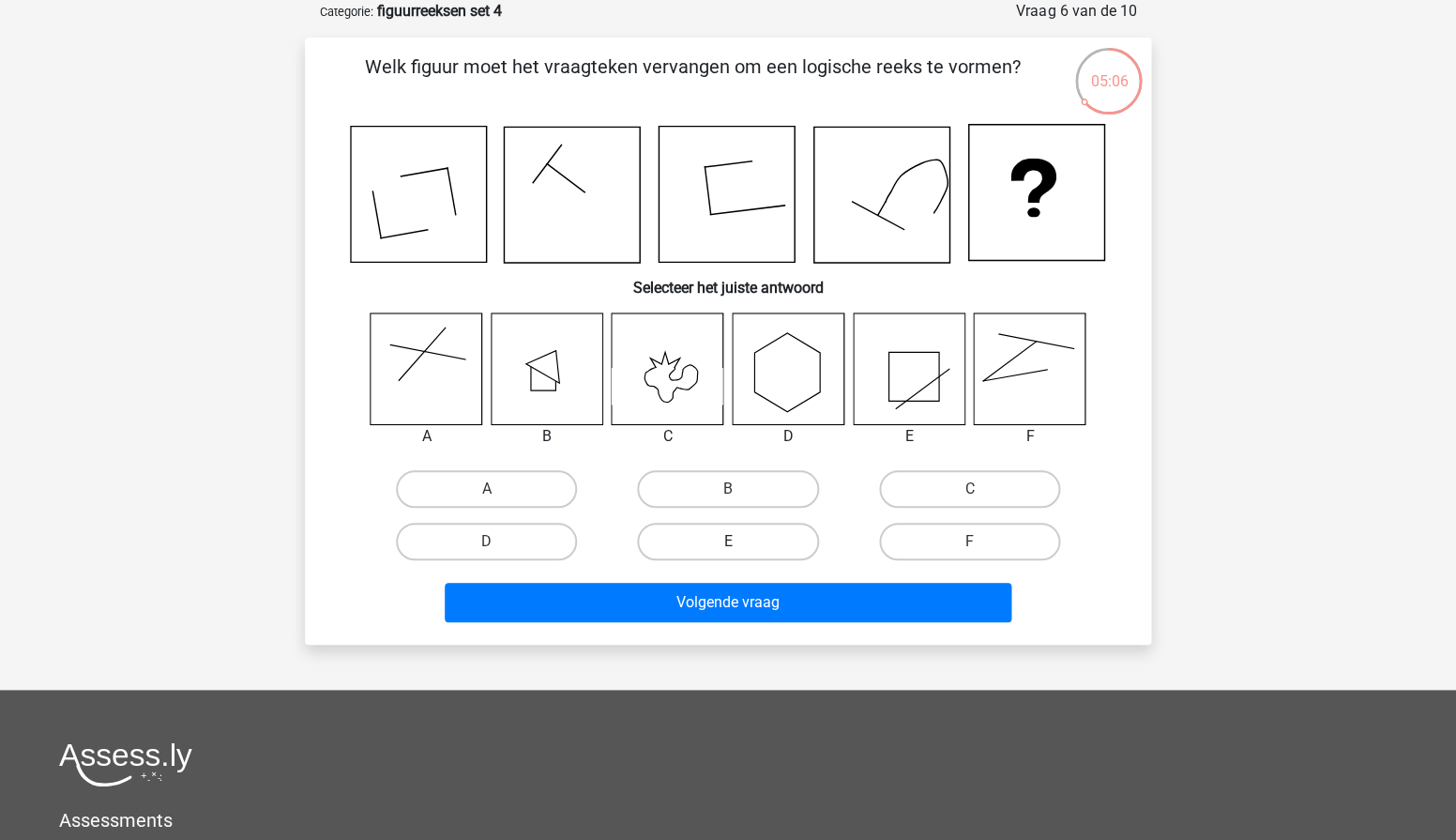
click at [750, 552] on label "E" at bounding box center [728, 541] width 181 height 38
click at [741, 552] on input "E" at bounding box center [734, 547] width 12 height 12
radio input "true"
click at [676, 470] on label "B" at bounding box center [728, 489] width 181 height 38
click at [728, 489] on input "B" at bounding box center [734, 494] width 12 height 12
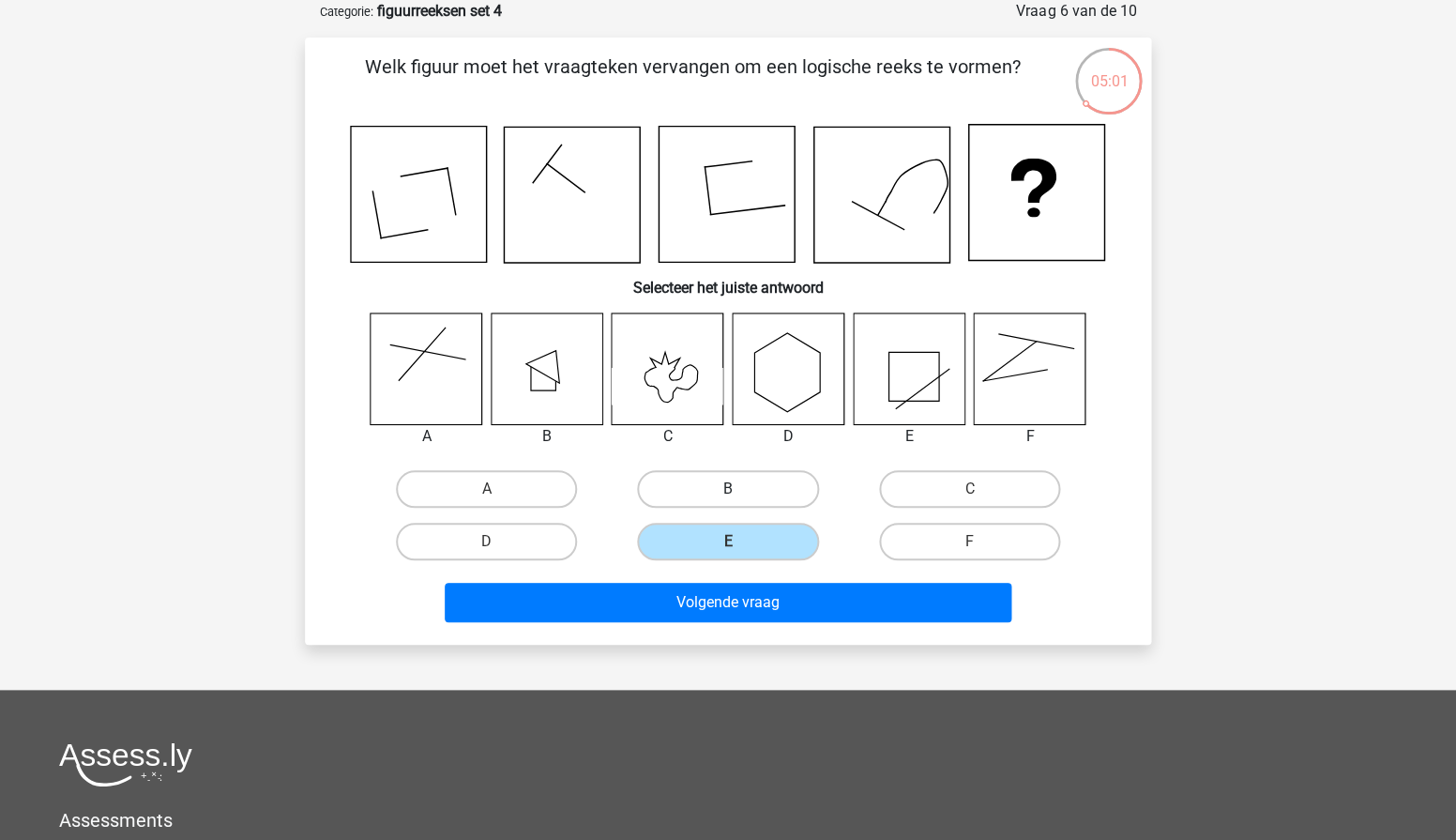
radio input "true"
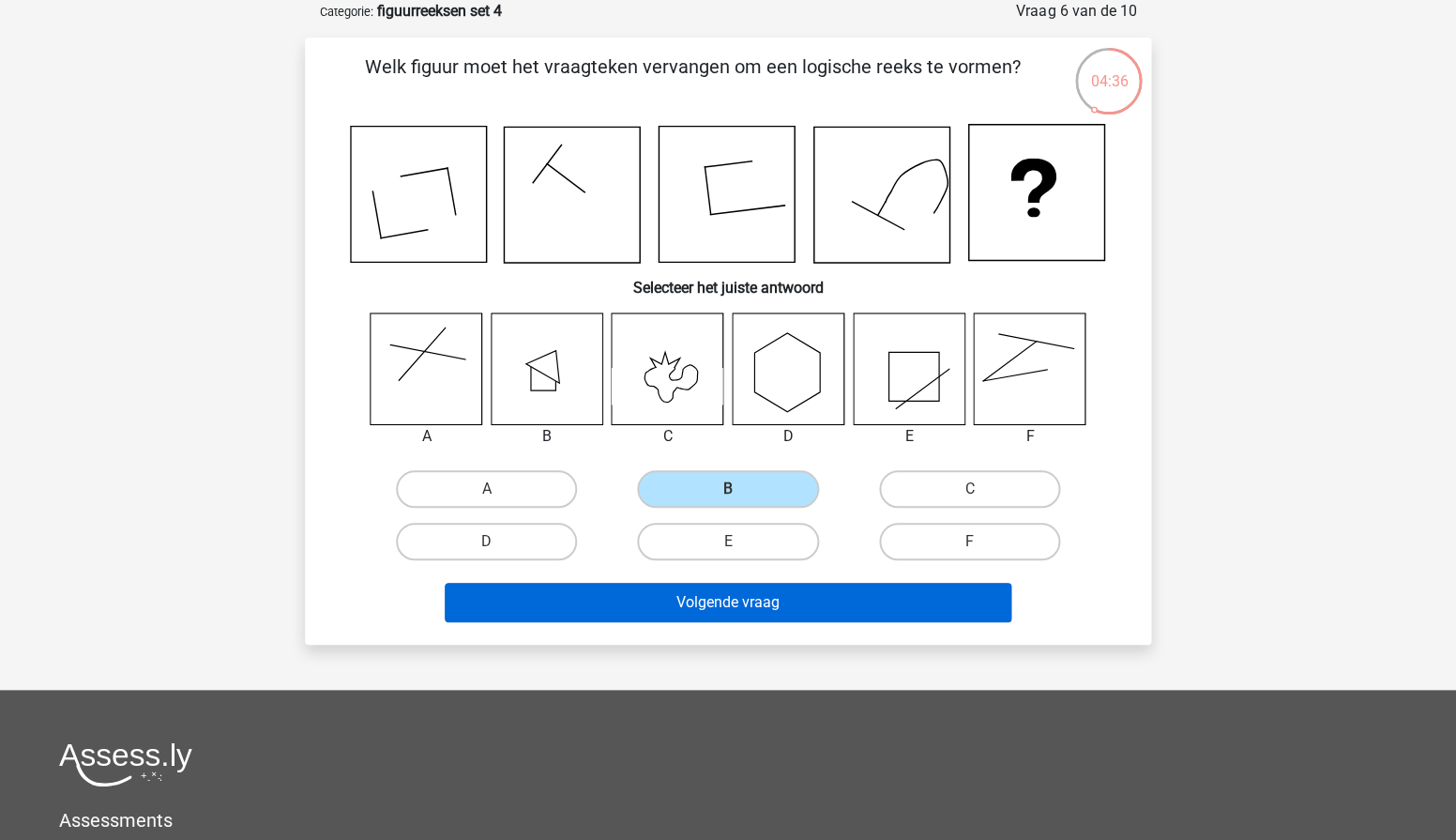
click at [644, 611] on button "Volgende vraag" at bounding box center [728, 603] width 568 height 40
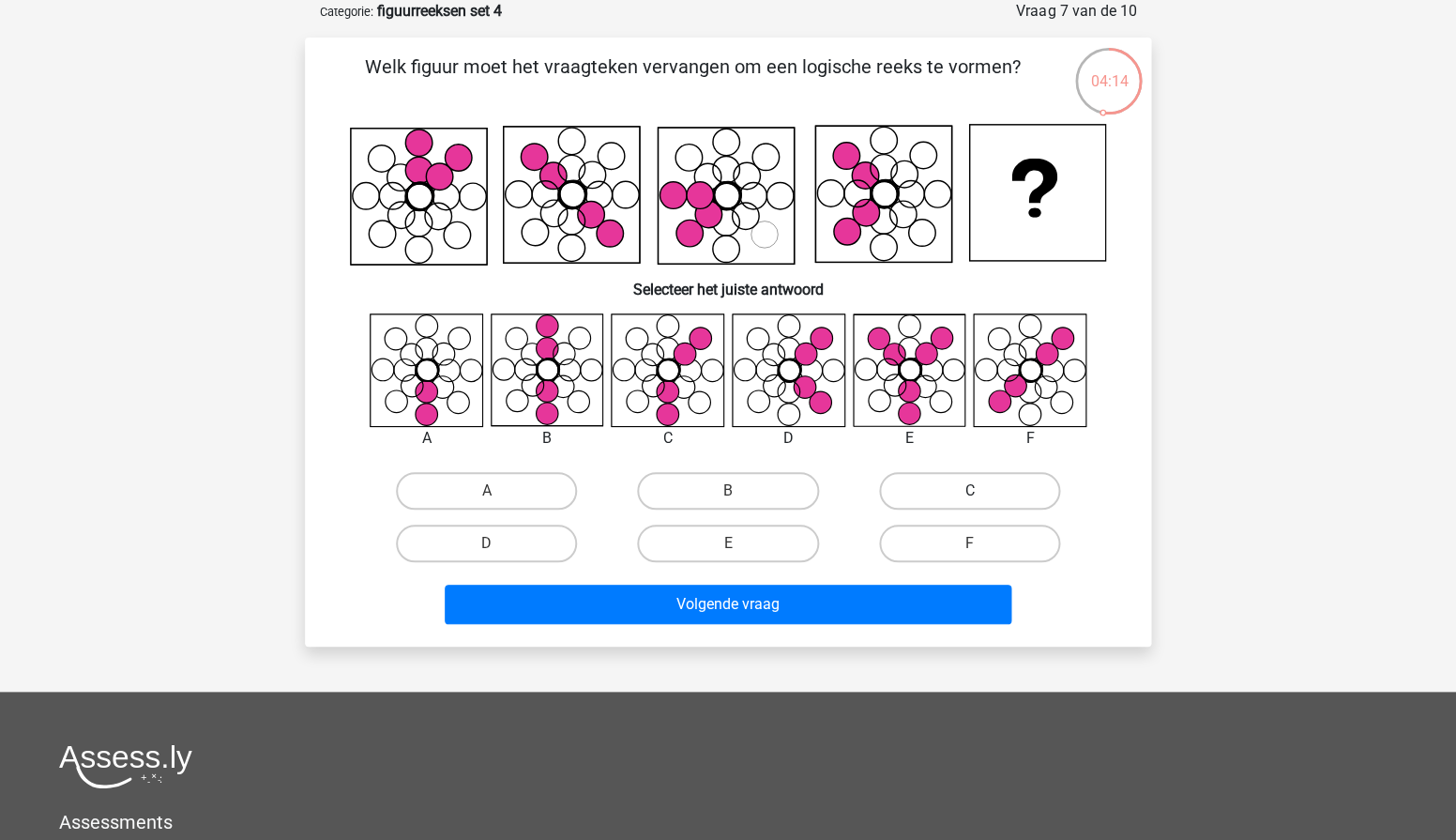
click at [1000, 506] on label "C" at bounding box center [969, 491] width 181 height 38
click at [982, 503] on input "C" at bounding box center [975, 496] width 12 height 12
radio input "true"
click at [757, 579] on div "Volgende vraag" at bounding box center [728, 601] width 786 height 62
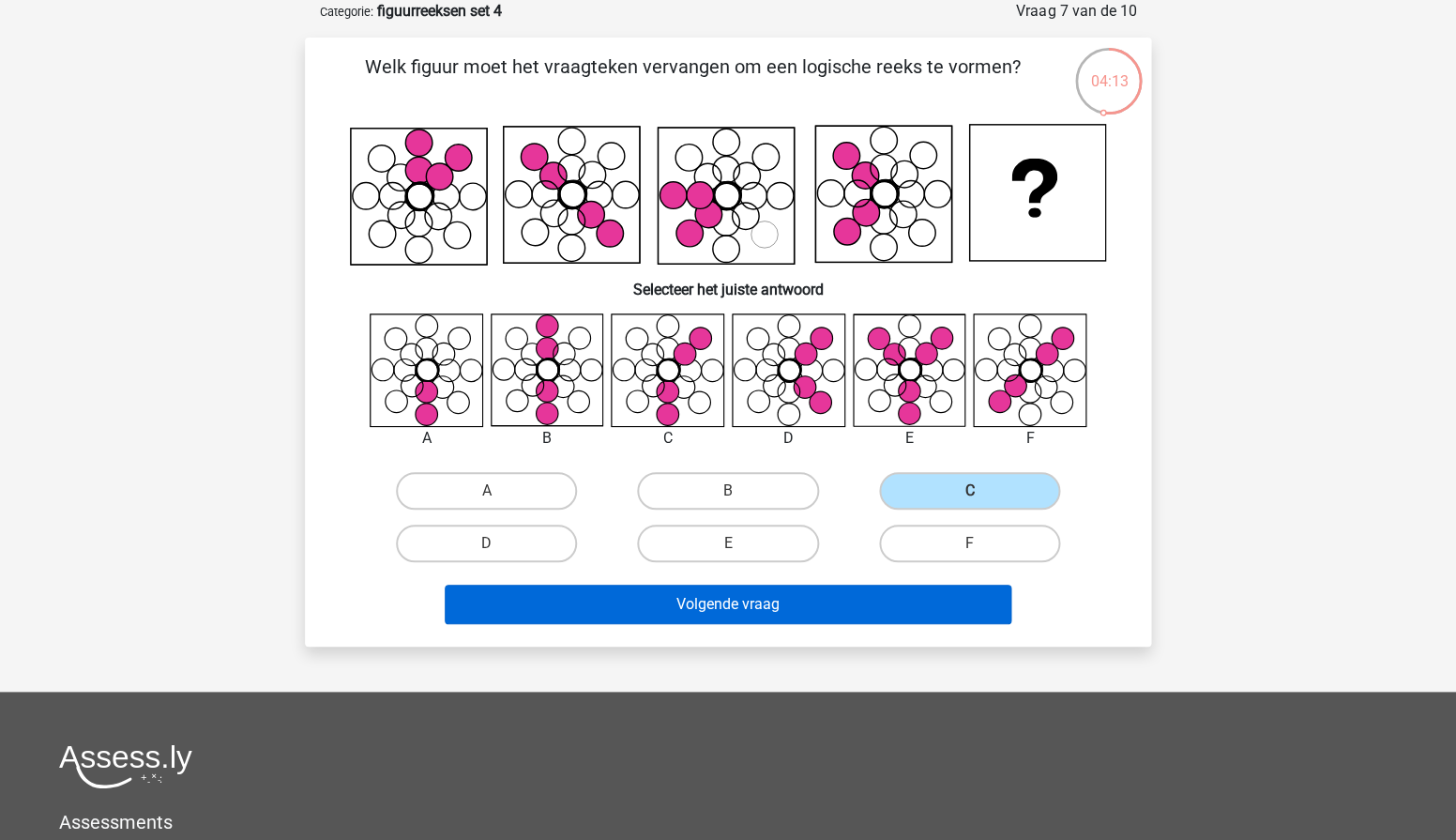
click at [709, 600] on button "Volgende vraag" at bounding box center [728, 605] width 568 height 40
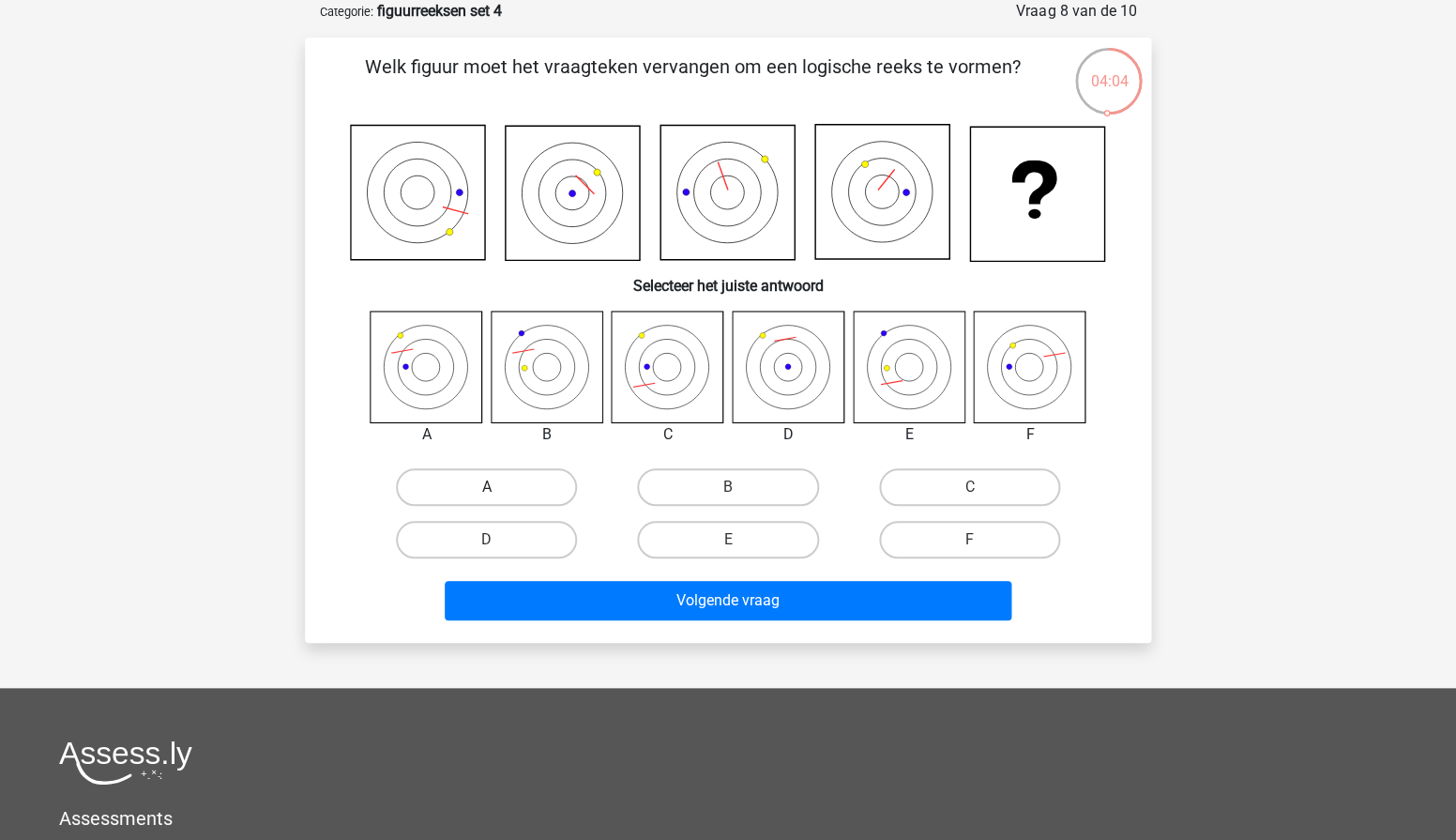
click at [489, 471] on label "A" at bounding box center [487, 487] width 181 height 38
click at [489, 487] on input "A" at bounding box center [492, 493] width 12 height 12
radio input "true"
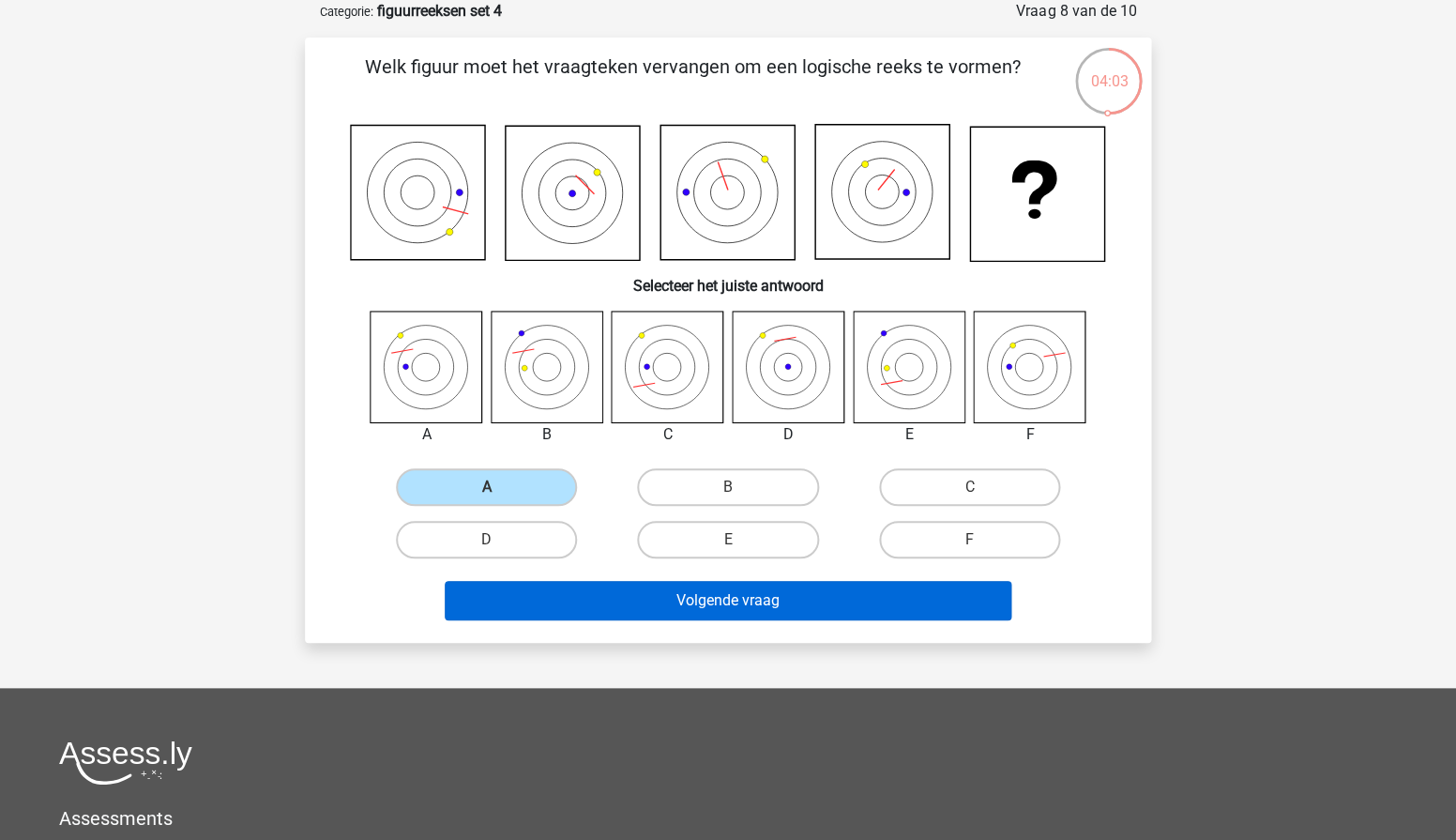
click at [620, 587] on button "Volgende vraag" at bounding box center [728, 601] width 568 height 40
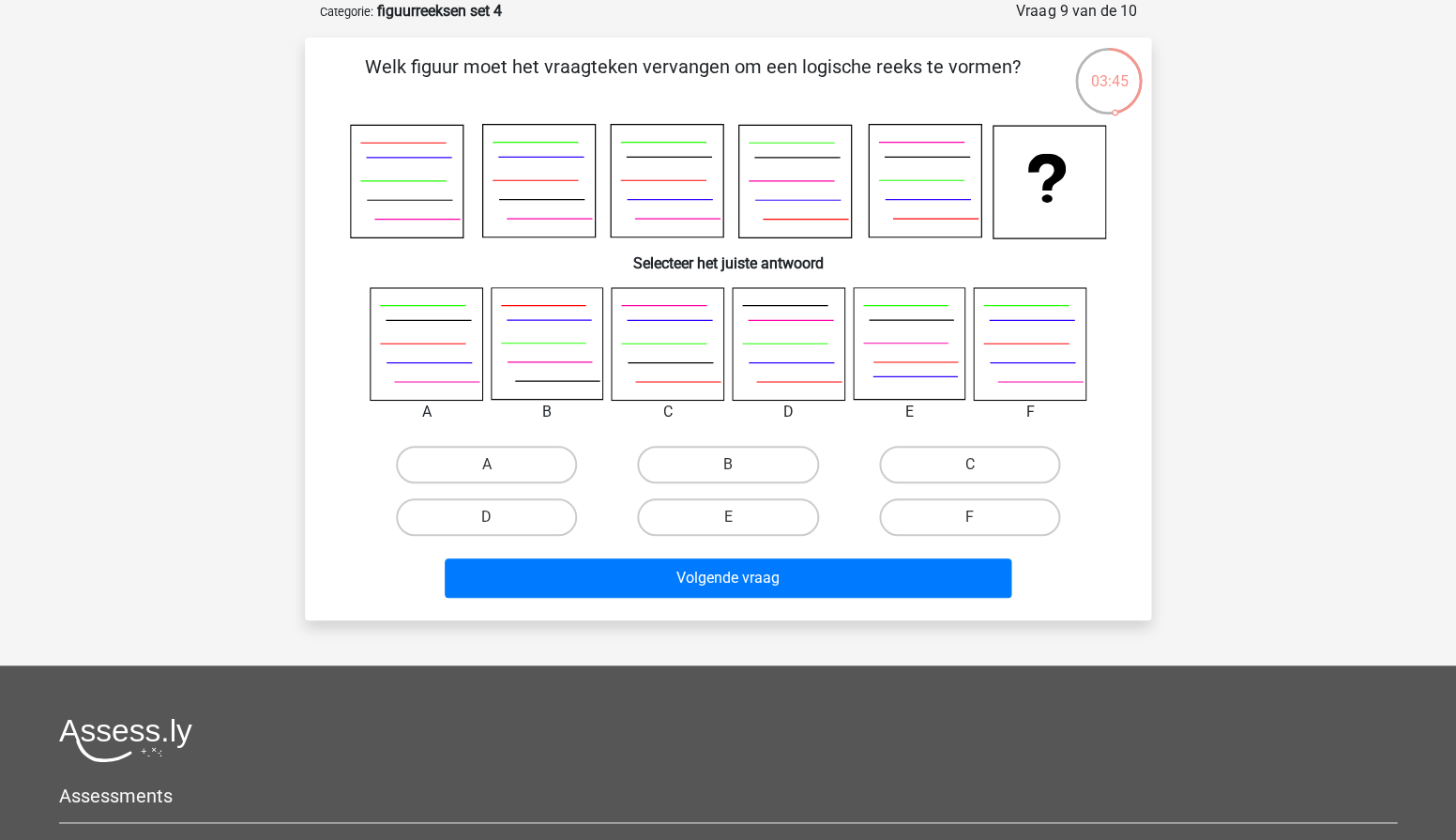
click at [681, 342] on icon at bounding box center [667, 344] width 112 height 112
click at [938, 451] on label "C" at bounding box center [969, 465] width 181 height 38
click at [969, 464] on input "C" at bounding box center [975, 470] width 12 height 12
radio input "true"
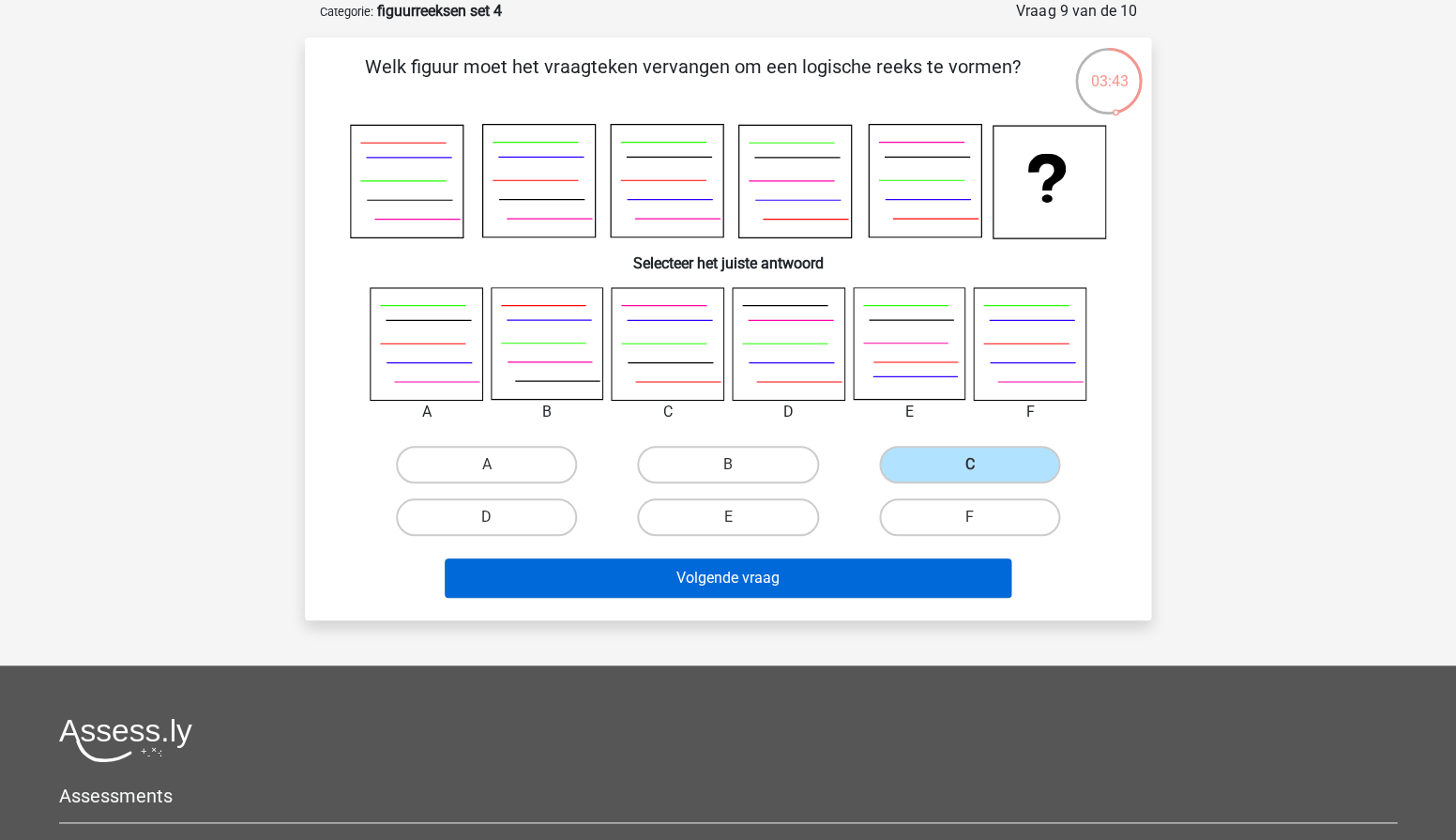
click at [839, 567] on button "Volgende vraag" at bounding box center [728, 578] width 568 height 40
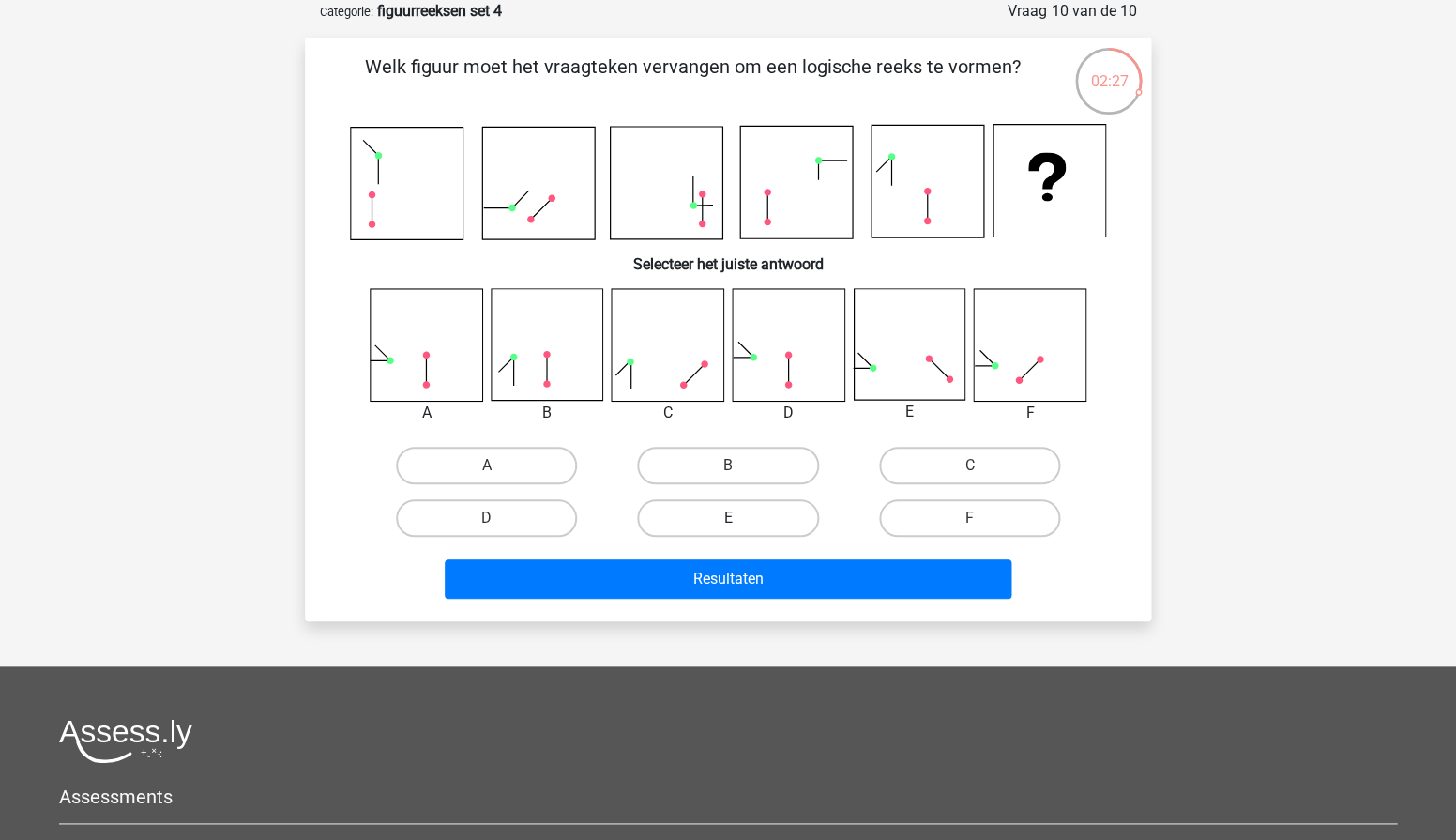
click at [735, 501] on label "E" at bounding box center [728, 518] width 181 height 38
click at [735, 518] on input "E" at bounding box center [734, 524] width 12 height 12
radio input "true"
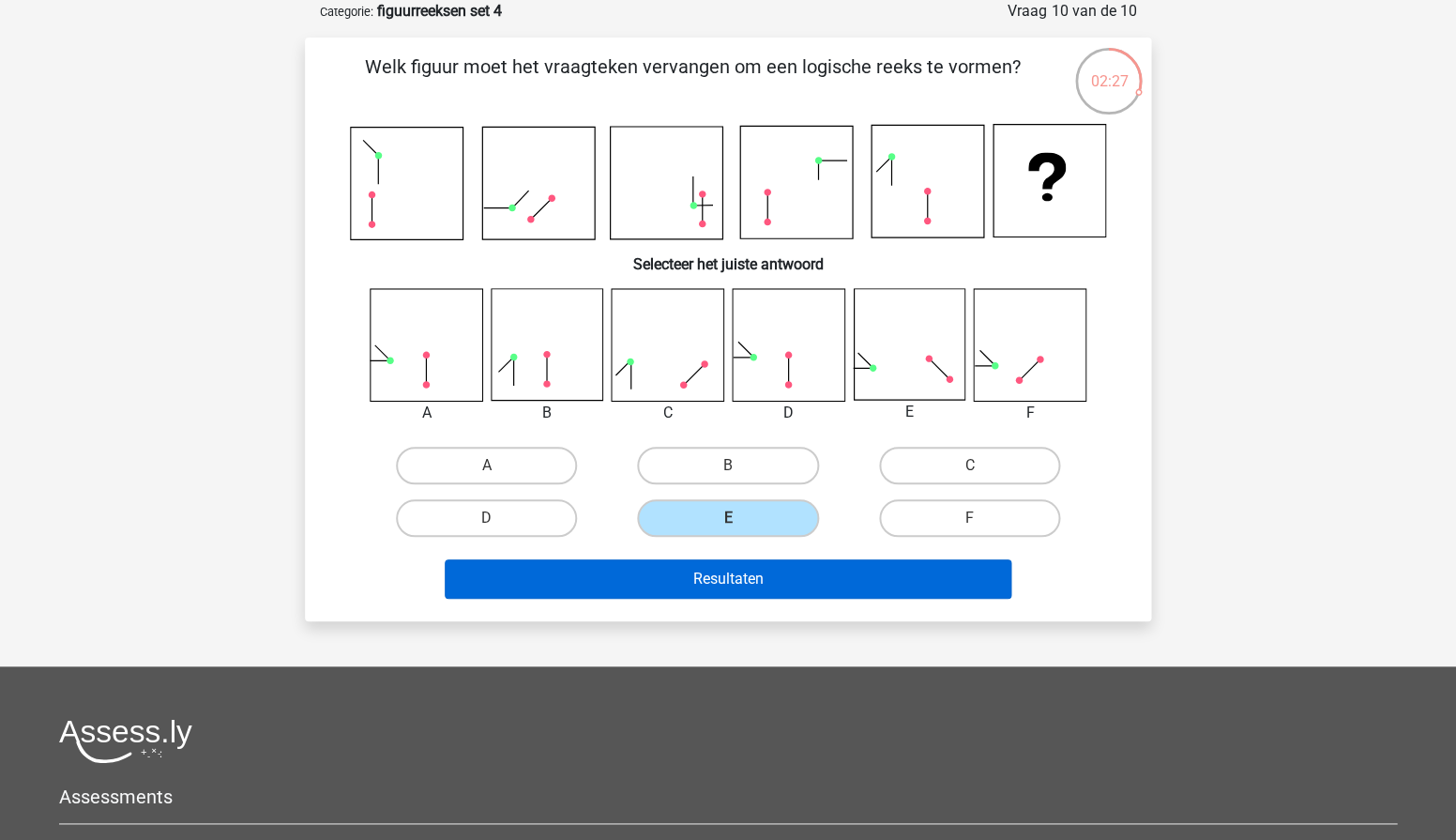
click at [732, 581] on button "Resultaten" at bounding box center [728, 579] width 568 height 40
